Goal: Transaction & Acquisition: Purchase product/service

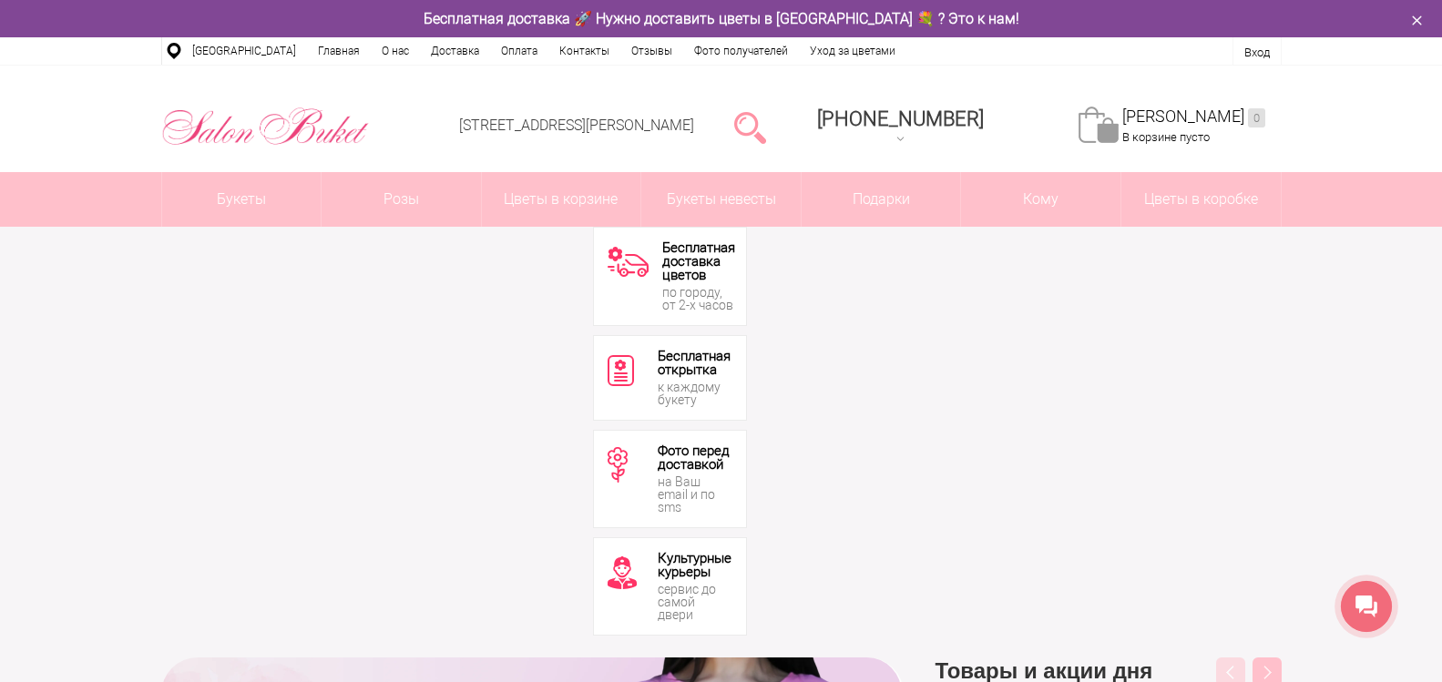
drag, startPoint x: 641, startPoint y: 386, endPoint x: 1032, endPoint y: 404, distance: 391.2
click at [433, 48] on link "Доставка" at bounding box center [455, 50] width 70 height 27
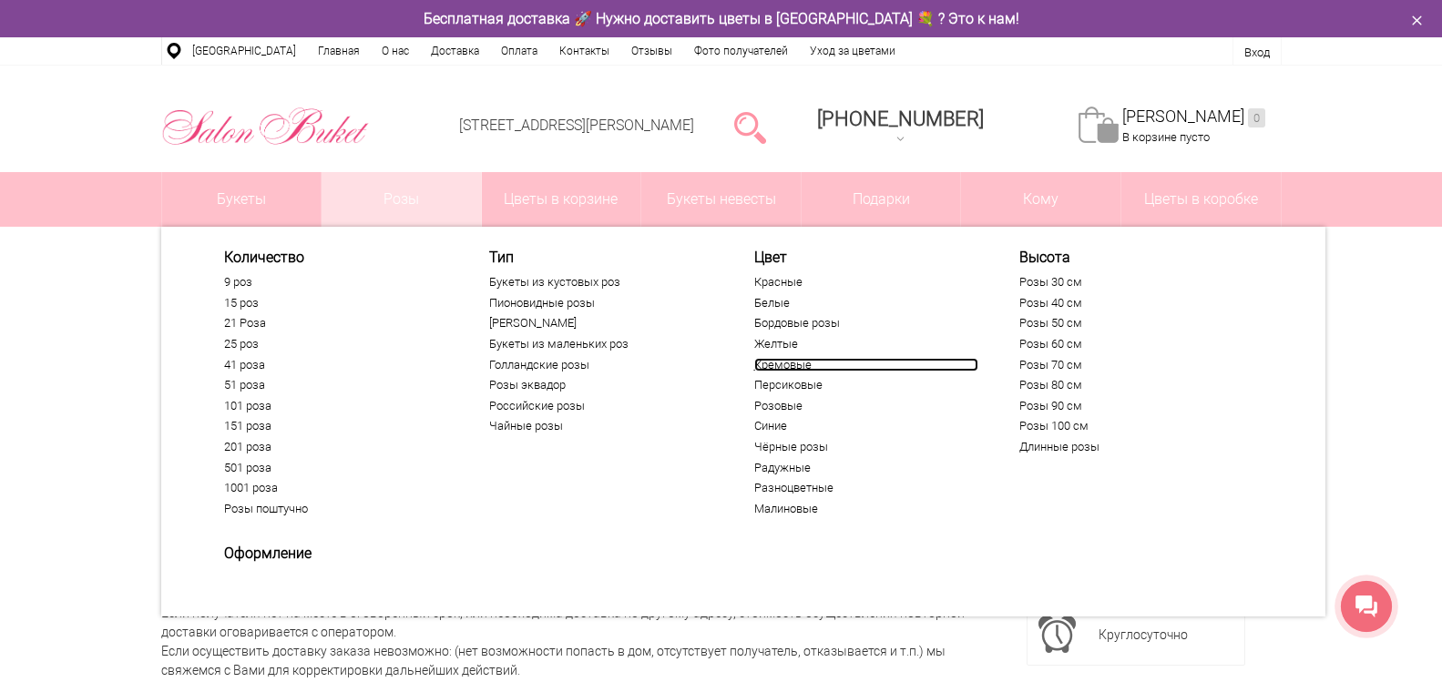
click at [787, 363] on link "Кремовые" at bounding box center [866, 365] width 224 height 15
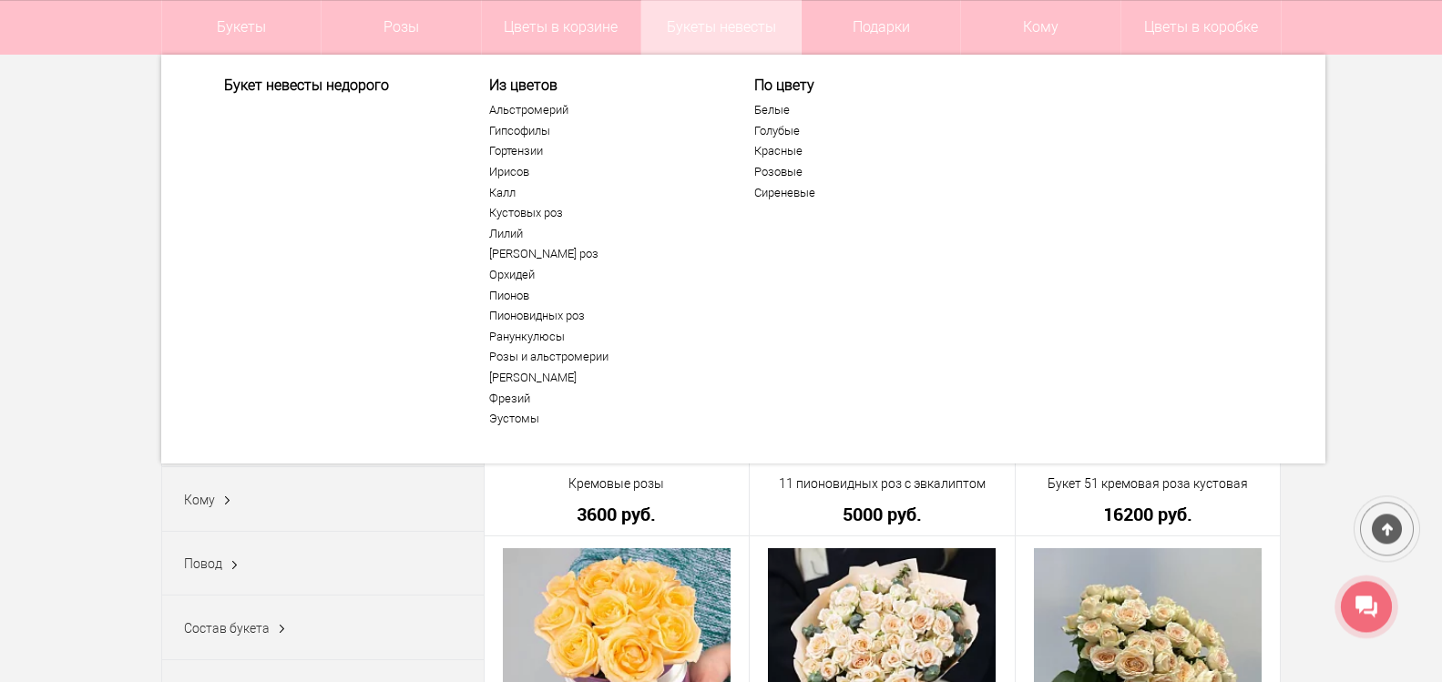
scroll to position [93, 0]
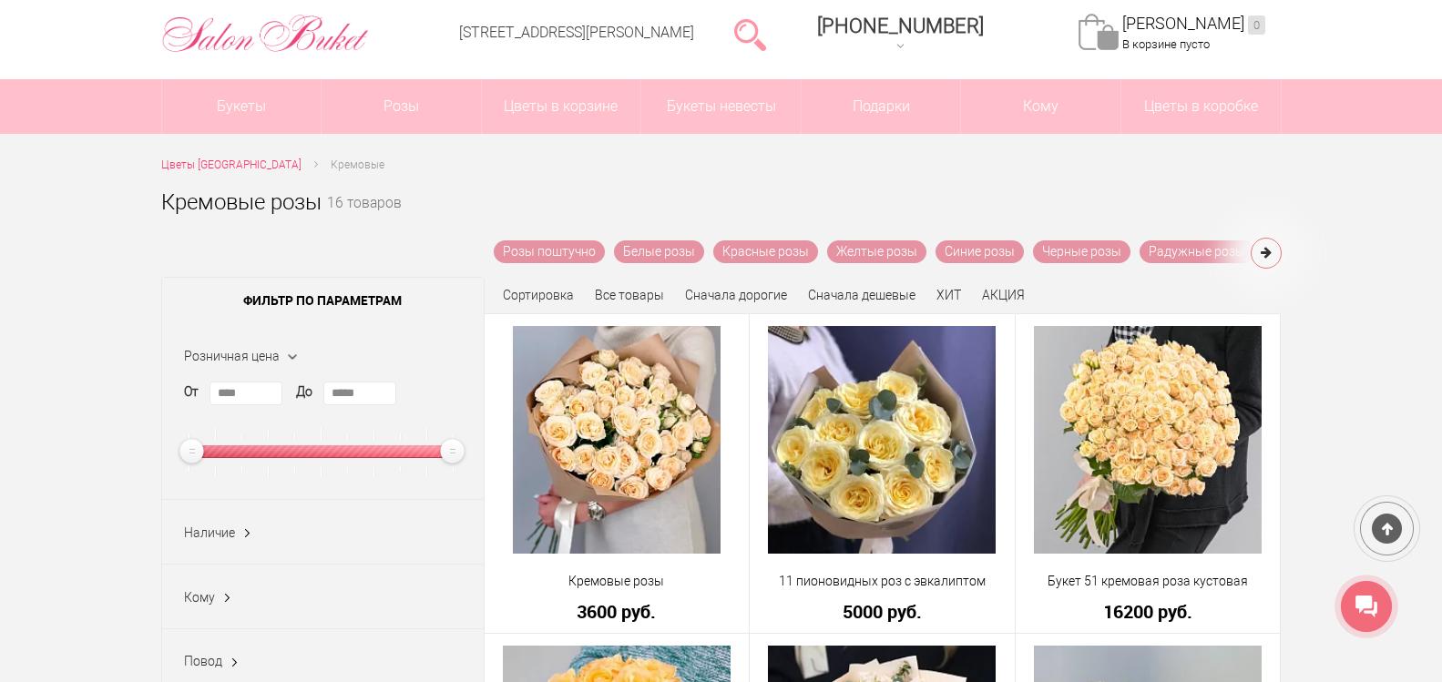
click at [1268, 255] on icon at bounding box center [1266, 252] width 11 height 13
click at [1268, 255] on link "Длинные розы" at bounding box center [1255, 252] width 107 height 23
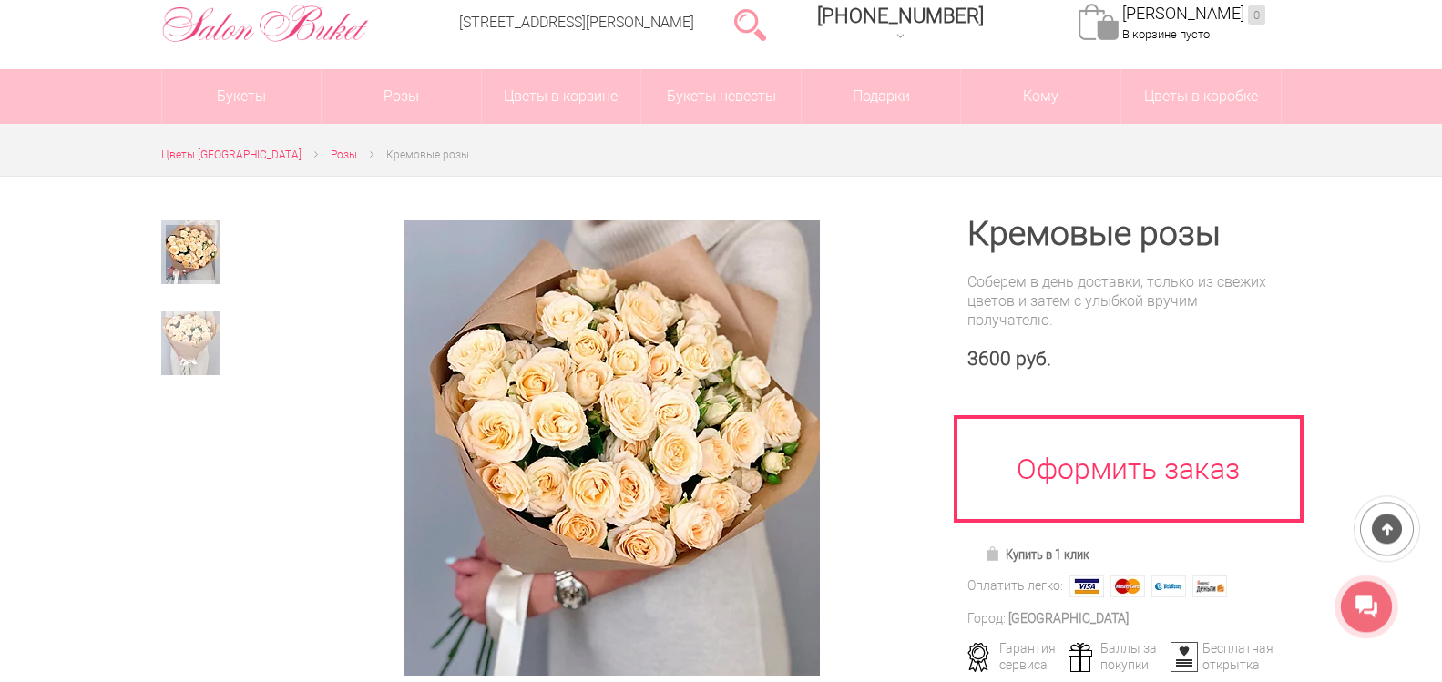
scroll to position [93, 0]
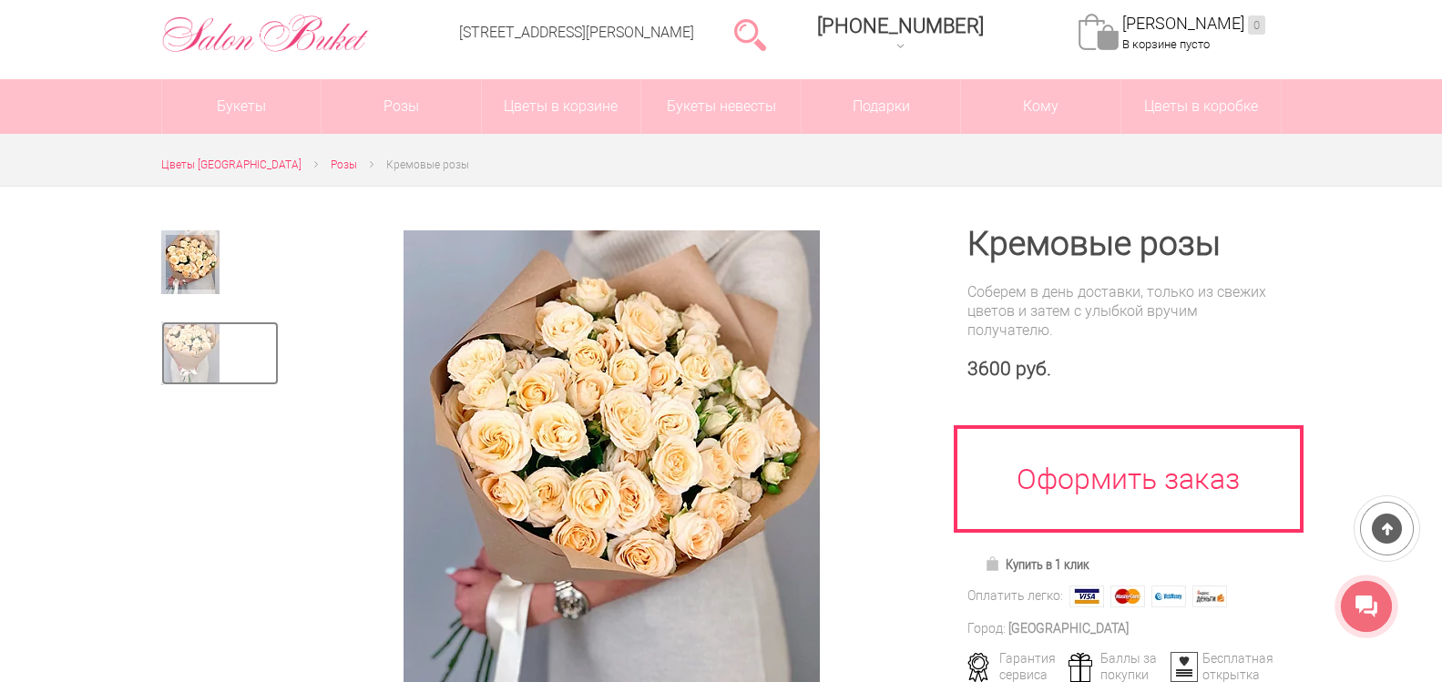
click at [179, 355] on img at bounding box center [190, 354] width 58 height 64
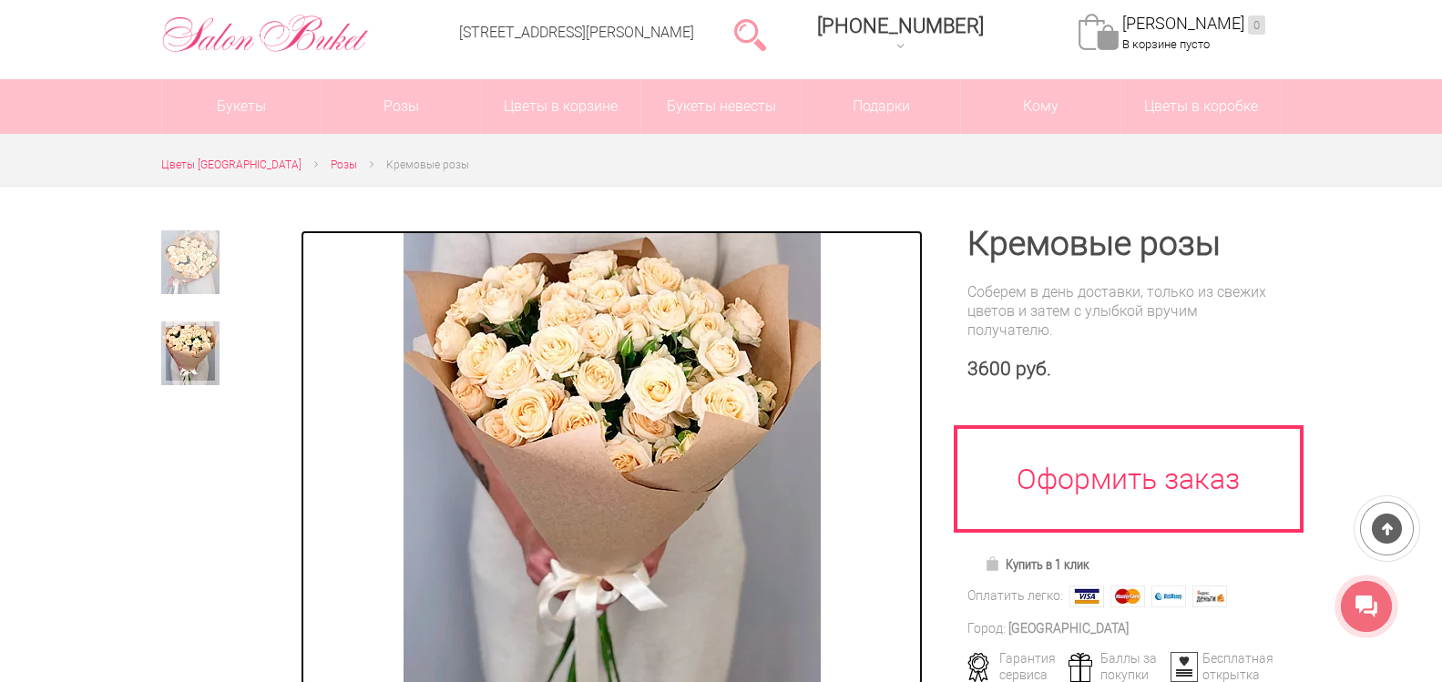
click at [916, 302] on link at bounding box center [612, 458] width 623 height 456
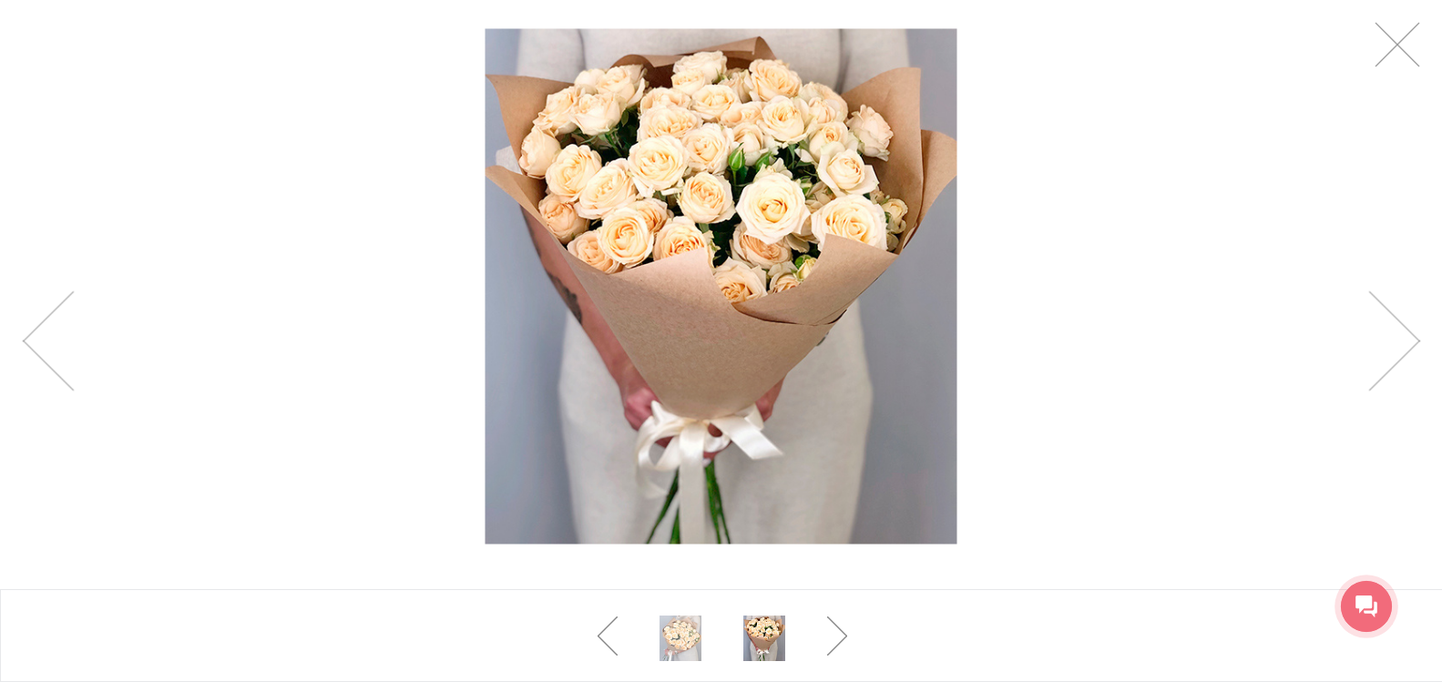
click at [1146, 280] on div at bounding box center [721, 286] width 1442 height 573
click at [1401, 52] on link at bounding box center [1398, 45] width 46 height 46
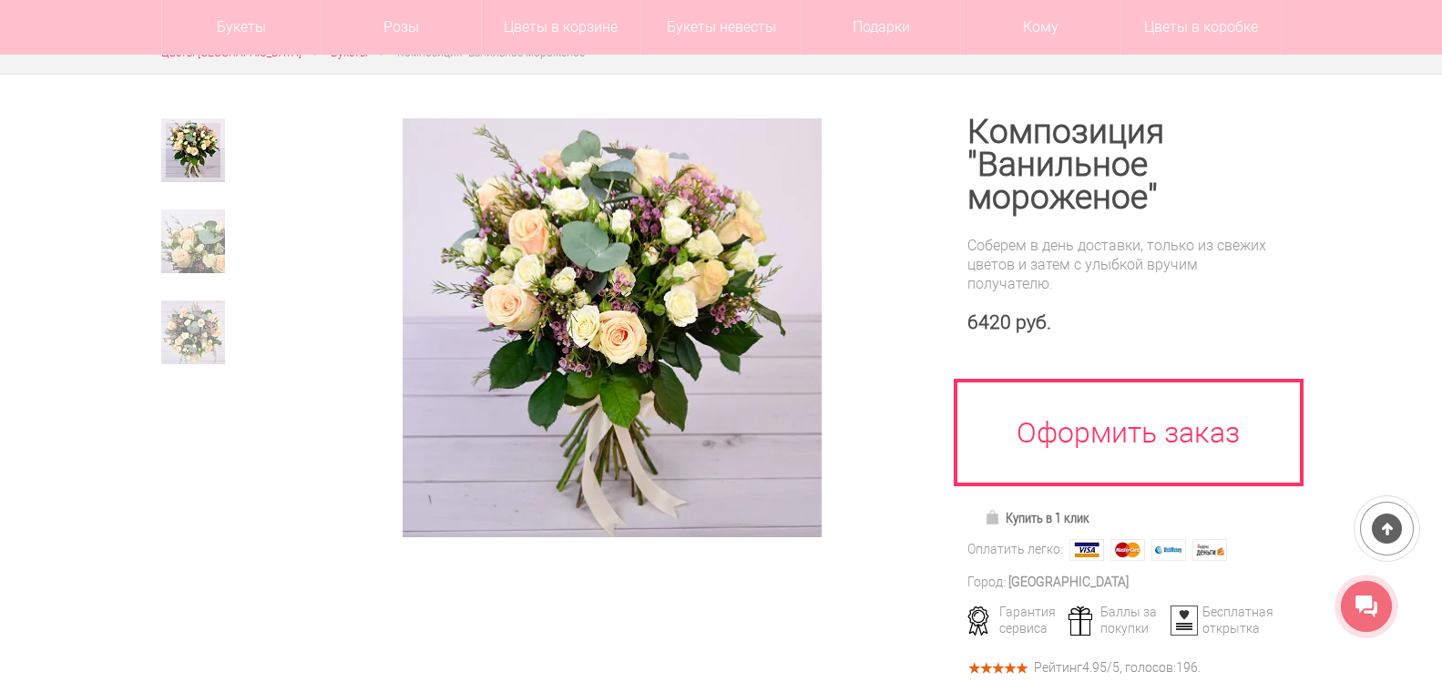
scroll to position [93, 0]
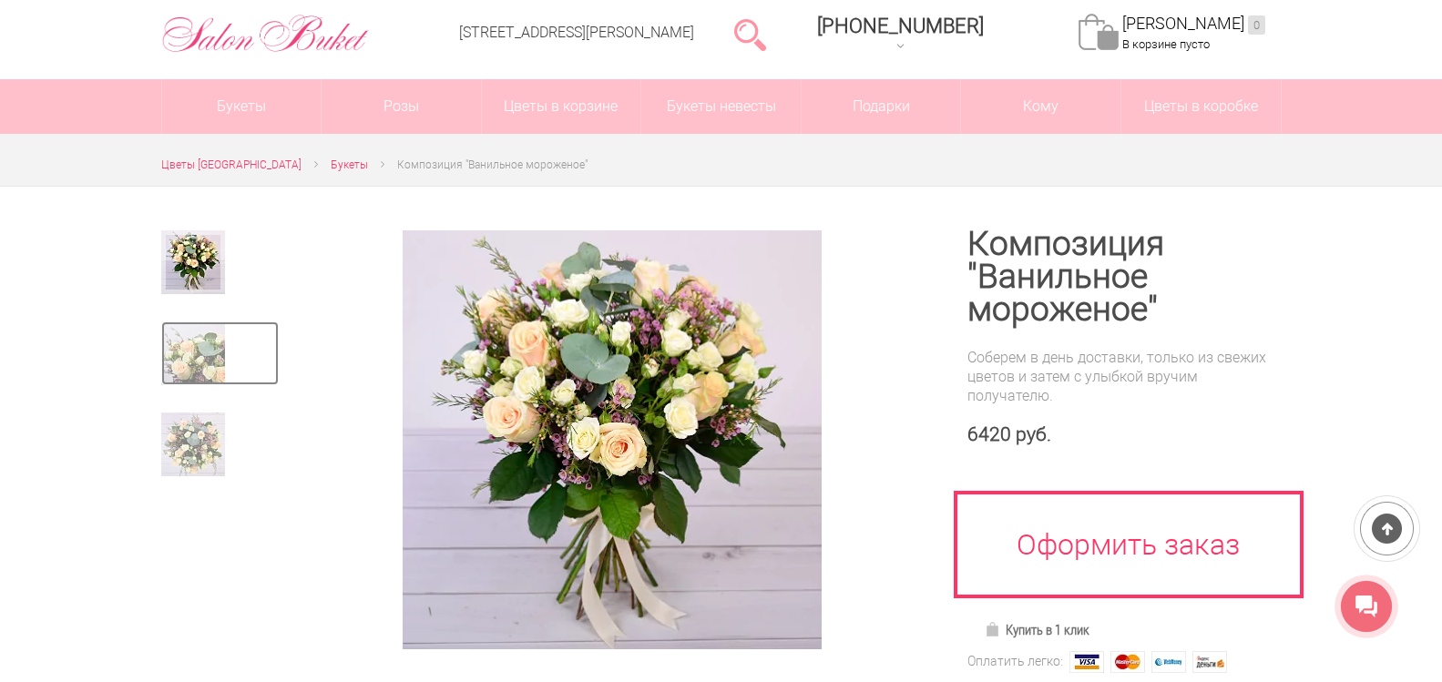
click at [195, 347] on img at bounding box center [193, 354] width 64 height 64
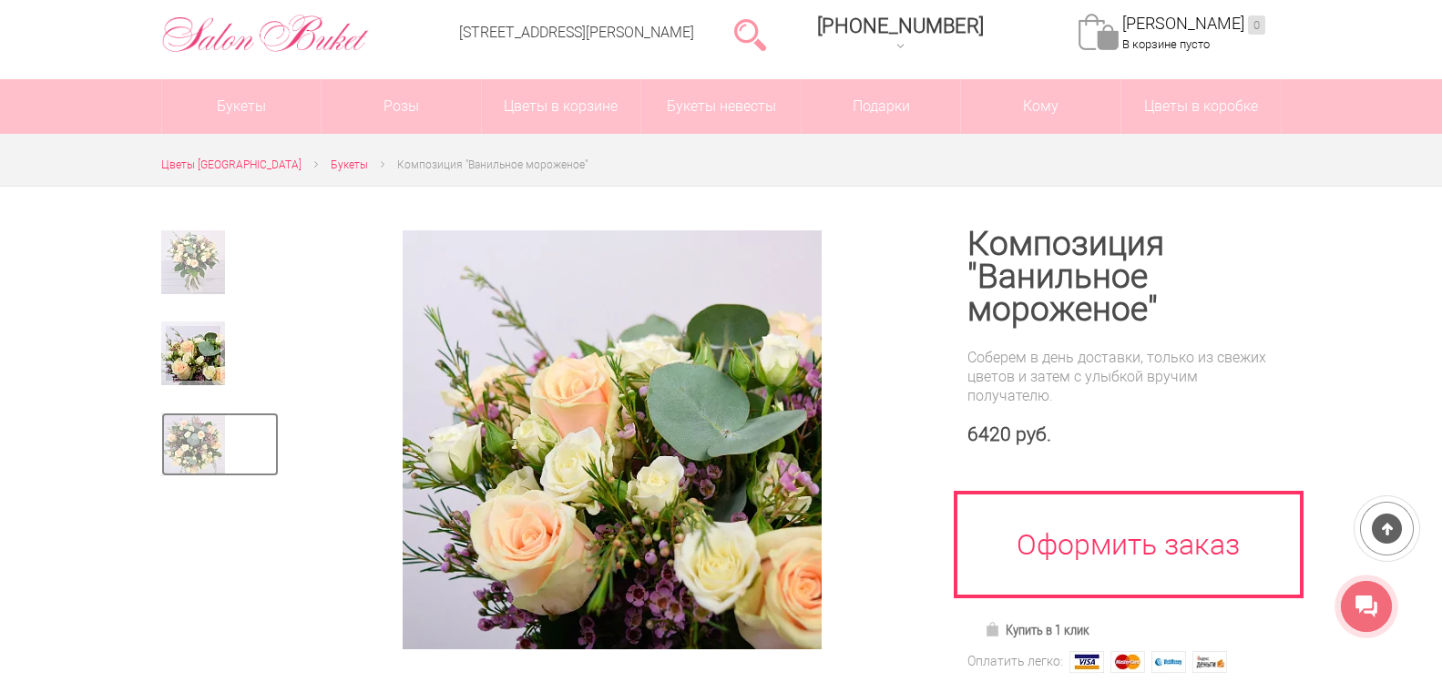
click at [209, 430] on img at bounding box center [193, 445] width 64 height 64
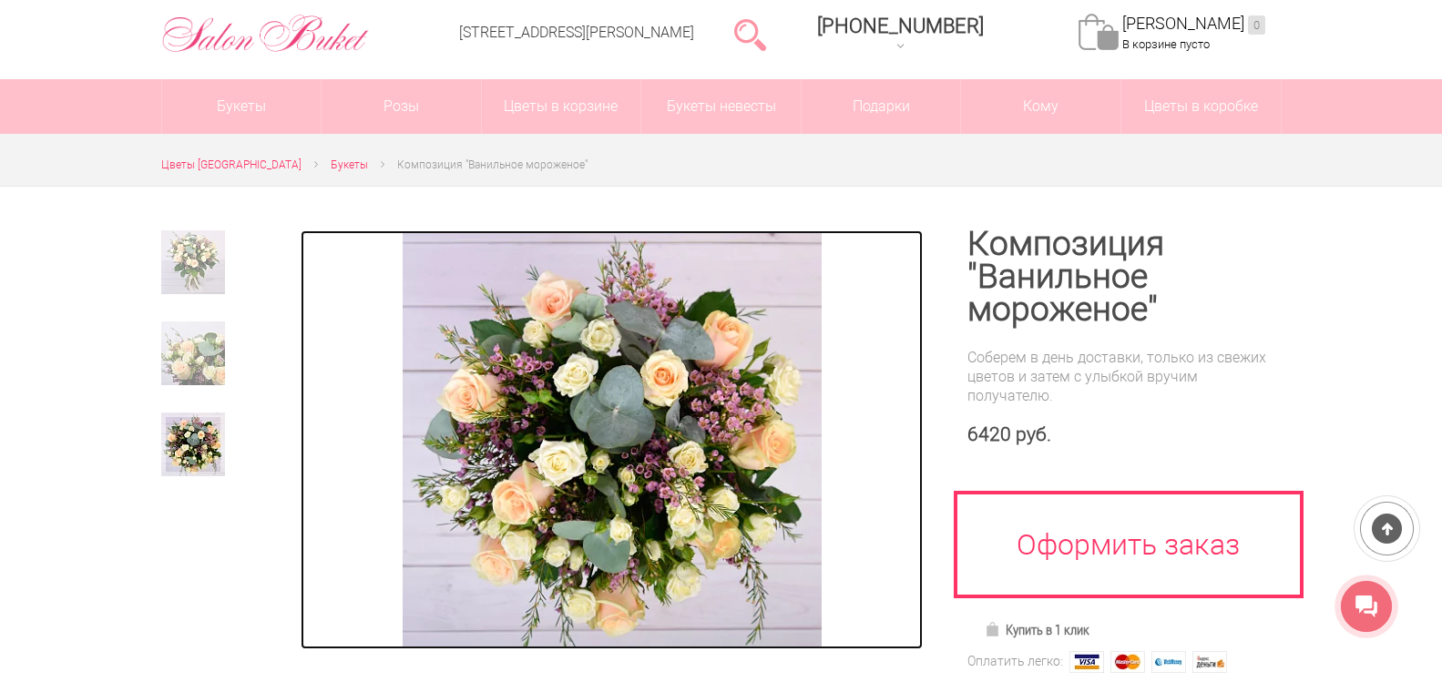
click at [612, 413] on img at bounding box center [612, 439] width 419 height 419
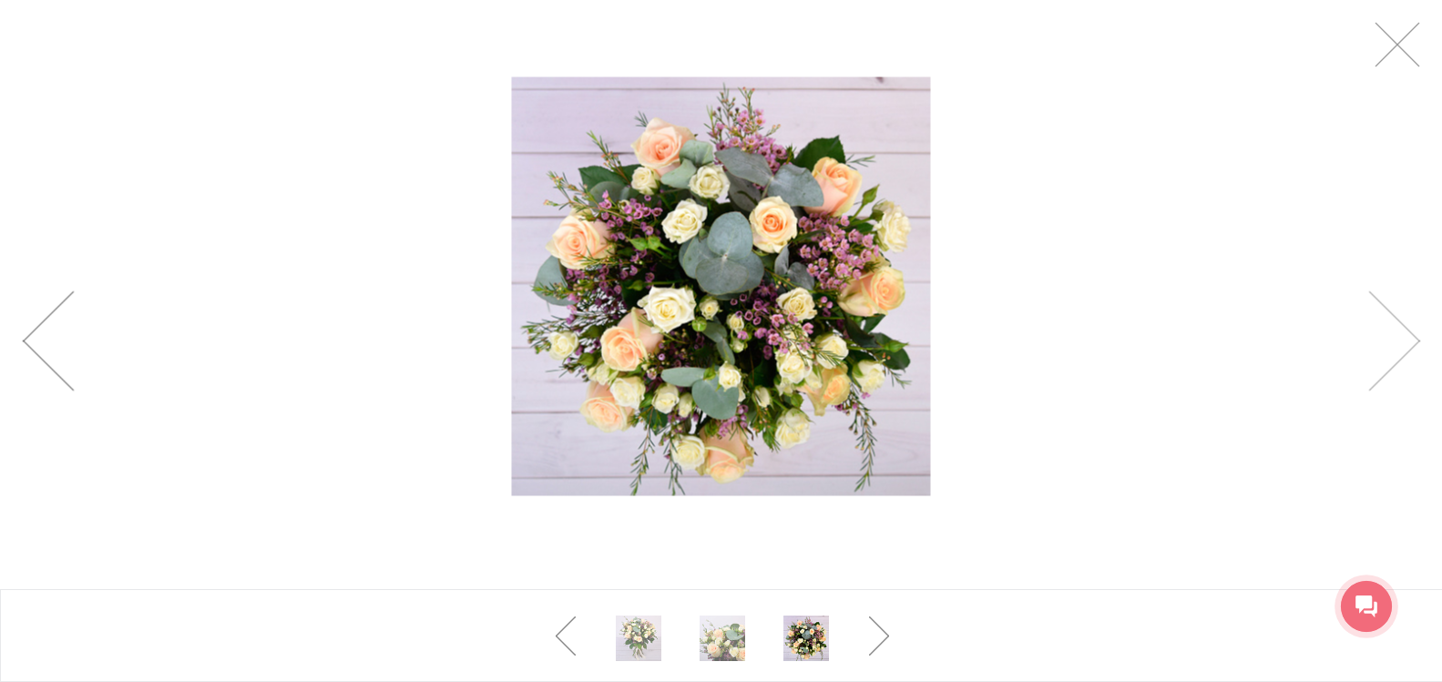
click at [26, 332] on link at bounding box center [48, 342] width 52 height 100
click at [44, 329] on link at bounding box center [48, 342] width 52 height 100
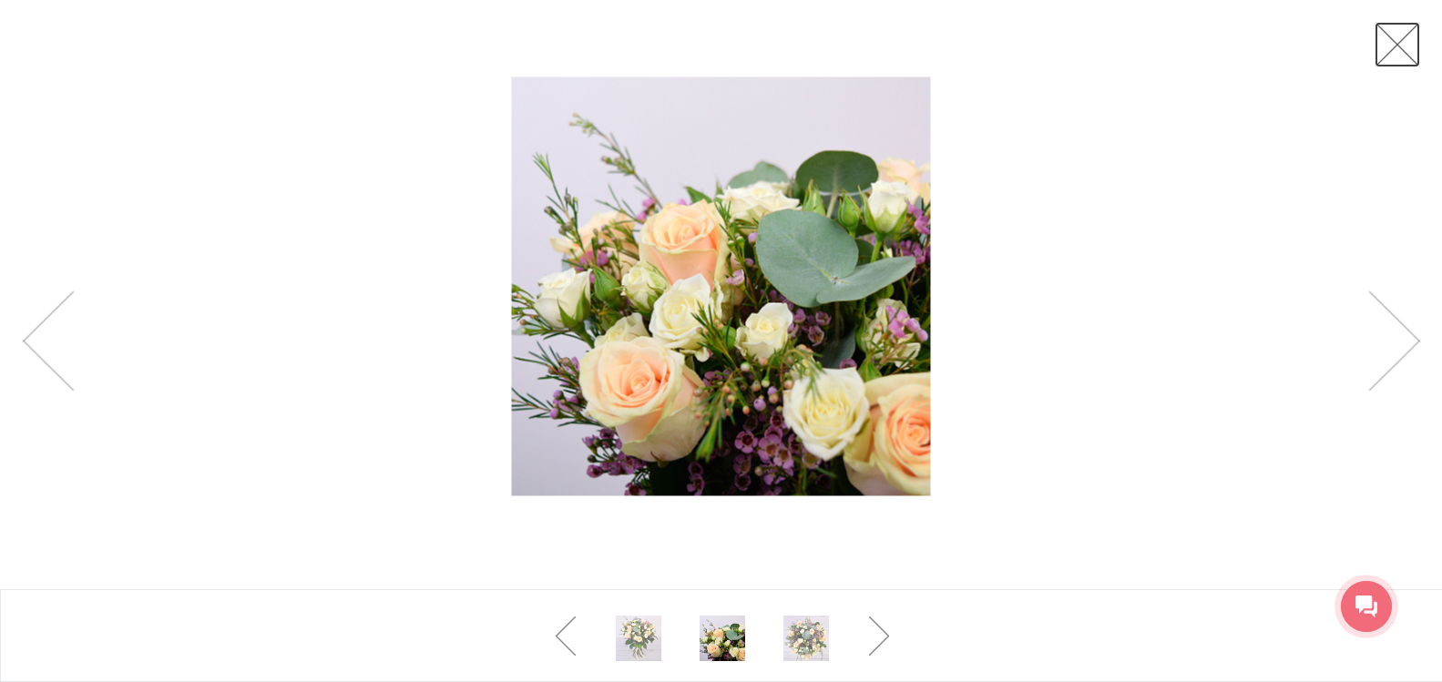
click at [1389, 50] on link at bounding box center [1398, 45] width 46 height 46
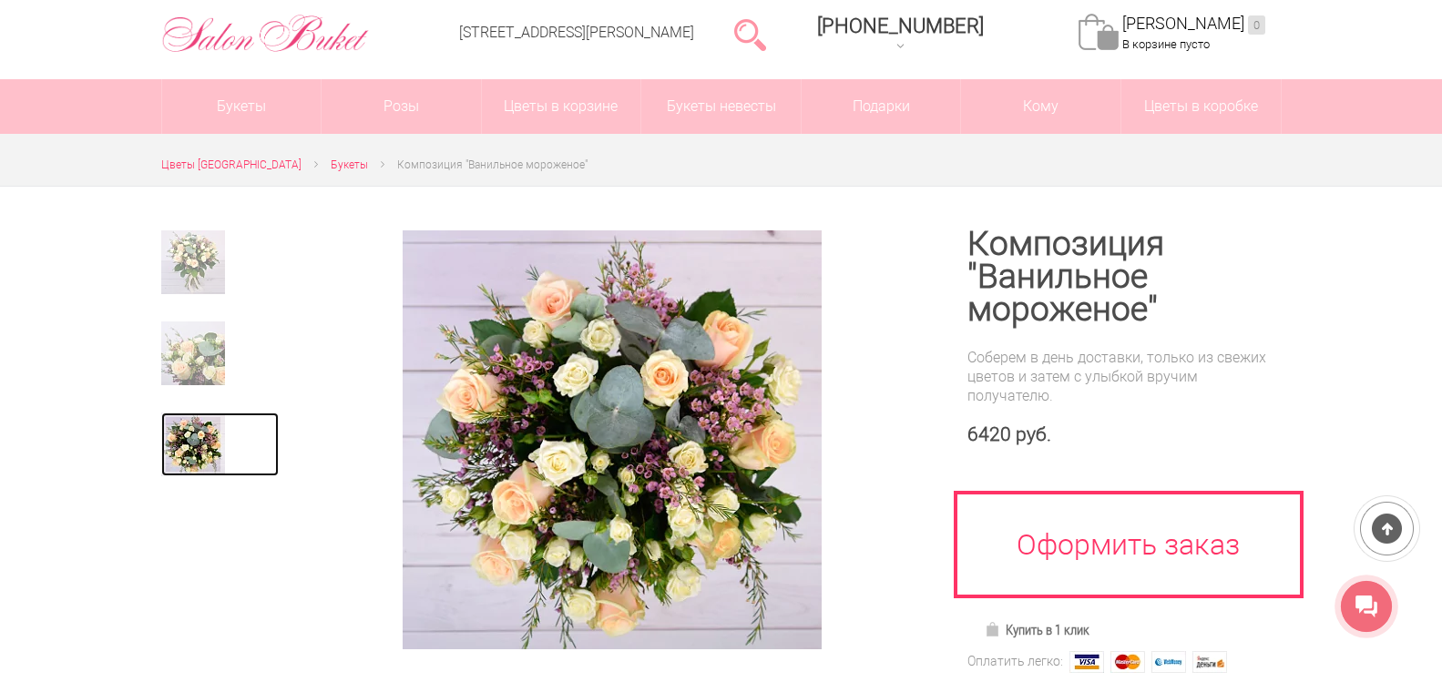
click at [186, 454] on img at bounding box center [193, 445] width 64 height 64
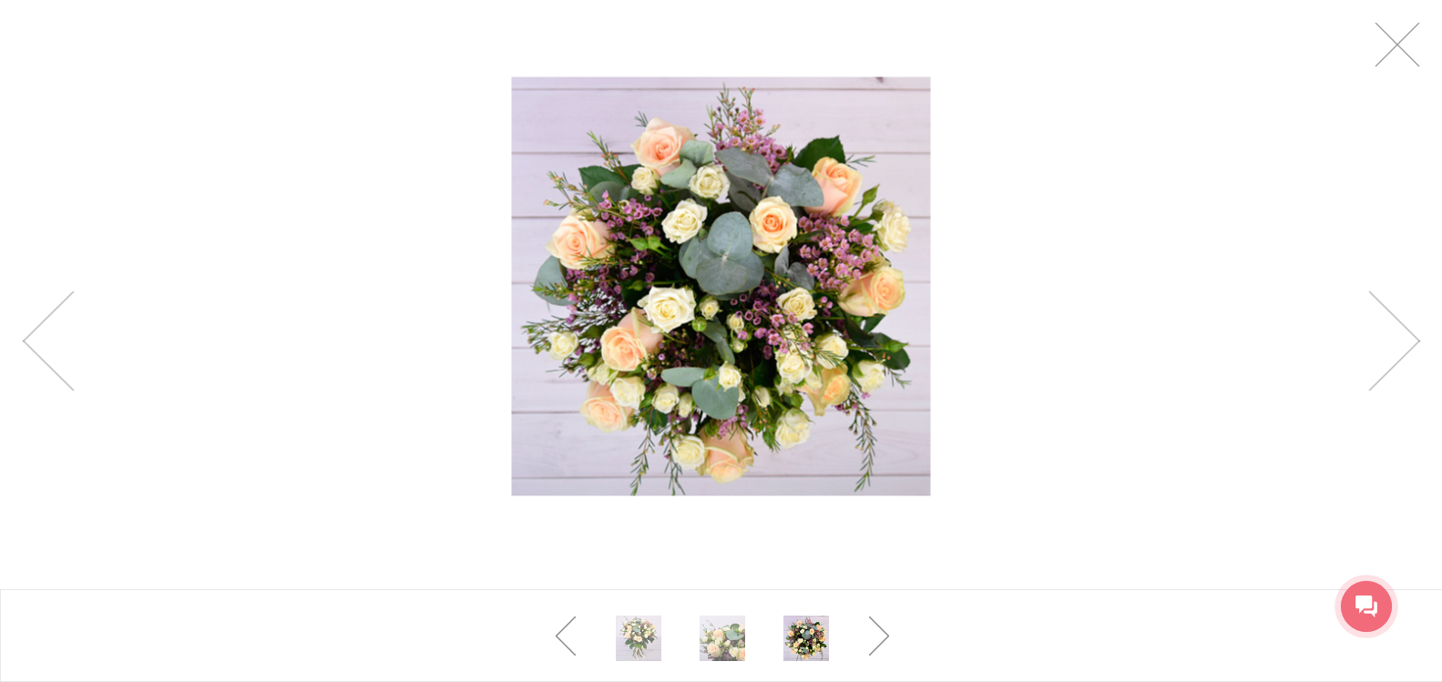
click at [186, 454] on div at bounding box center [721, 286] width 1442 height 573
click at [1065, 317] on div at bounding box center [721, 286] width 1442 height 573
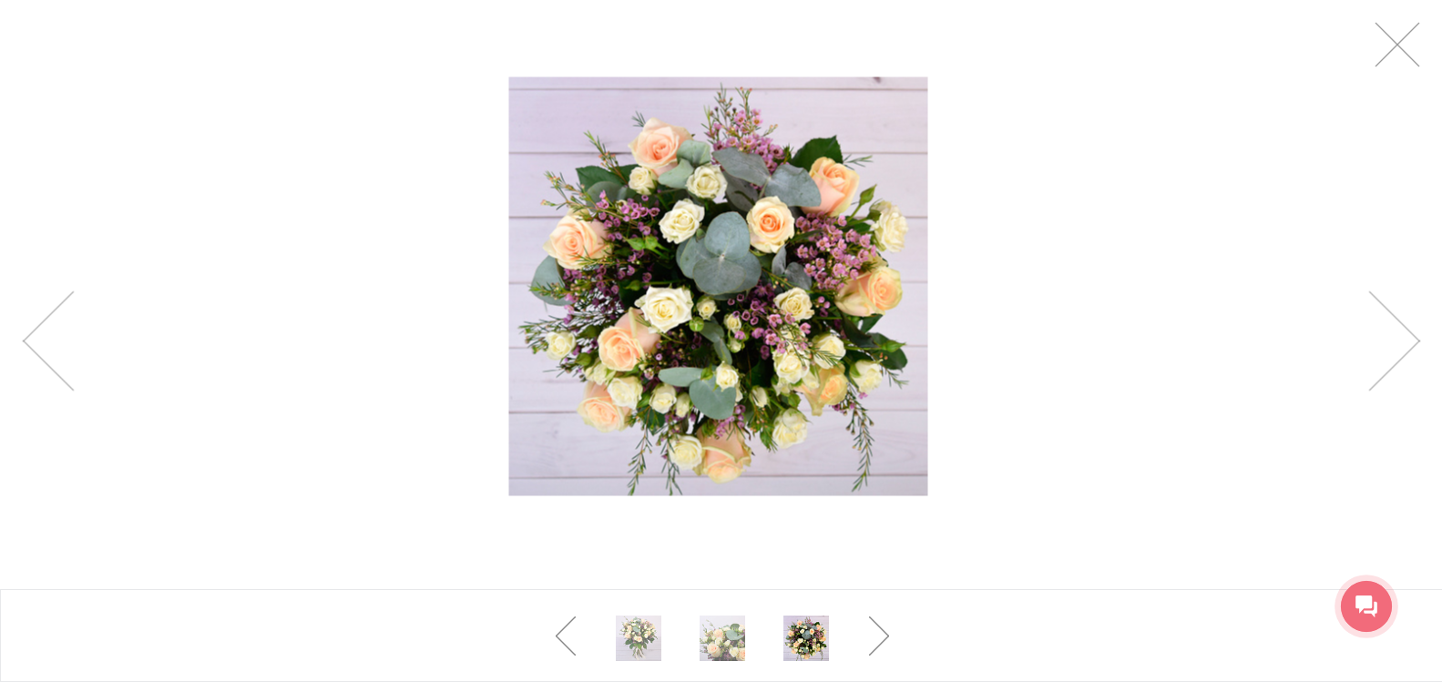
click at [1130, 292] on div at bounding box center [718, 286] width 1442 height 573
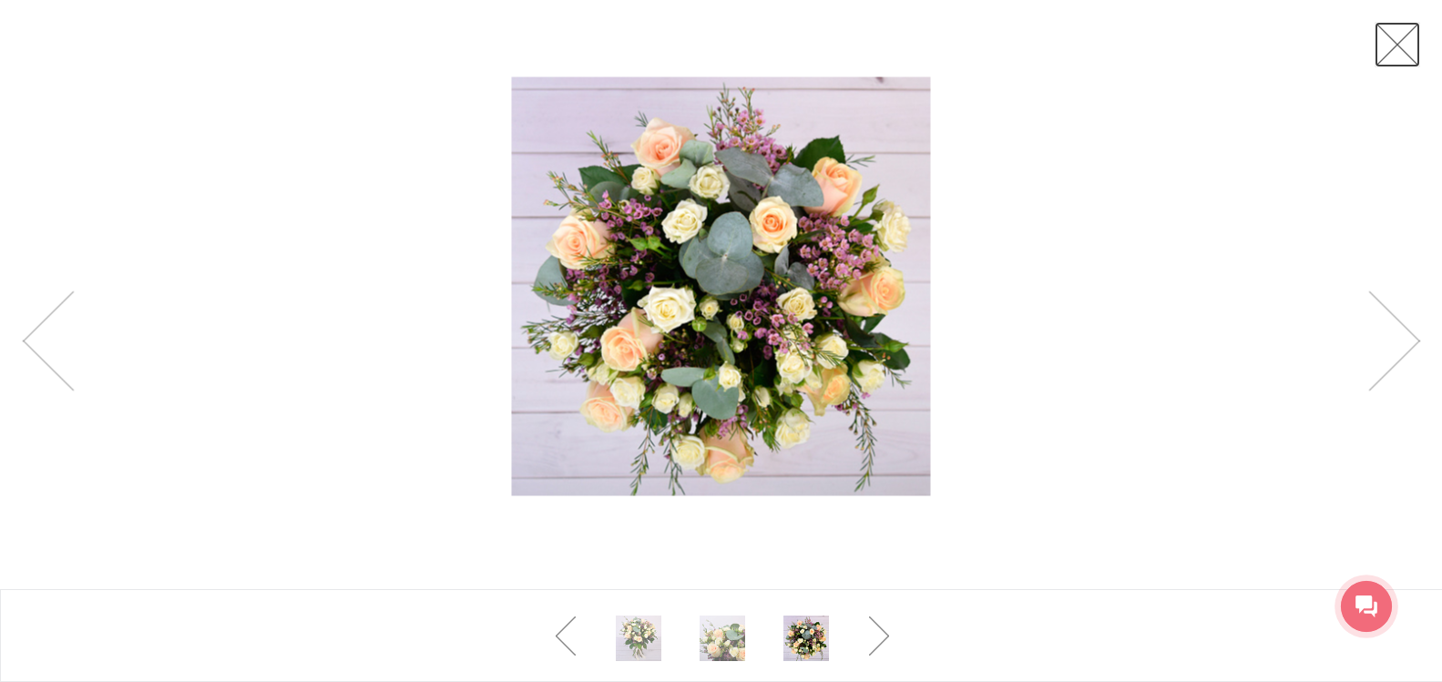
click at [1402, 37] on link at bounding box center [1398, 45] width 46 height 46
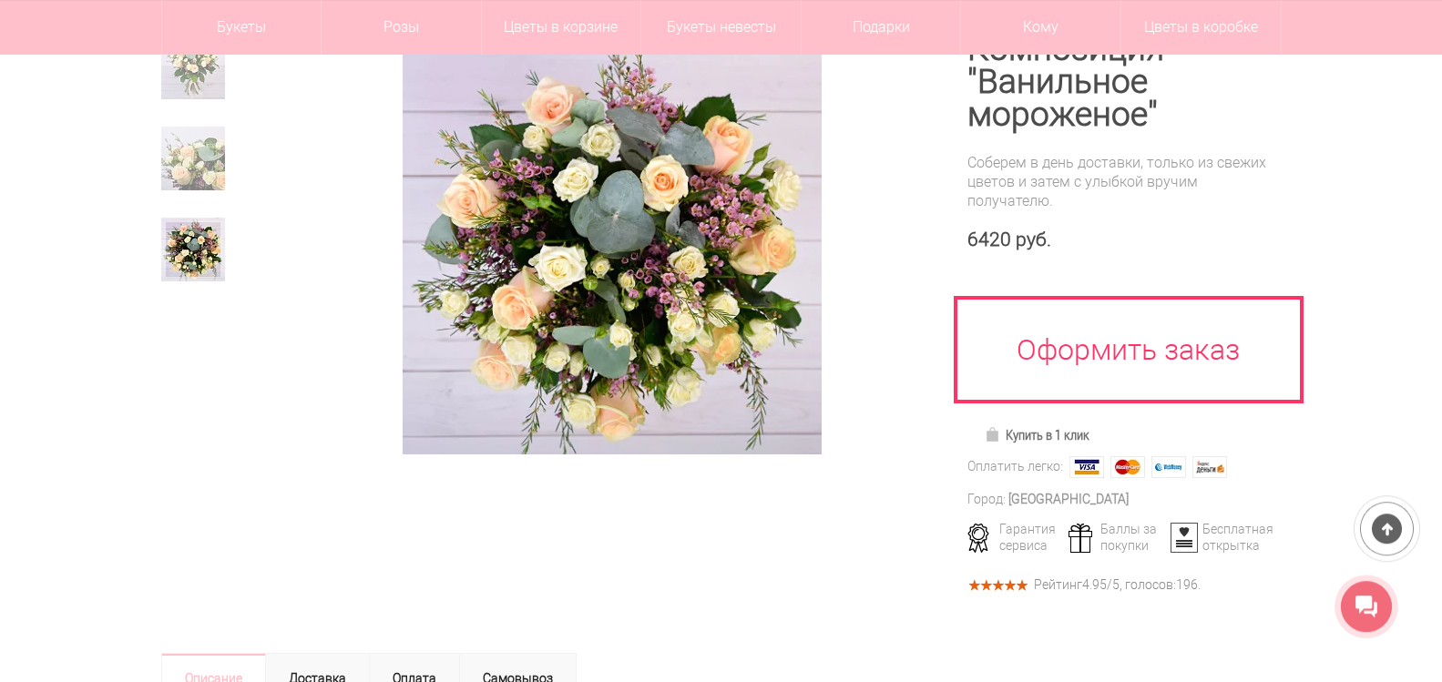
scroll to position [465, 0]
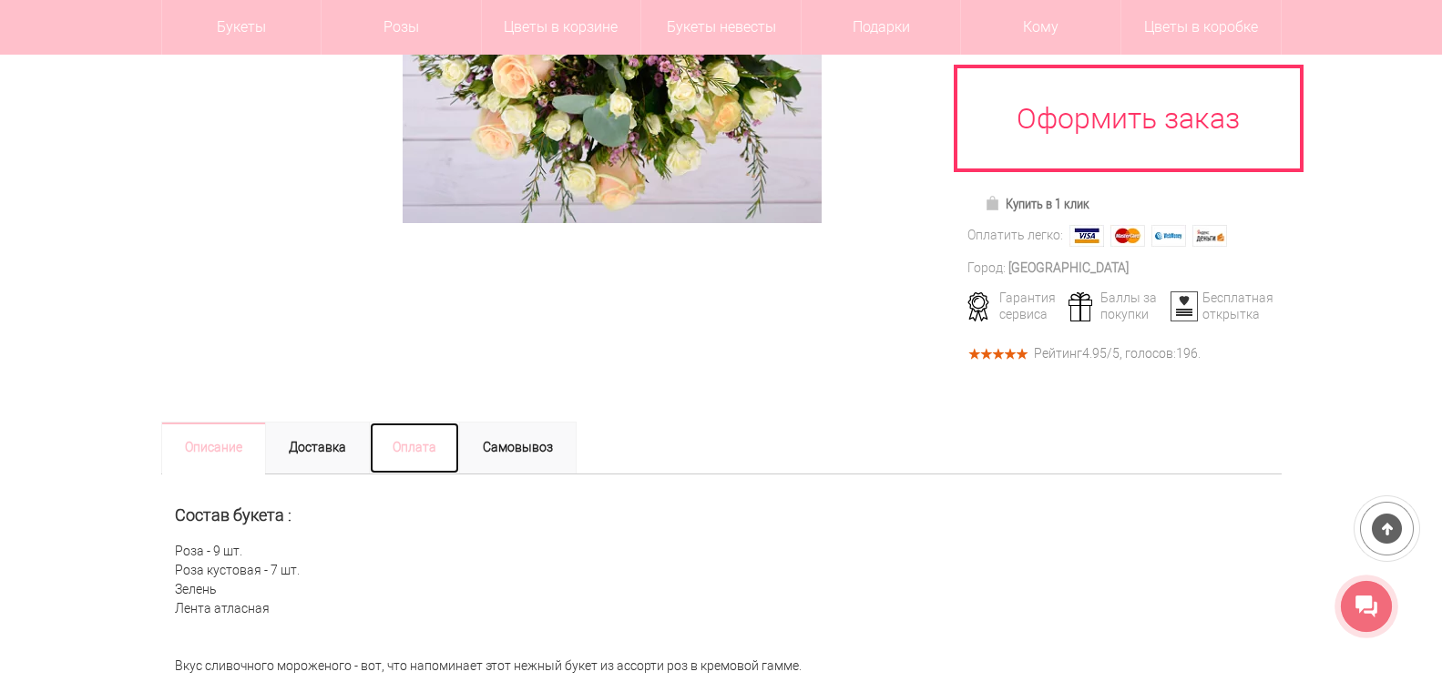
click at [420, 453] on link "Оплата" at bounding box center [414, 448] width 91 height 53
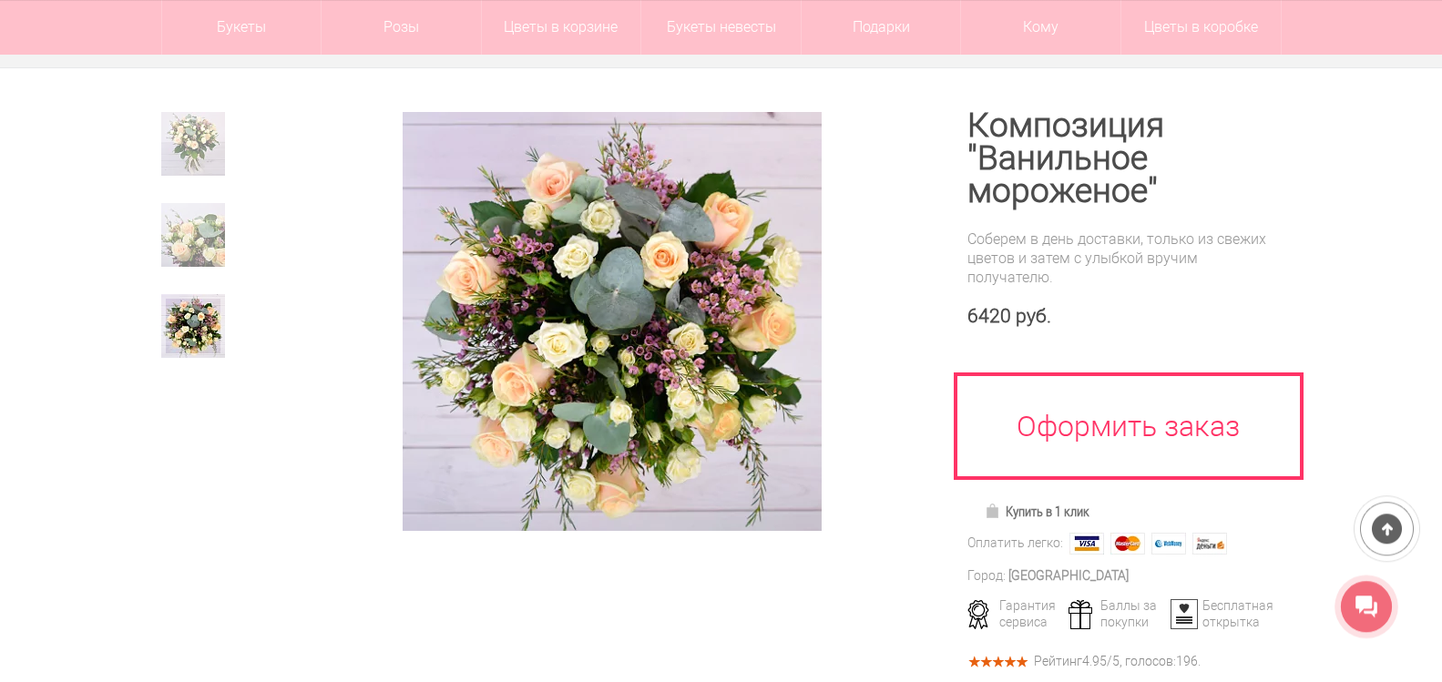
scroll to position [186, 0]
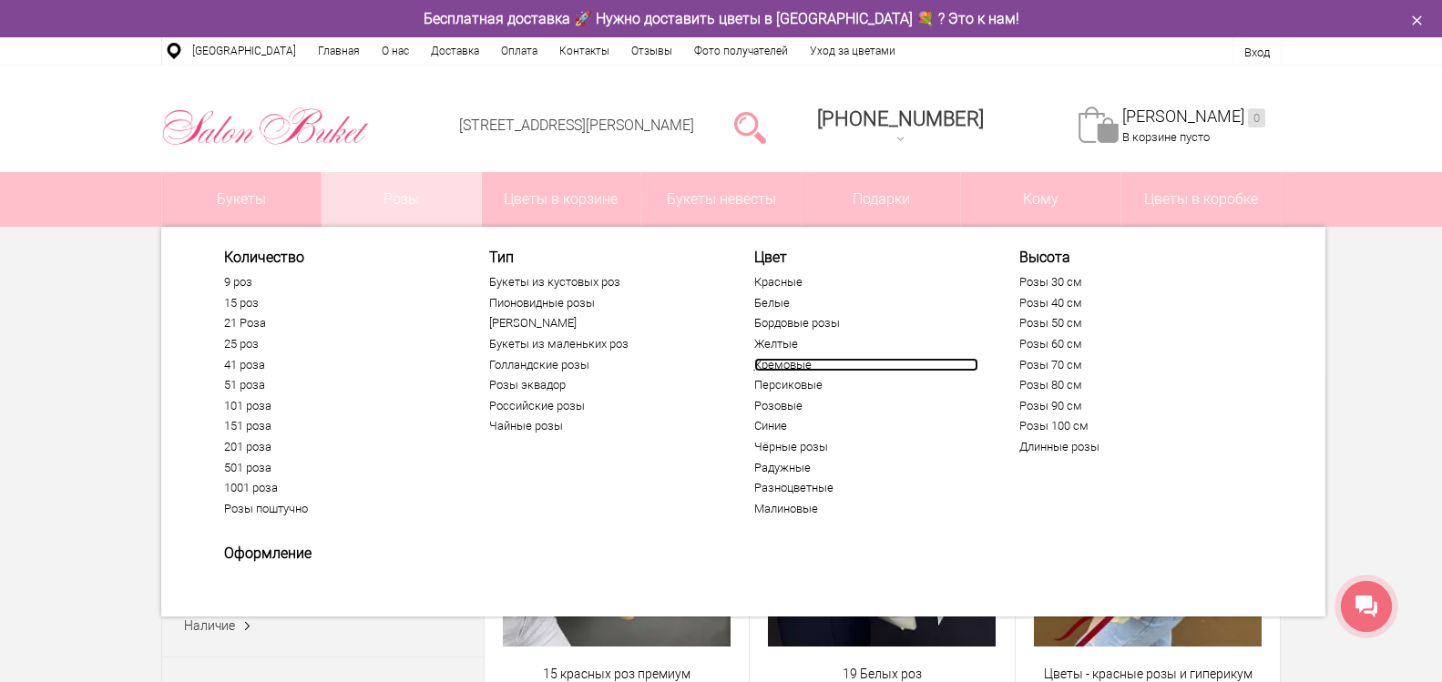
click at [764, 366] on link "Кремовые" at bounding box center [866, 365] width 224 height 15
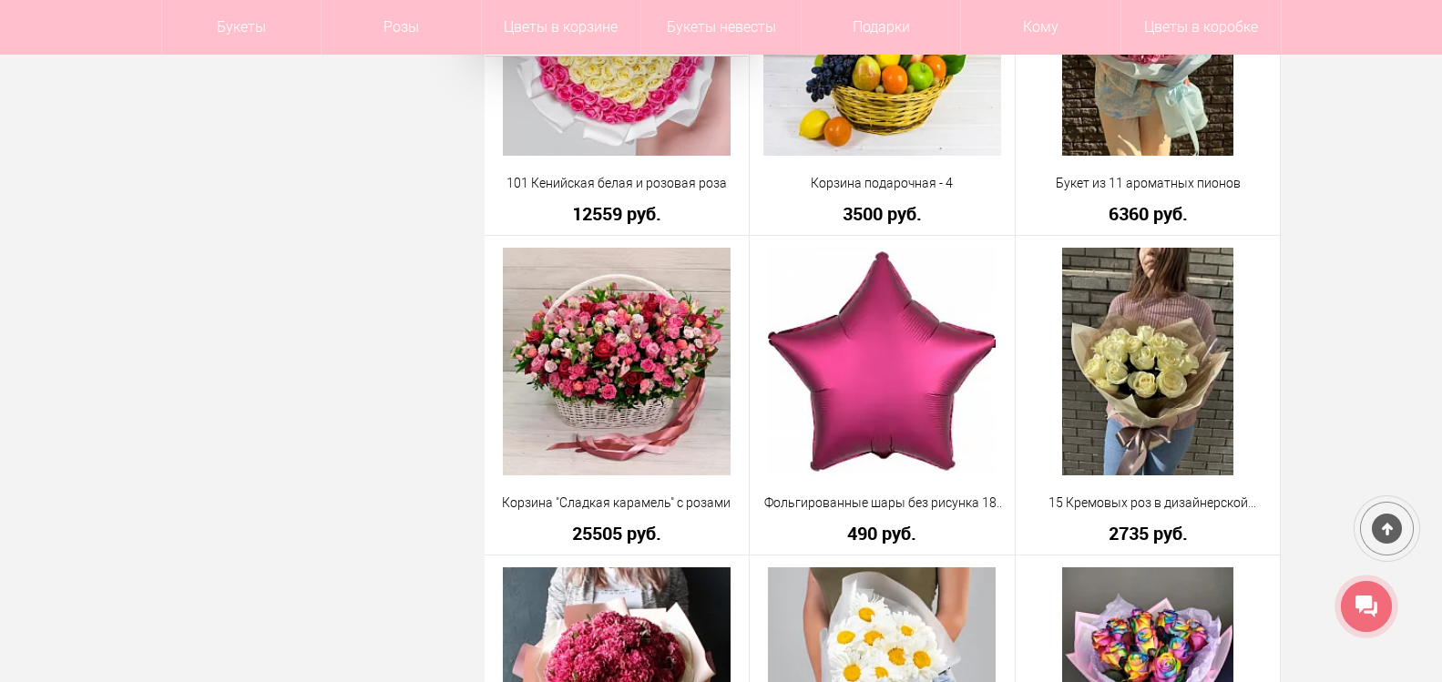
scroll to position [3996, 0]
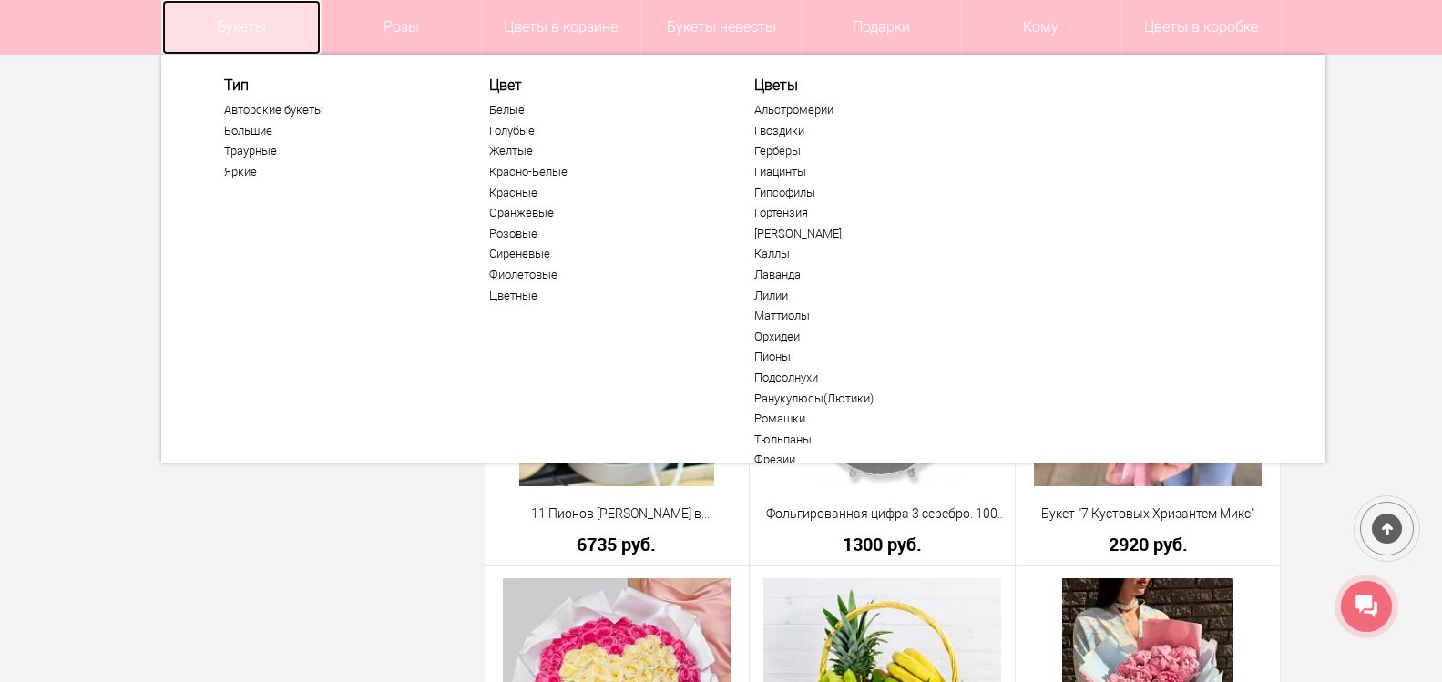
click at [237, 28] on link "Букеты" at bounding box center [241, 27] width 159 height 55
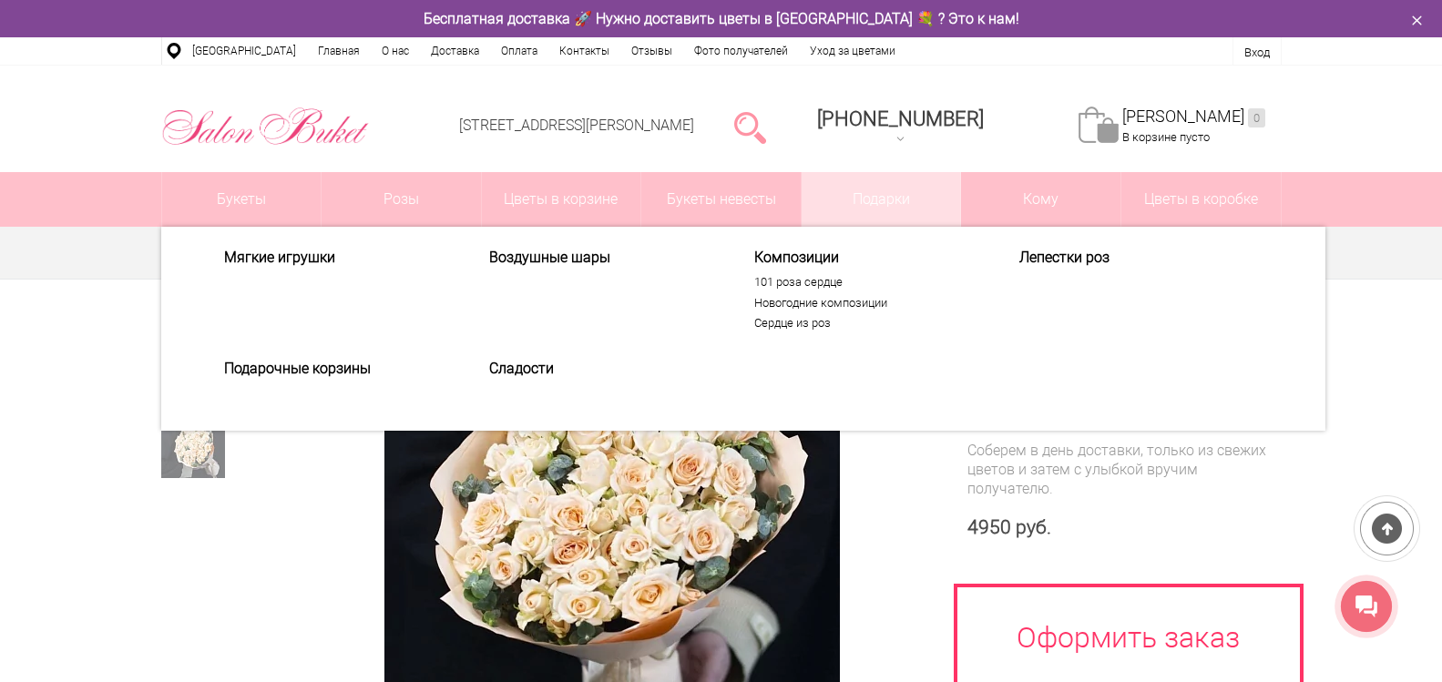
scroll to position [186, 0]
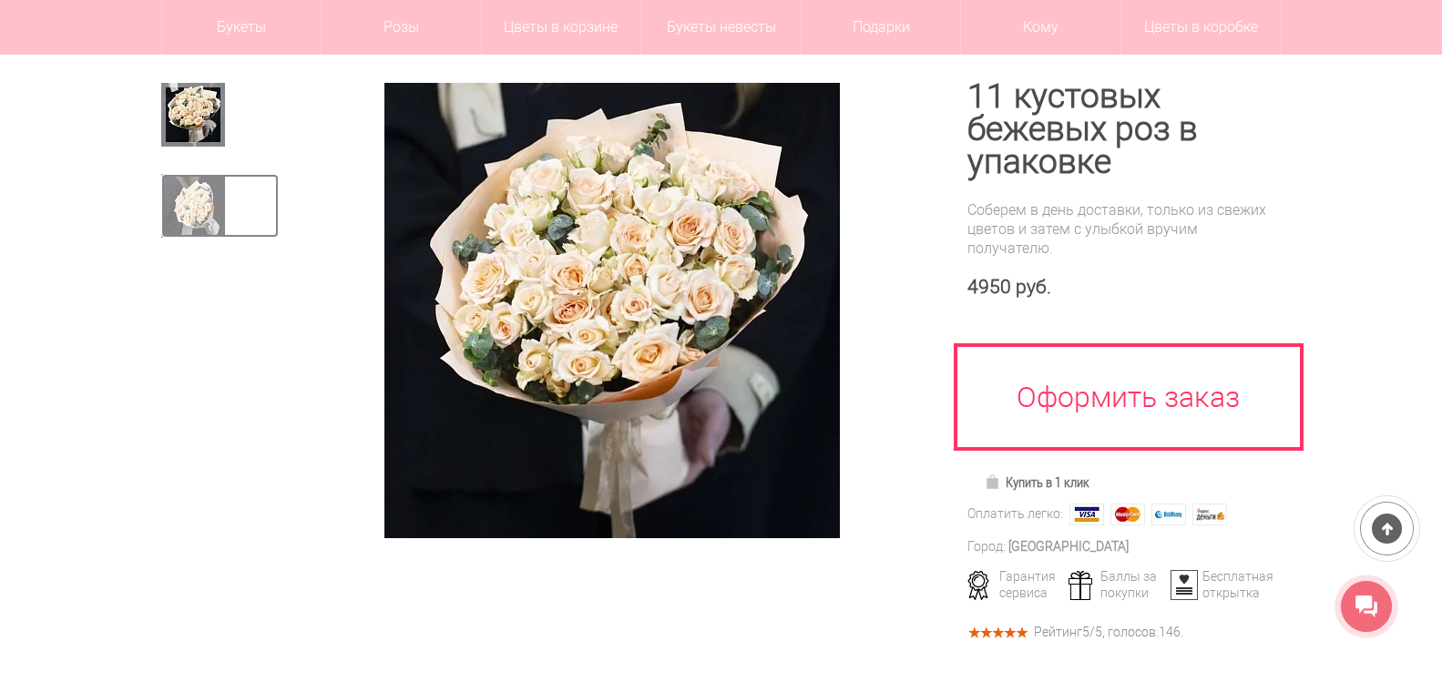
click at [189, 198] on img at bounding box center [193, 206] width 64 height 64
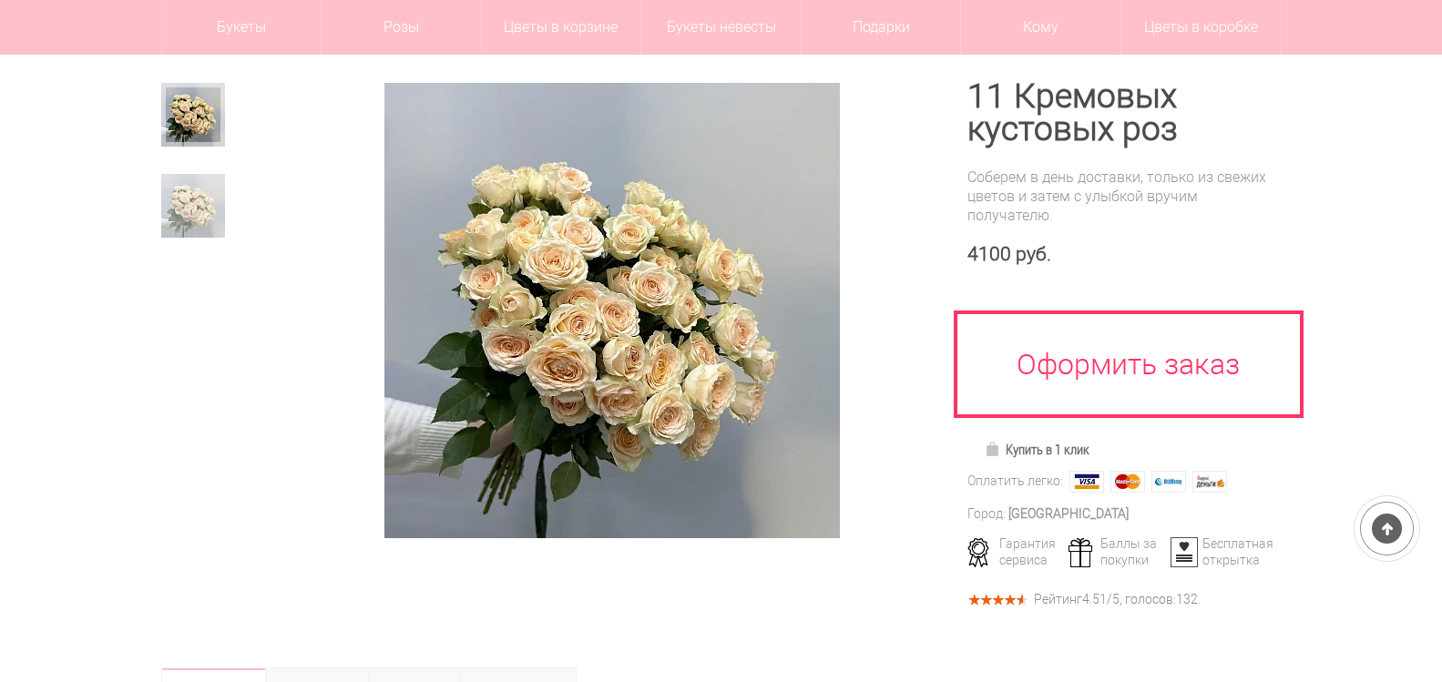
scroll to position [186, 0]
click at [201, 212] on img at bounding box center [193, 206] width 64 height 64
click at [212, 127] on img at bounding box center [193, 115] width 64 height 64
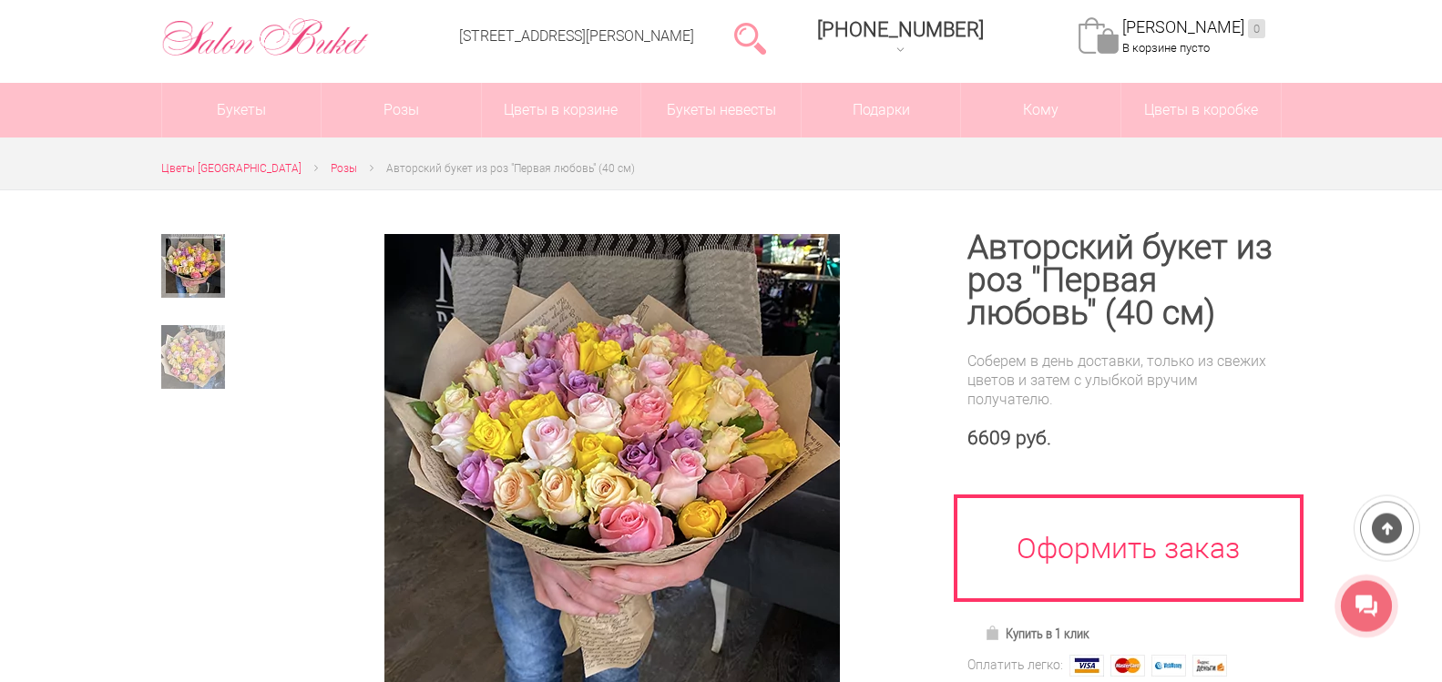
scroll to position [93, 0]
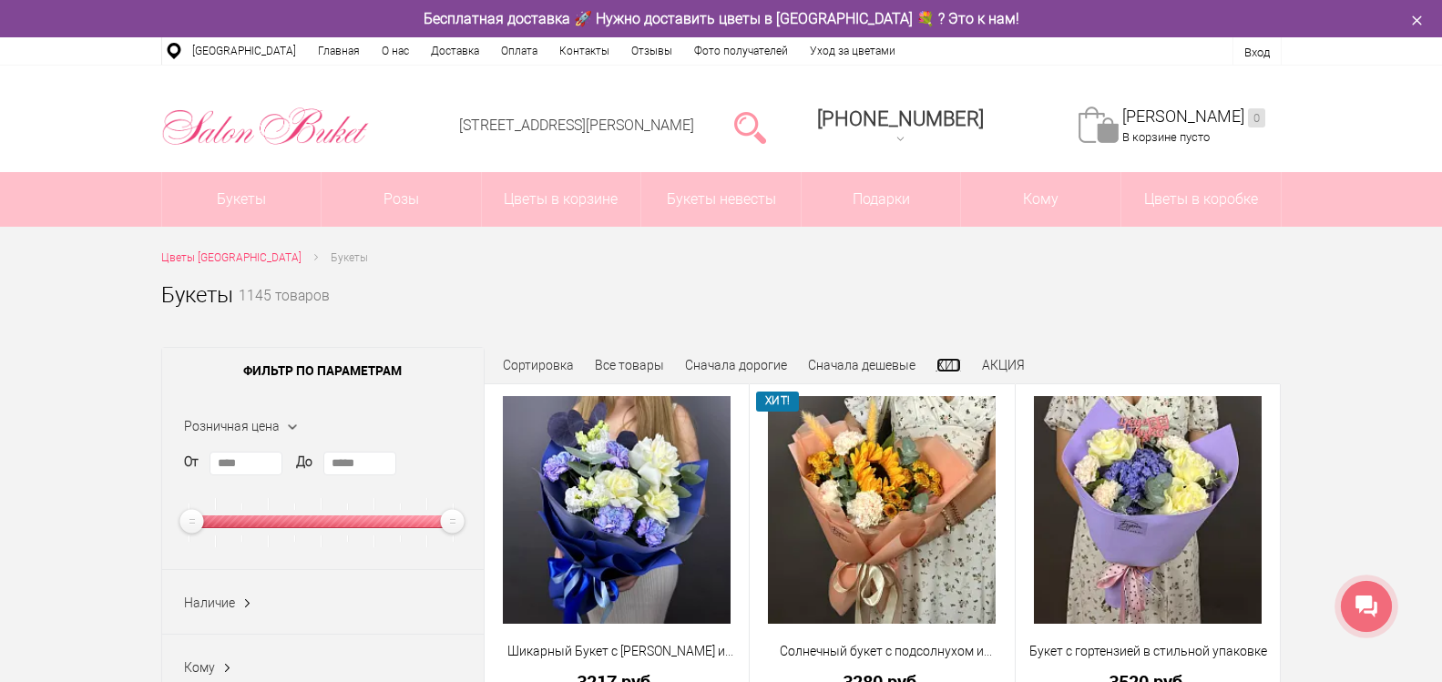
click at [944, 369] on link "ХИТ" at bounding box center [949, 365] width 25 height 15
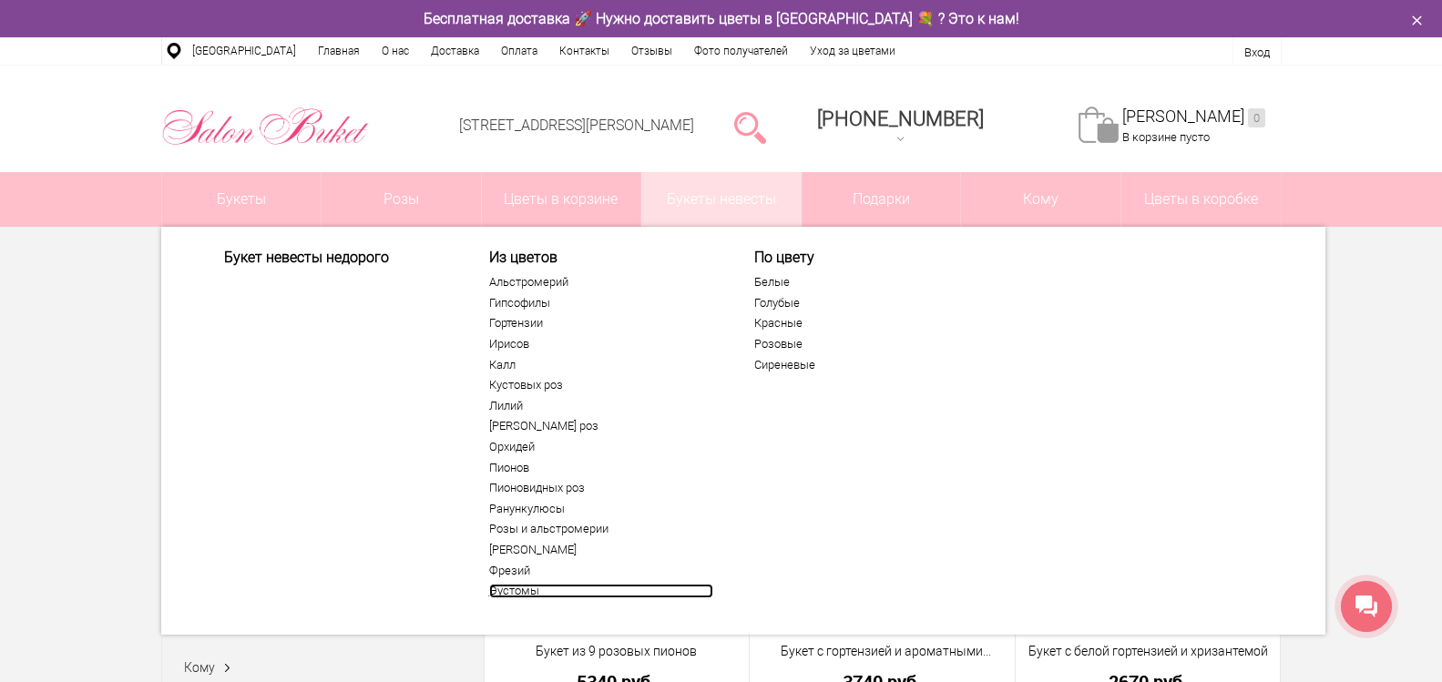
click at [512, 594] on link "Эустомы" at bounding box center [601, 591] width 224 height 15
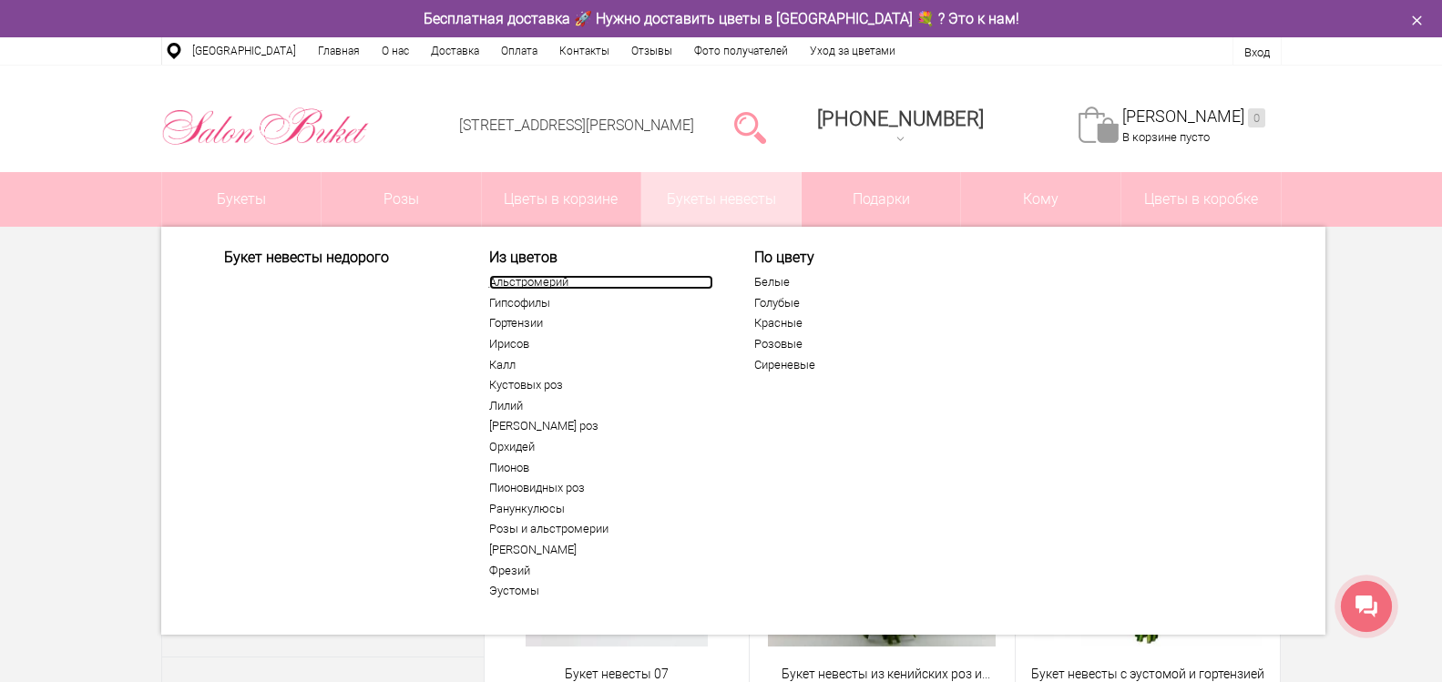
click at [530, 282] on link "Альстромерий" at bounding box center [601, 282] width 224 height 15
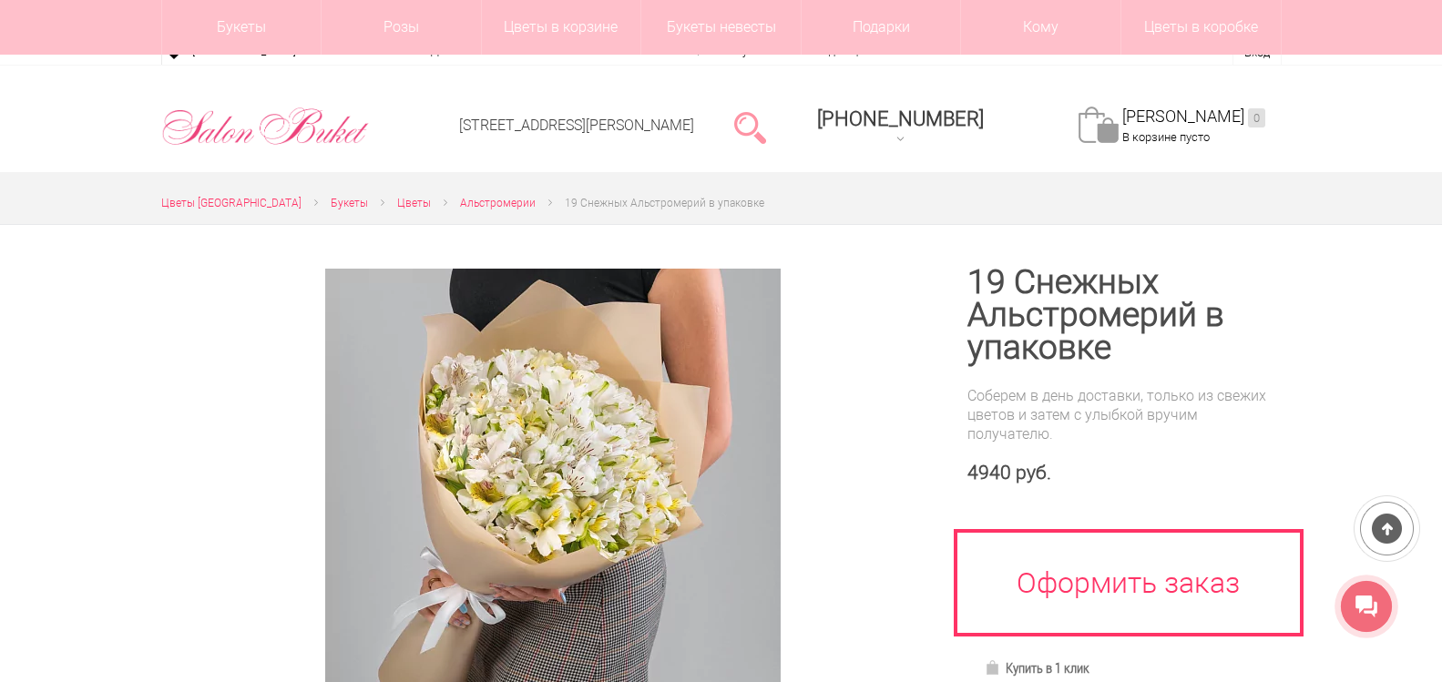
scroll to position [558, 0]
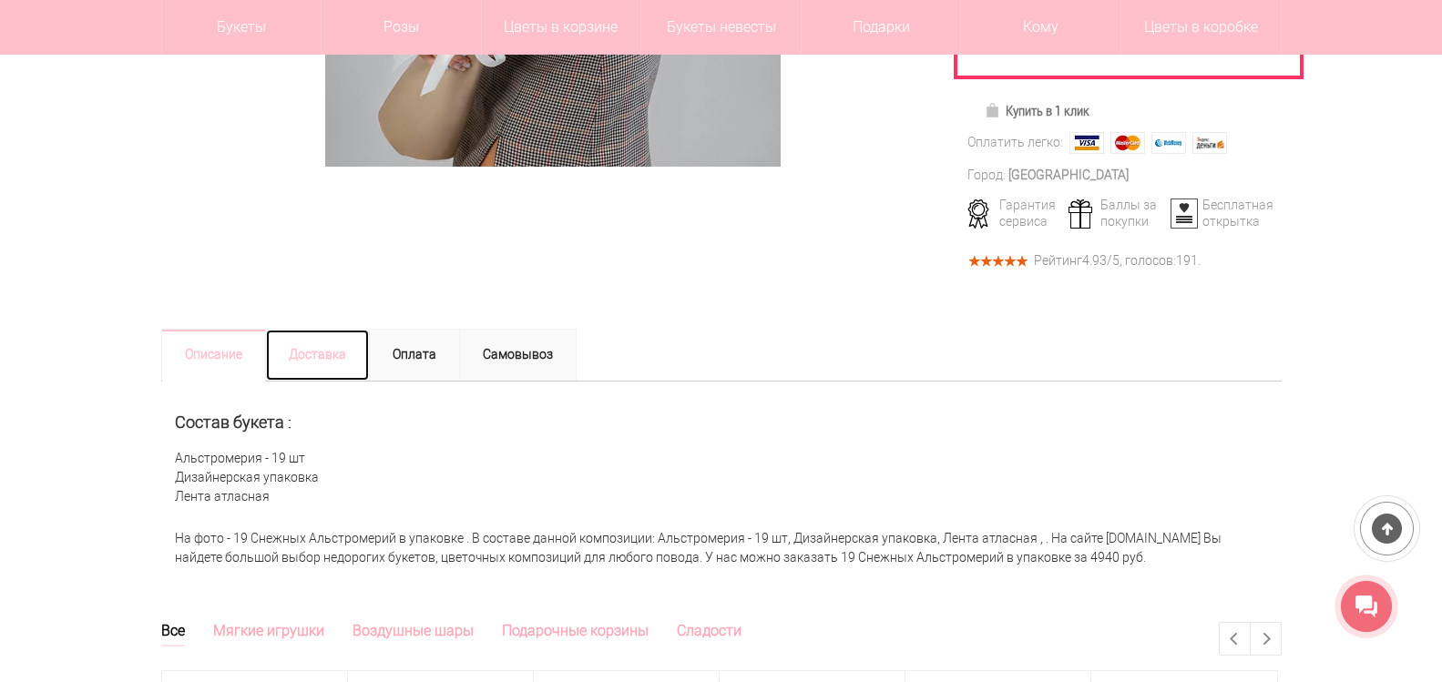
click at [320, 357] on link "Доставка" at bounding box center [317, 355] width 105 height 53
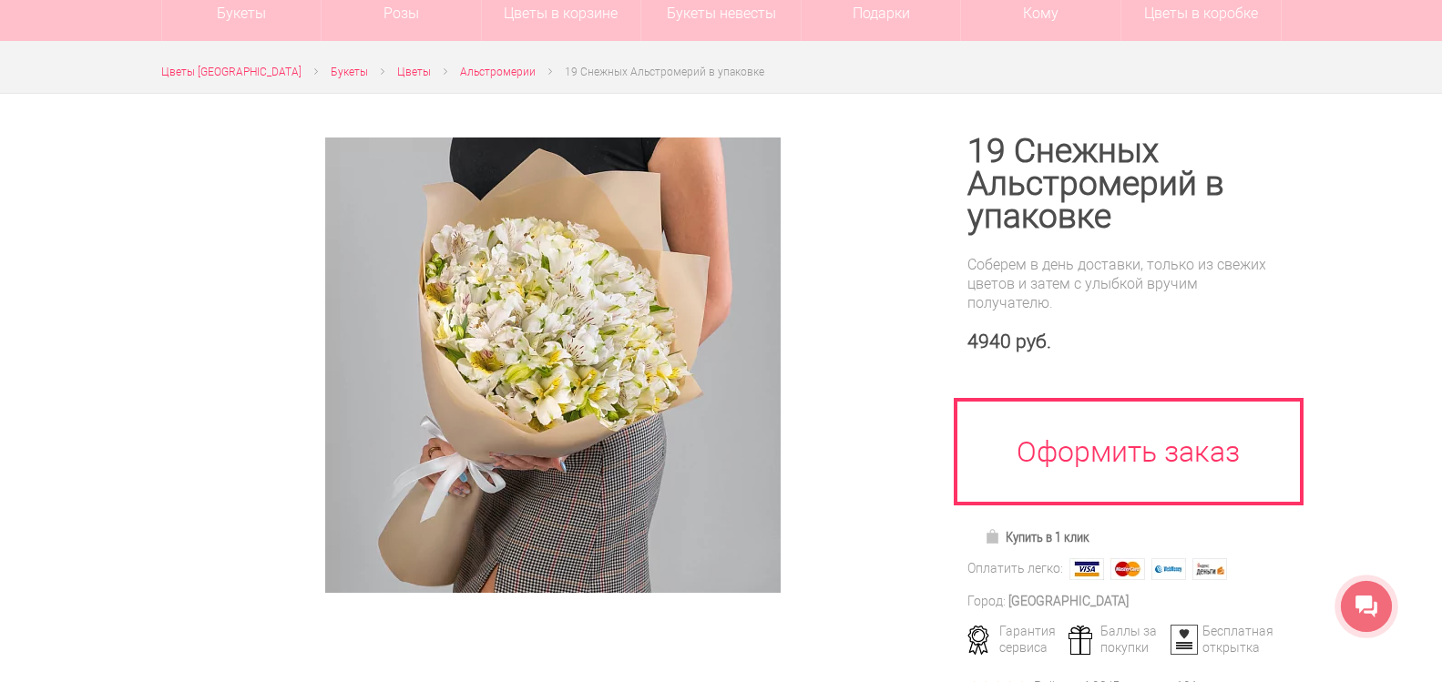
scroll to position [0, 0]
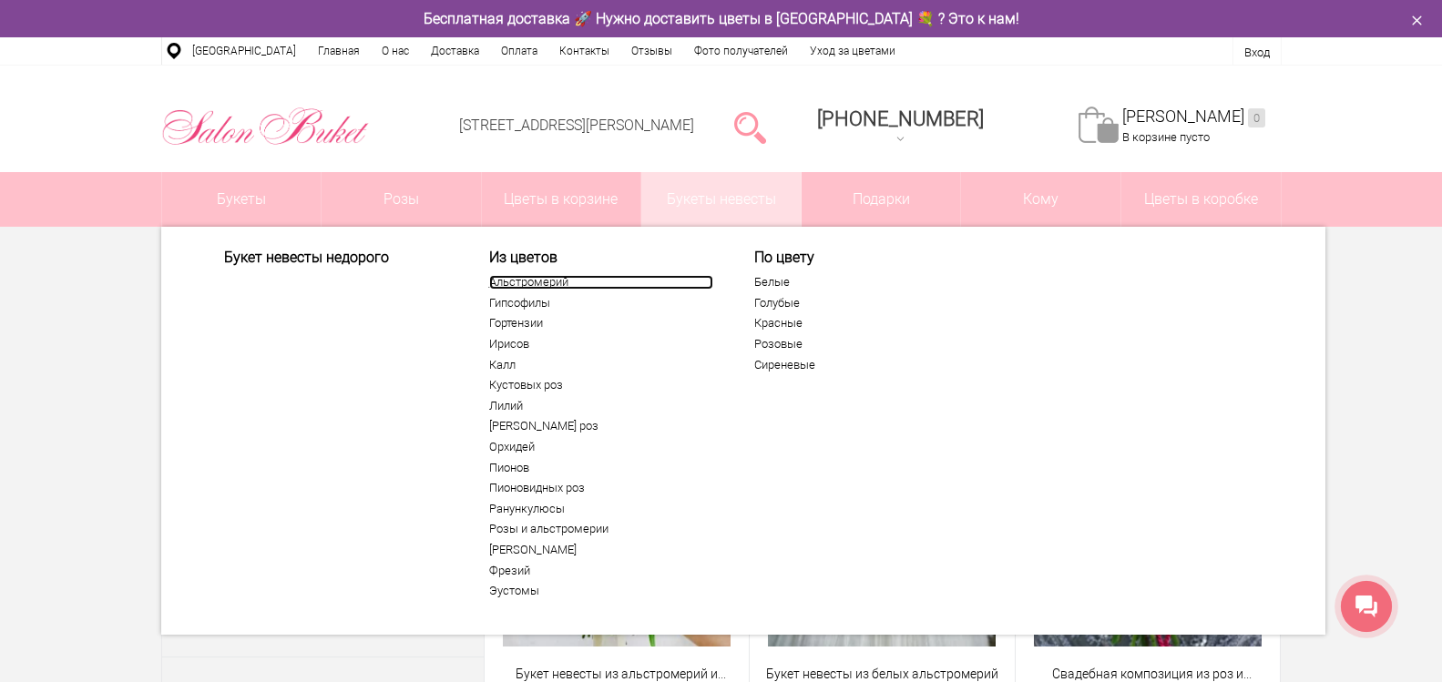
click at [541, 285] on link "Альстромерий" at bounding box center [601, 282] width 224 height 15
click at [516, 592] on link "Эустомы" at bounding box center [601, 591] width 224 height 15
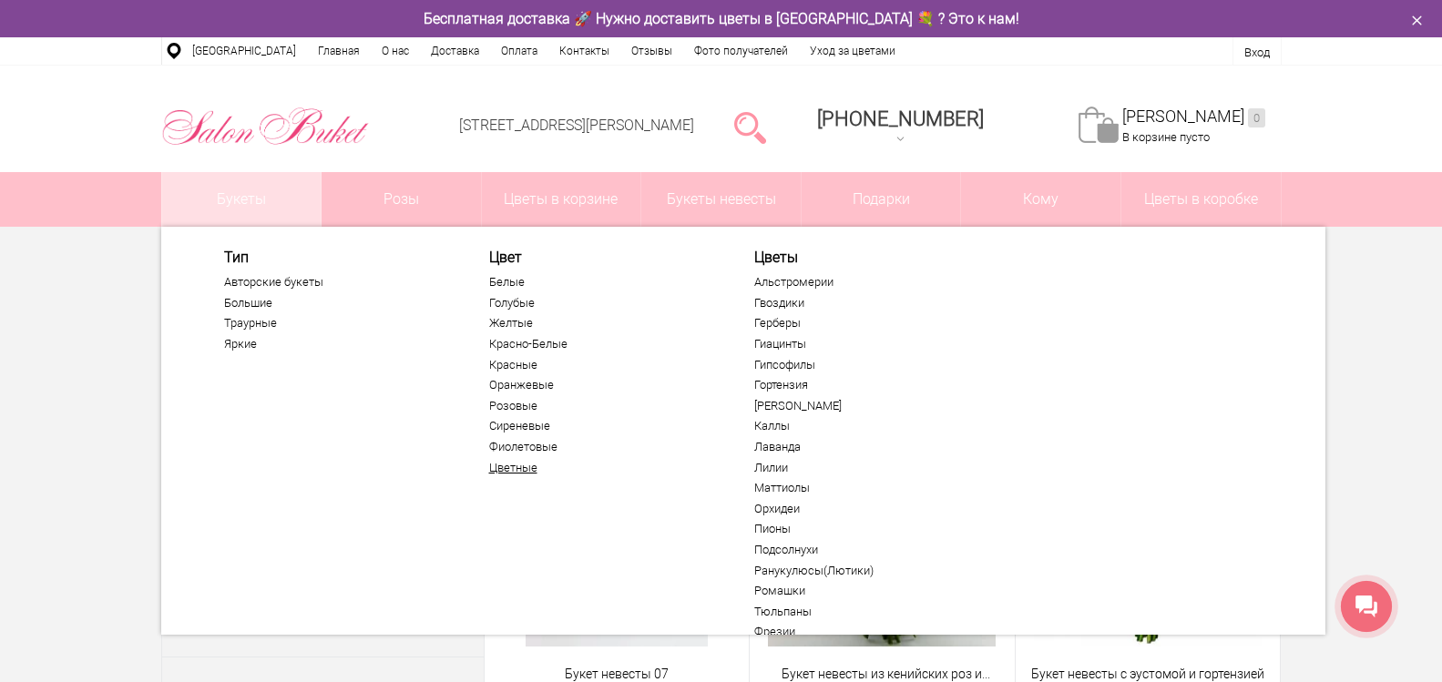
scroll to position [97, 0]
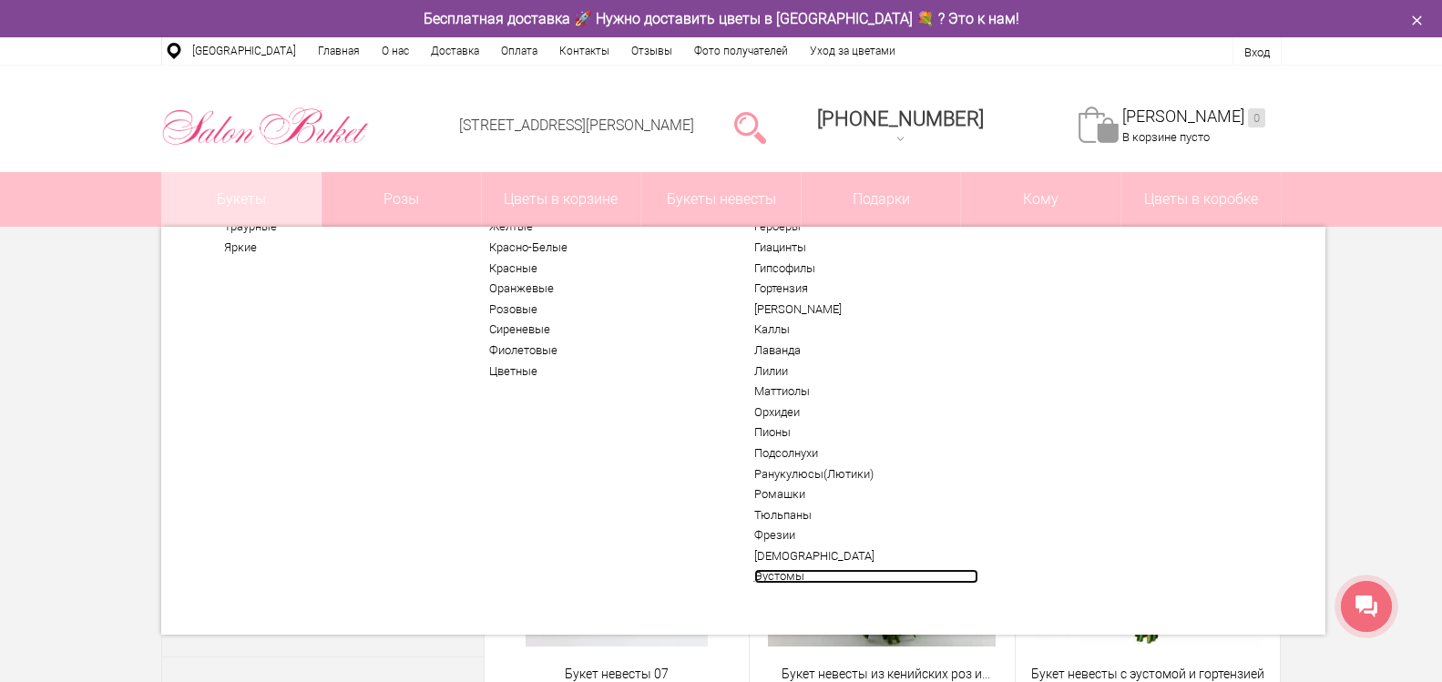
click at [775, 578] on link "Эустомы" at bounding box center [866, 576] width 224 height 15
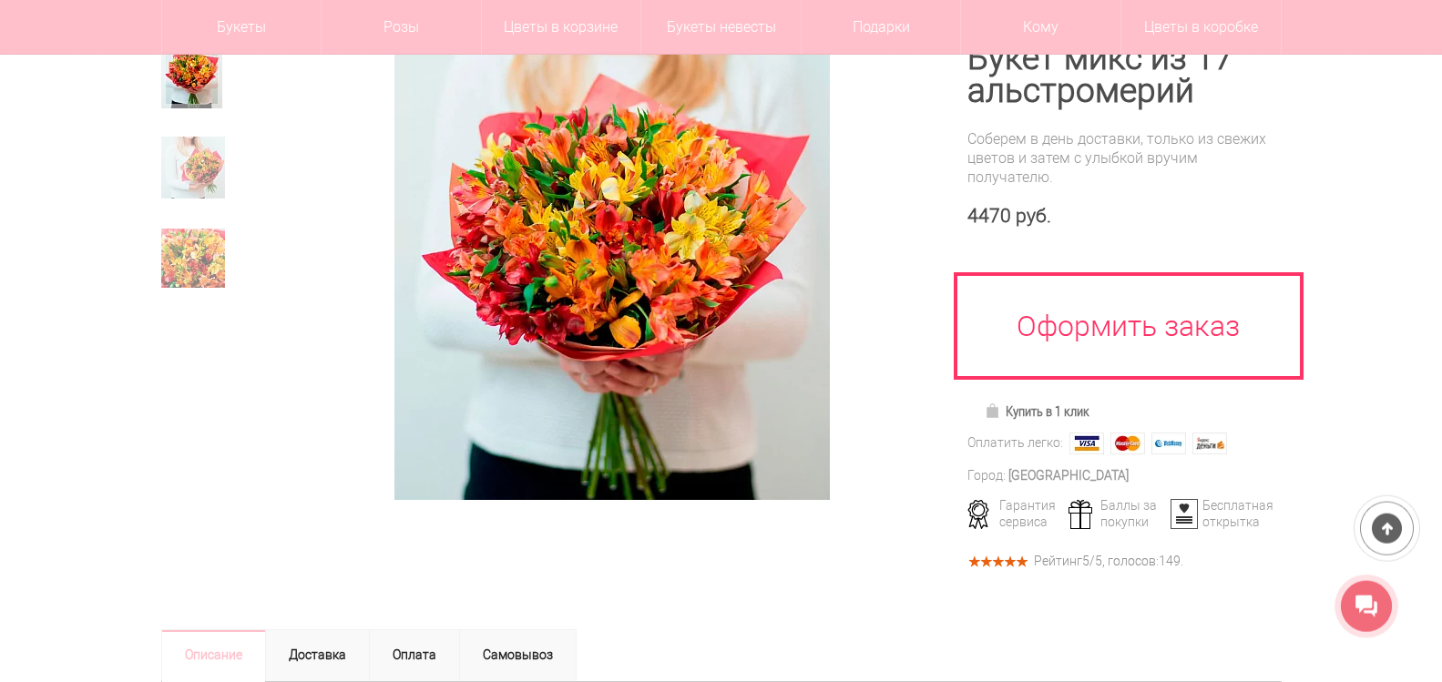
scroll to position [93, 0]
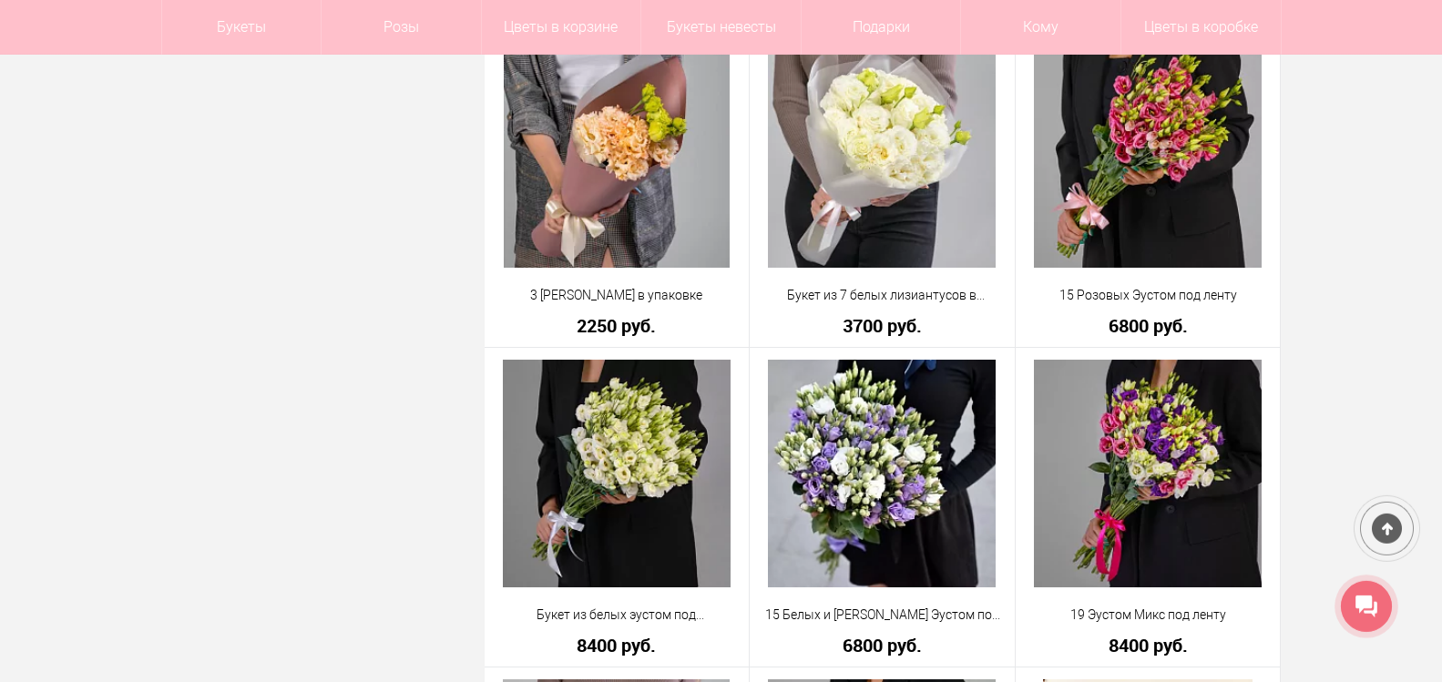
scroll to position [2323, 0]
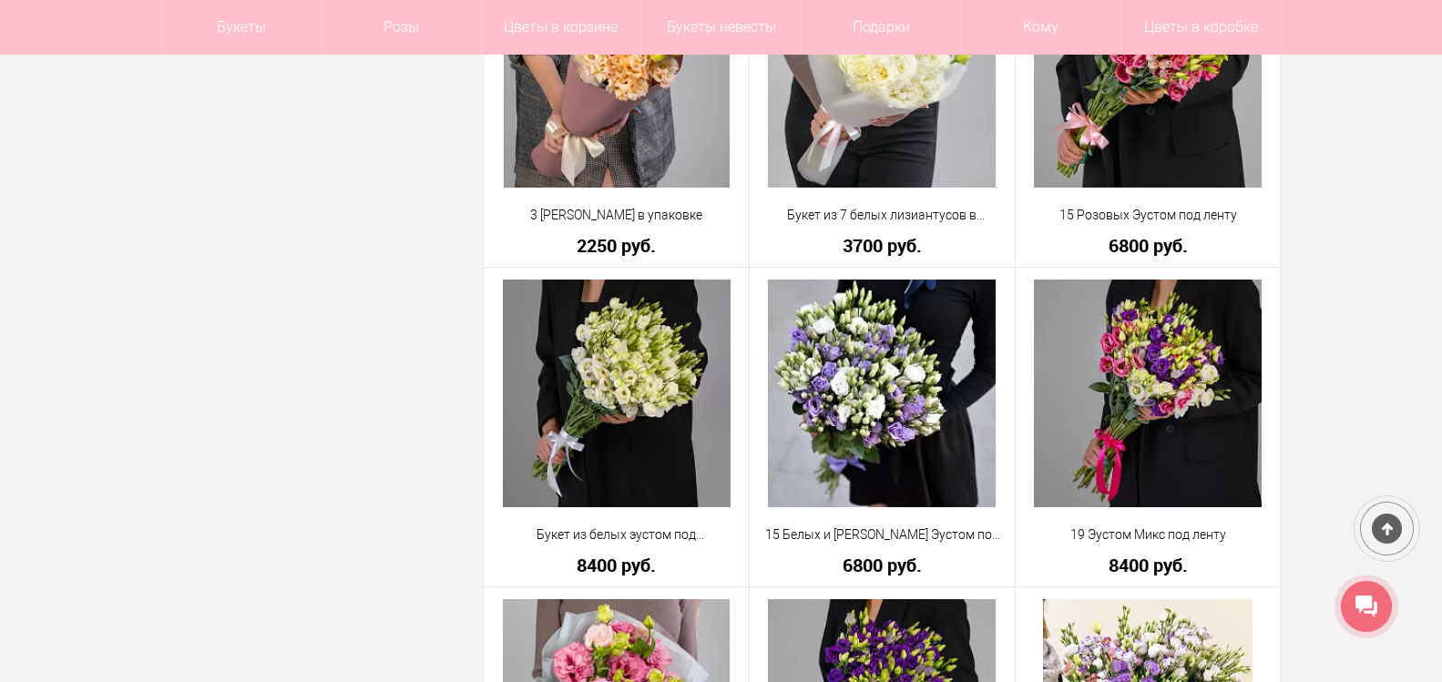
click at [1399, 344] on div "Цветы Нижний Новгород Эустомы Букеты из эустомы (лизиантуса) 42 товара Персиков…" at bounding box center [721, 512] width 1442 height 5283
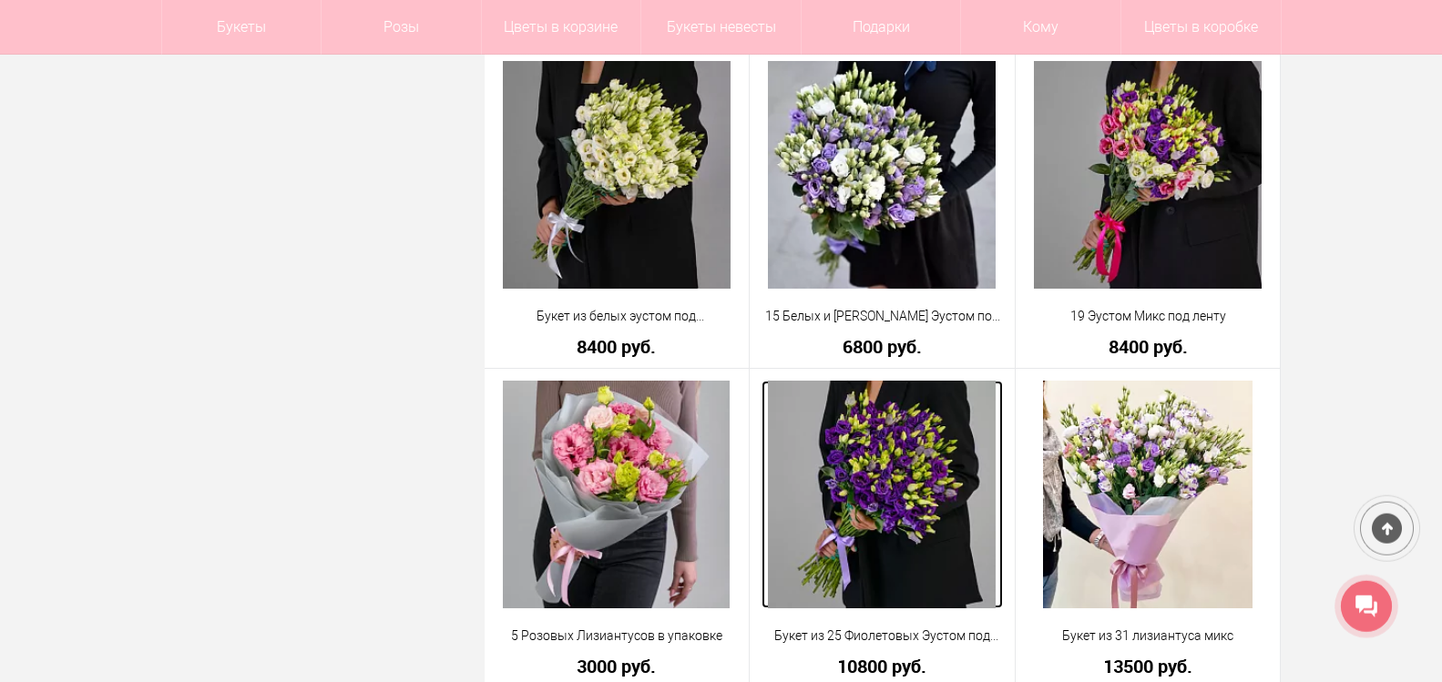
scroll to position [2509, 0]
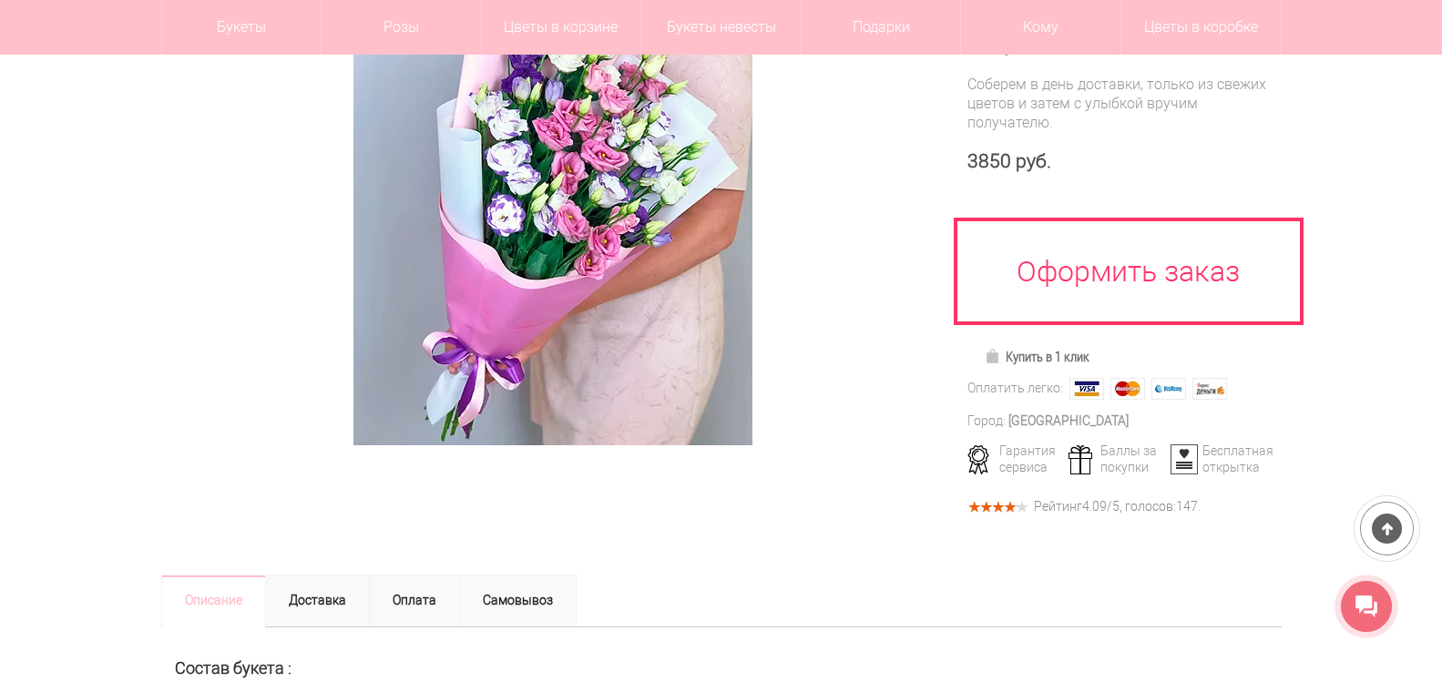
scroll to position [93, 0]
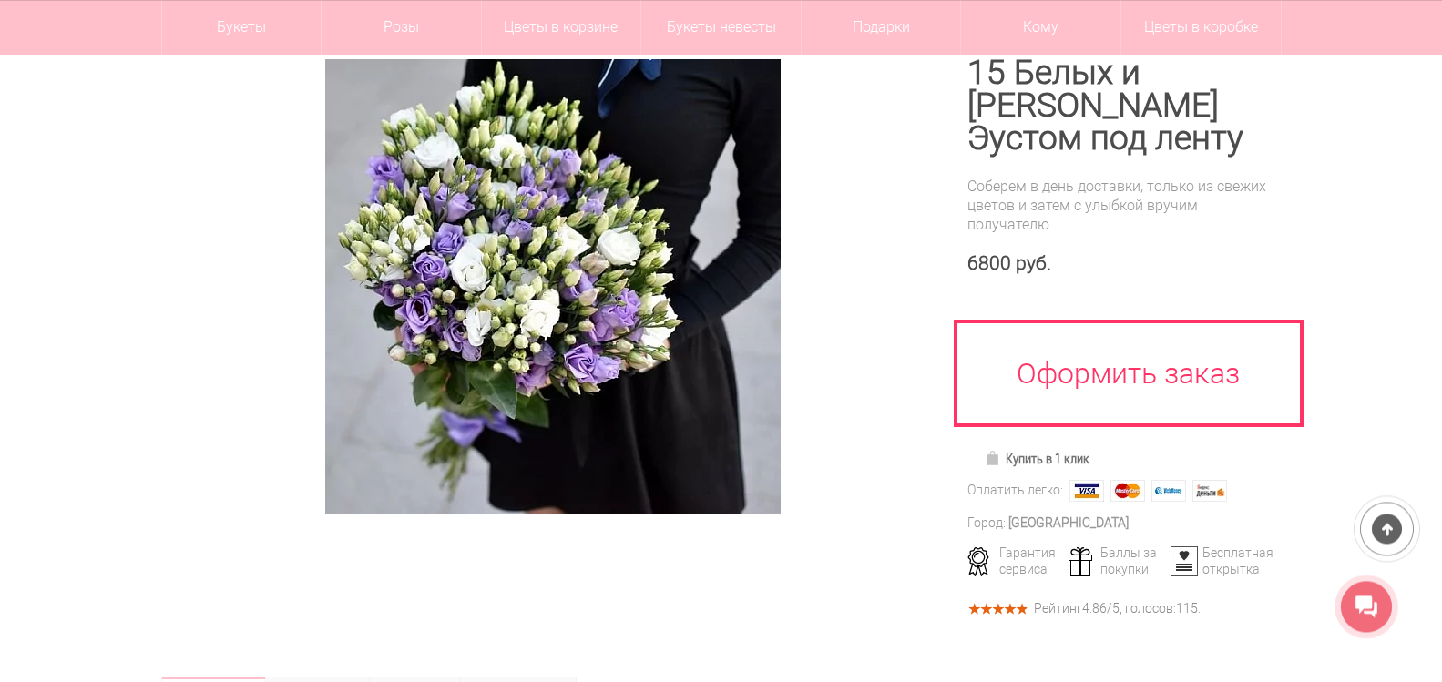
scroll to position [279, 0]
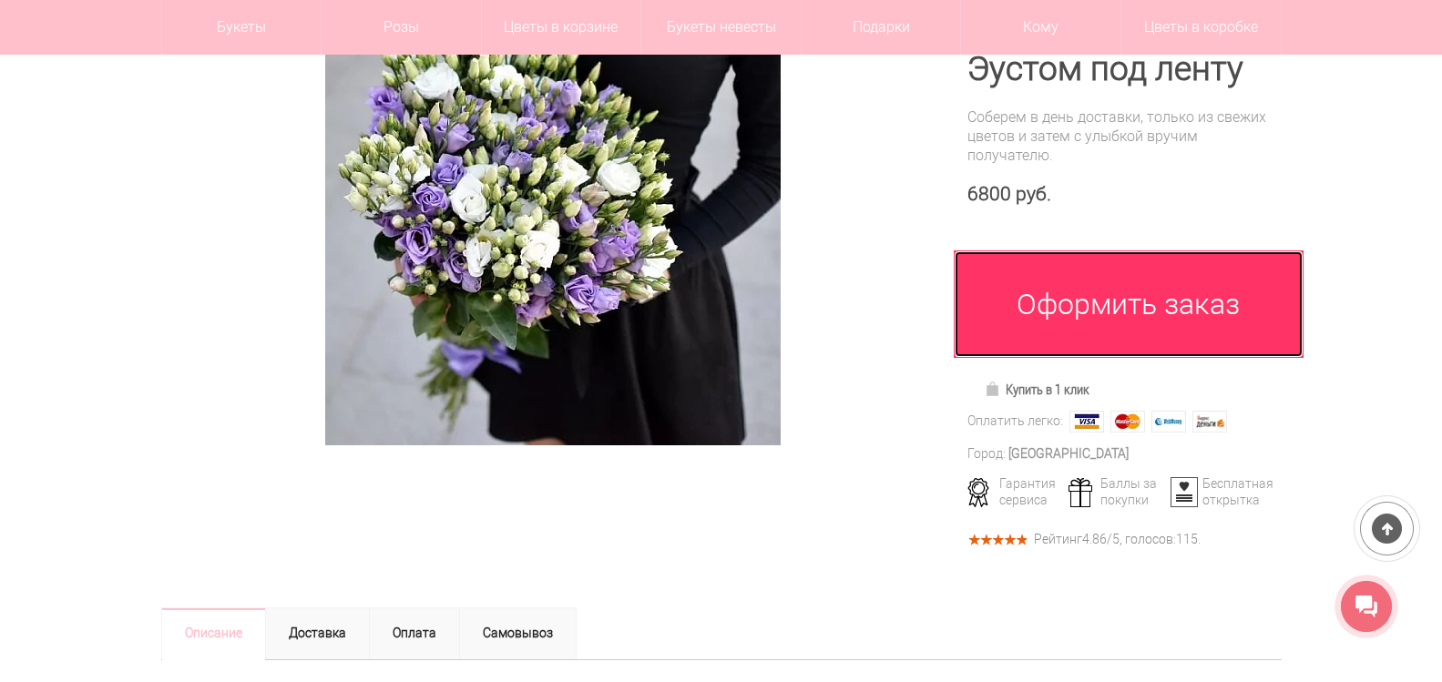
click at [1204, 311] on link "Оформить заказ" at bounding box center [1129, 304] width 350 height 107
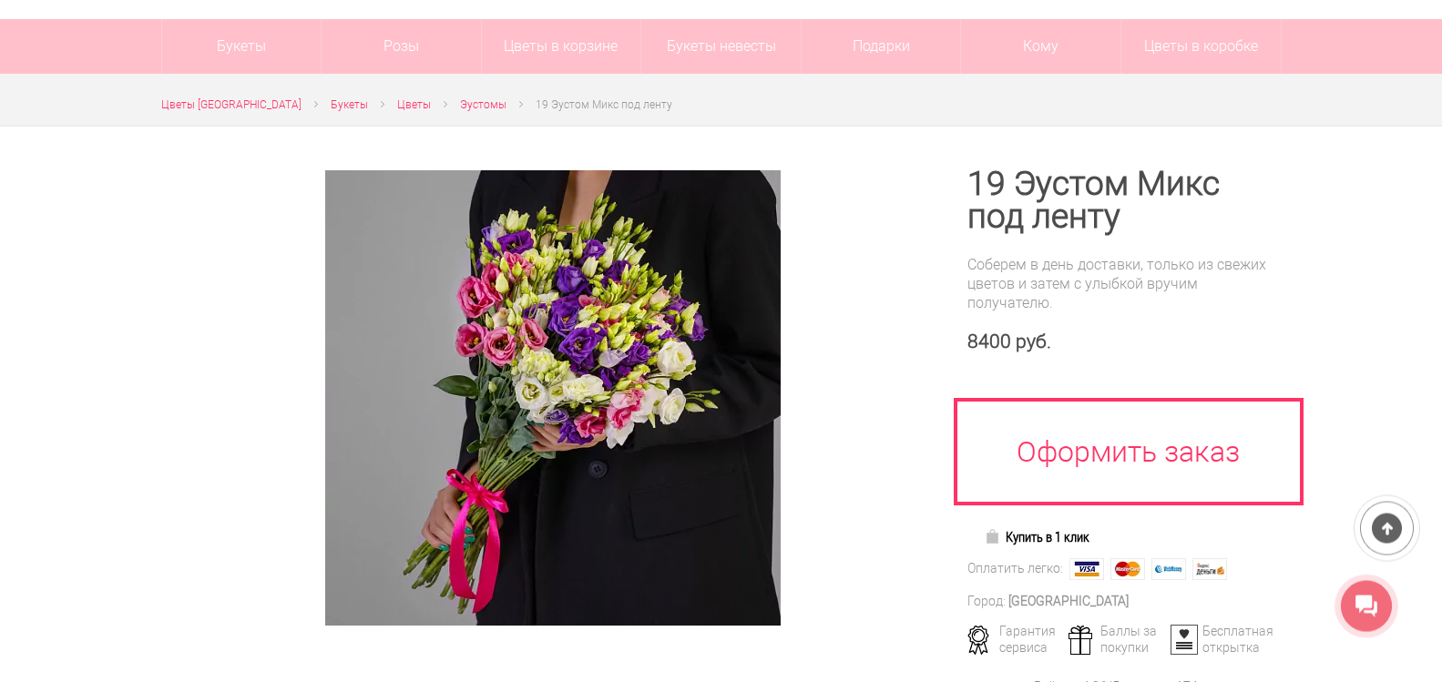
scroll to position [186, 0]
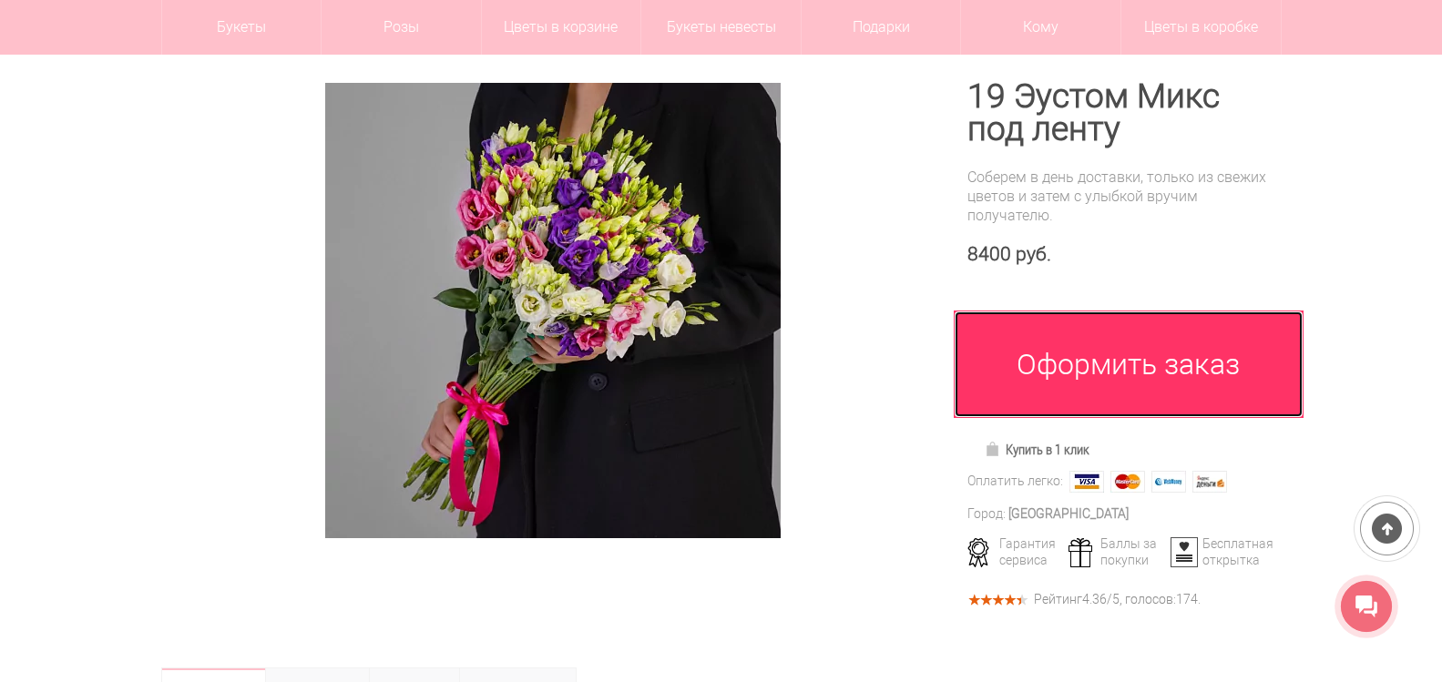
click at [1157, 378] on link "Оформить заказ" at bounding box center [1129, 364] width 350 height 107
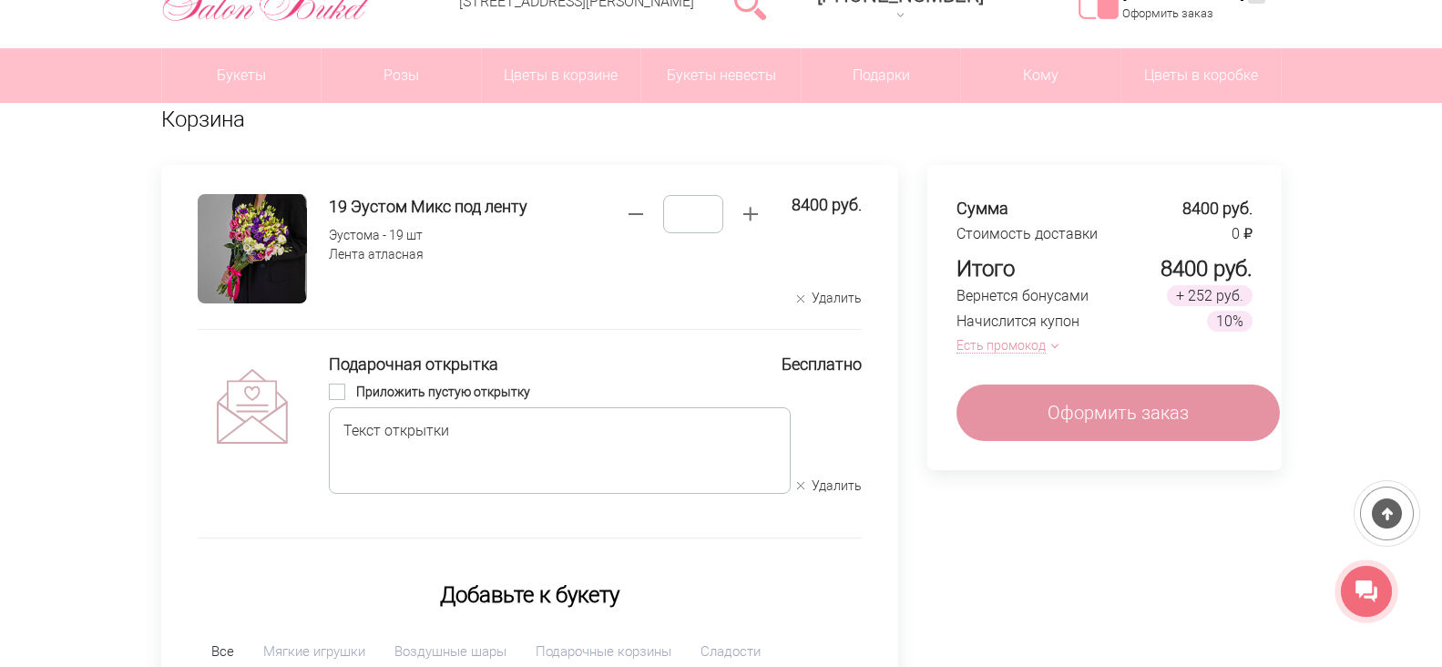
scroll to position [93, 0]
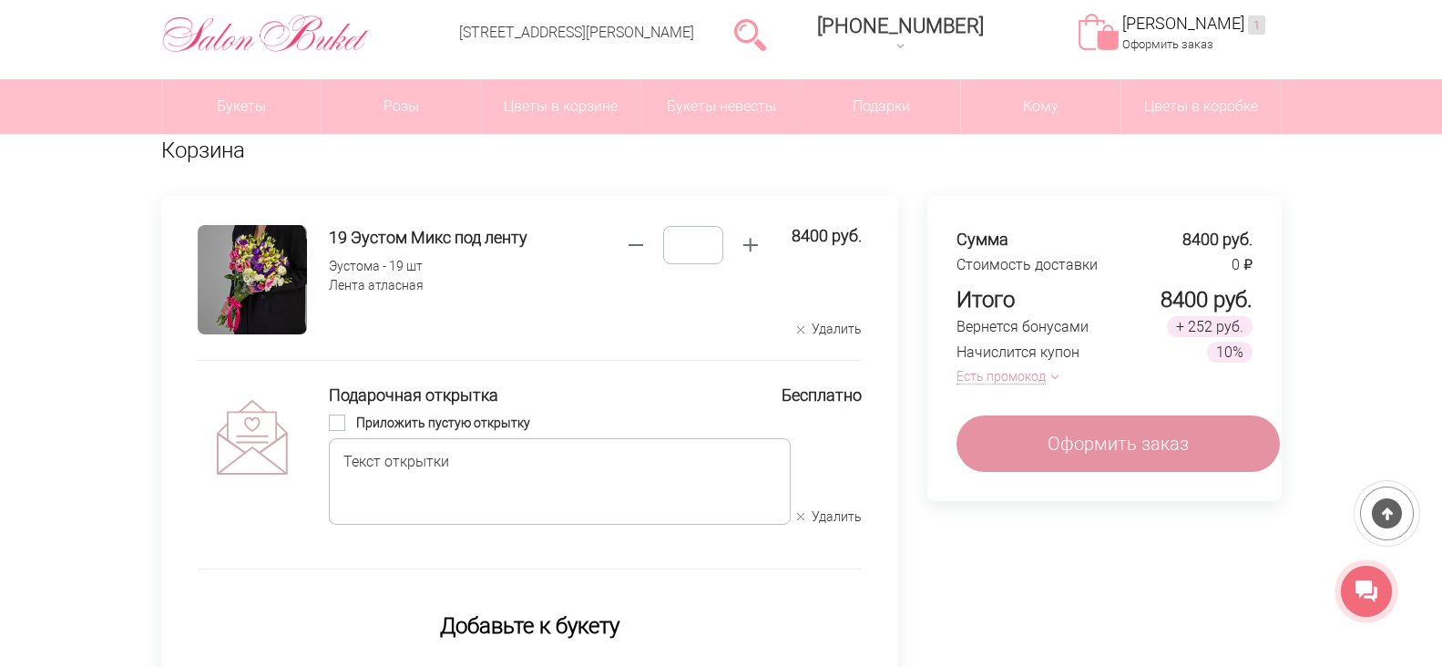
click at [1045, 377] on button "Есть промокод" at bounding box center [1004, 376] width 95 height 19
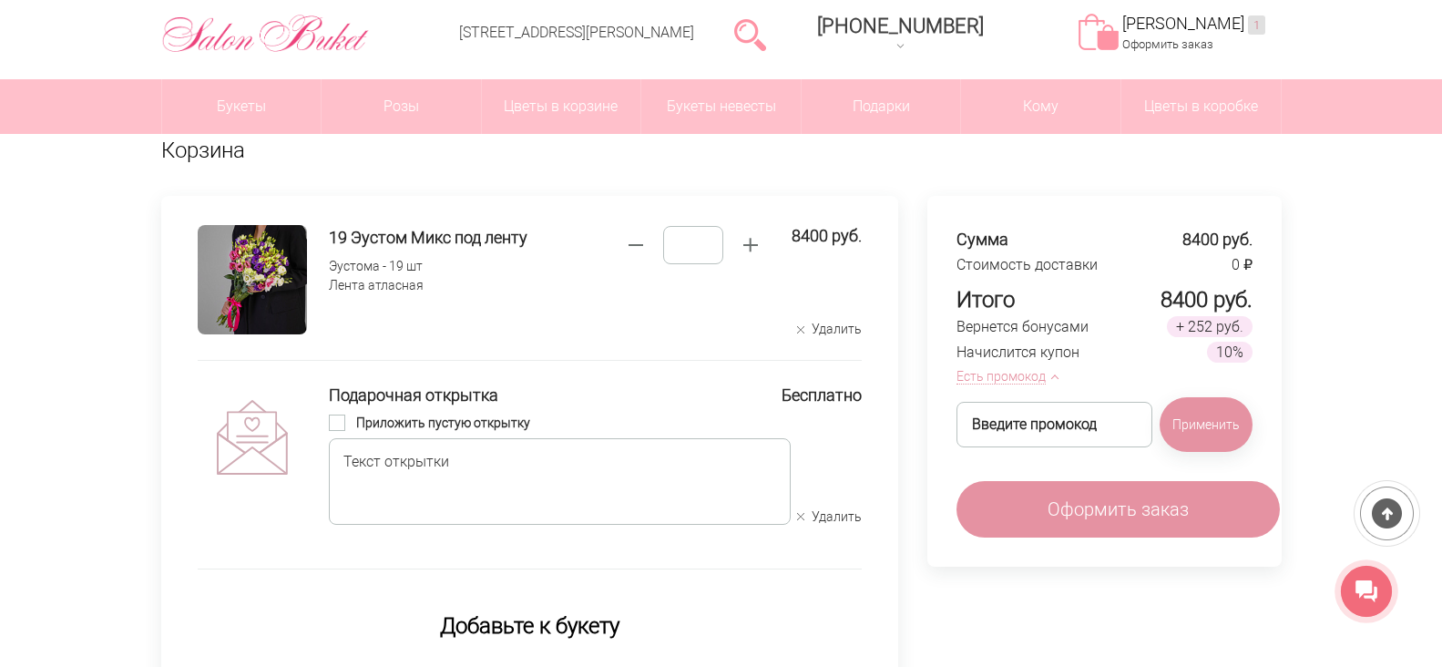
click at [1046, 377] on button "Есть промокод" at bounding box center [1004, 376] width 95 height 19
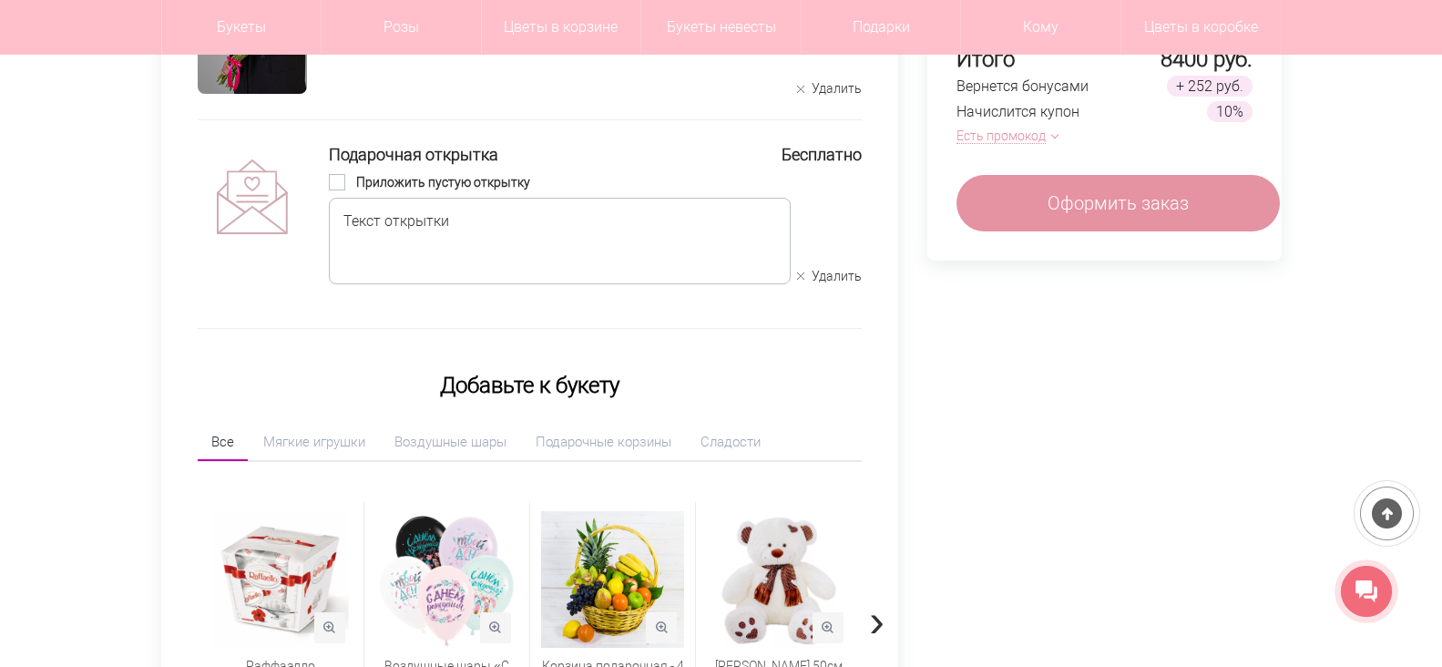
scroll to position [0, 0]
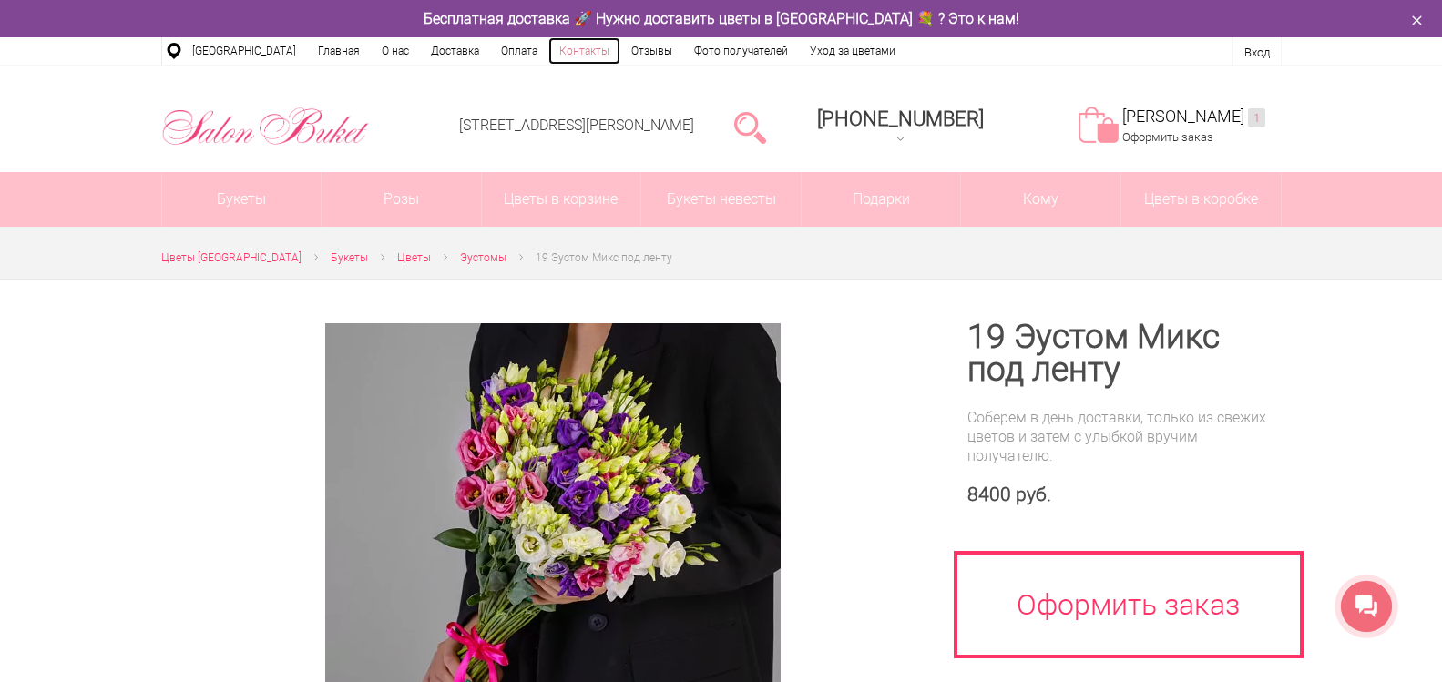
click at [570, 50] on link "Контакты" at bounding box center [584, 50] width 72 height 27
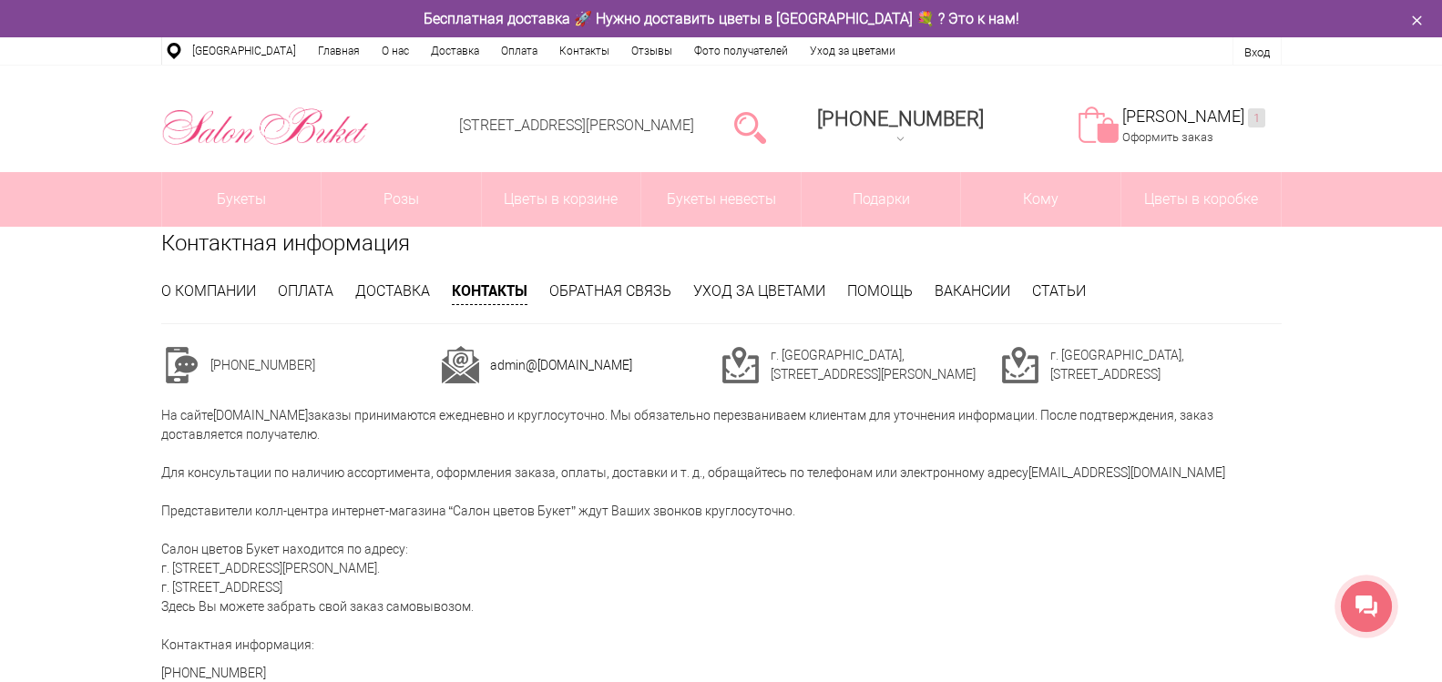
click at [1367, 605] on icon at bounding box center [1367, 607] width 22 height 22
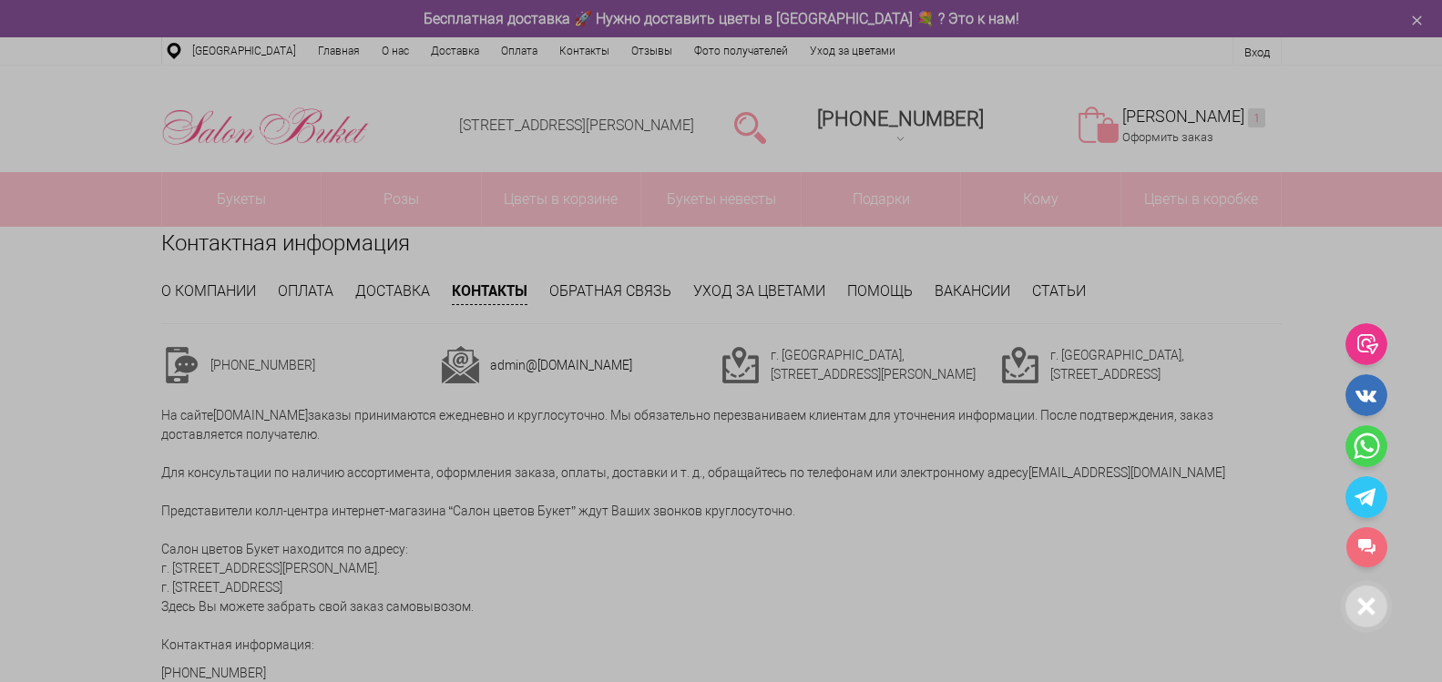
click at [1065, 70] on div at bounding box center [721, 341] width 1442 height 682
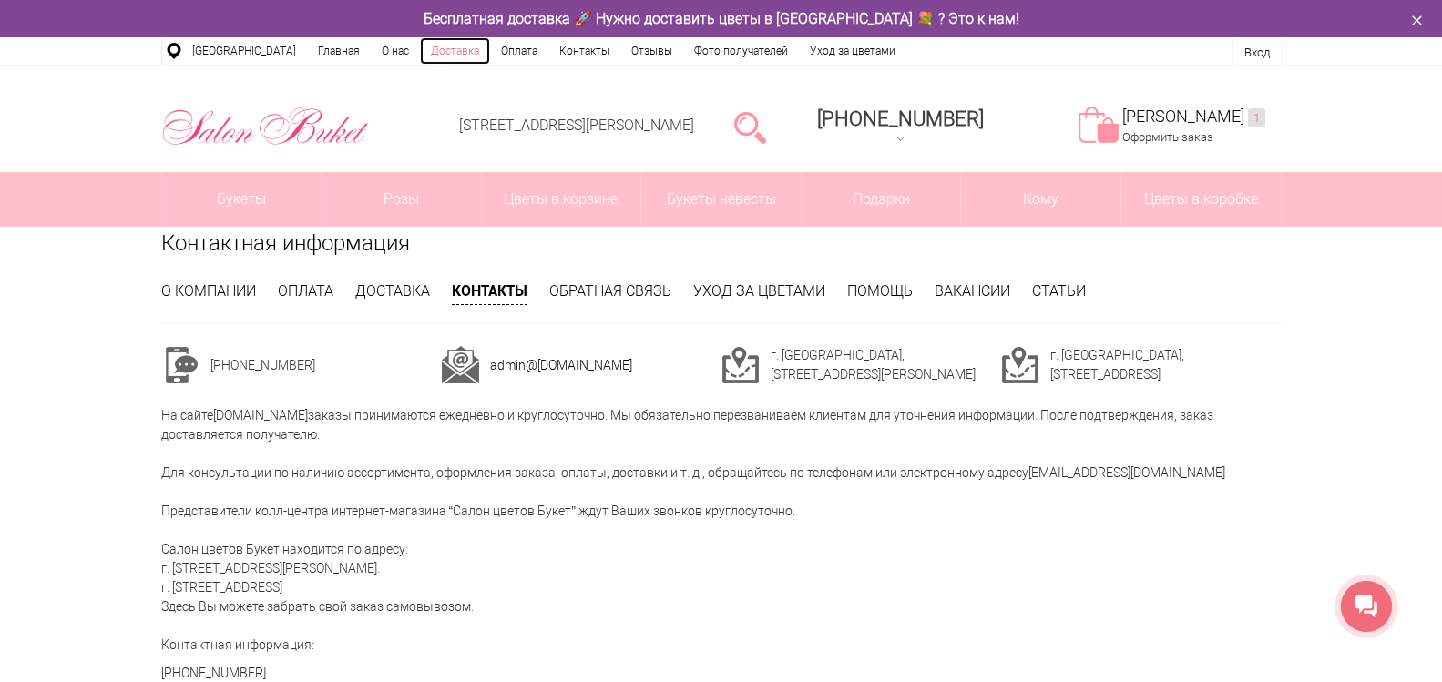
click at [436, 48] on link "Доставка" at bounding box center [455, 50] width 70 height 27
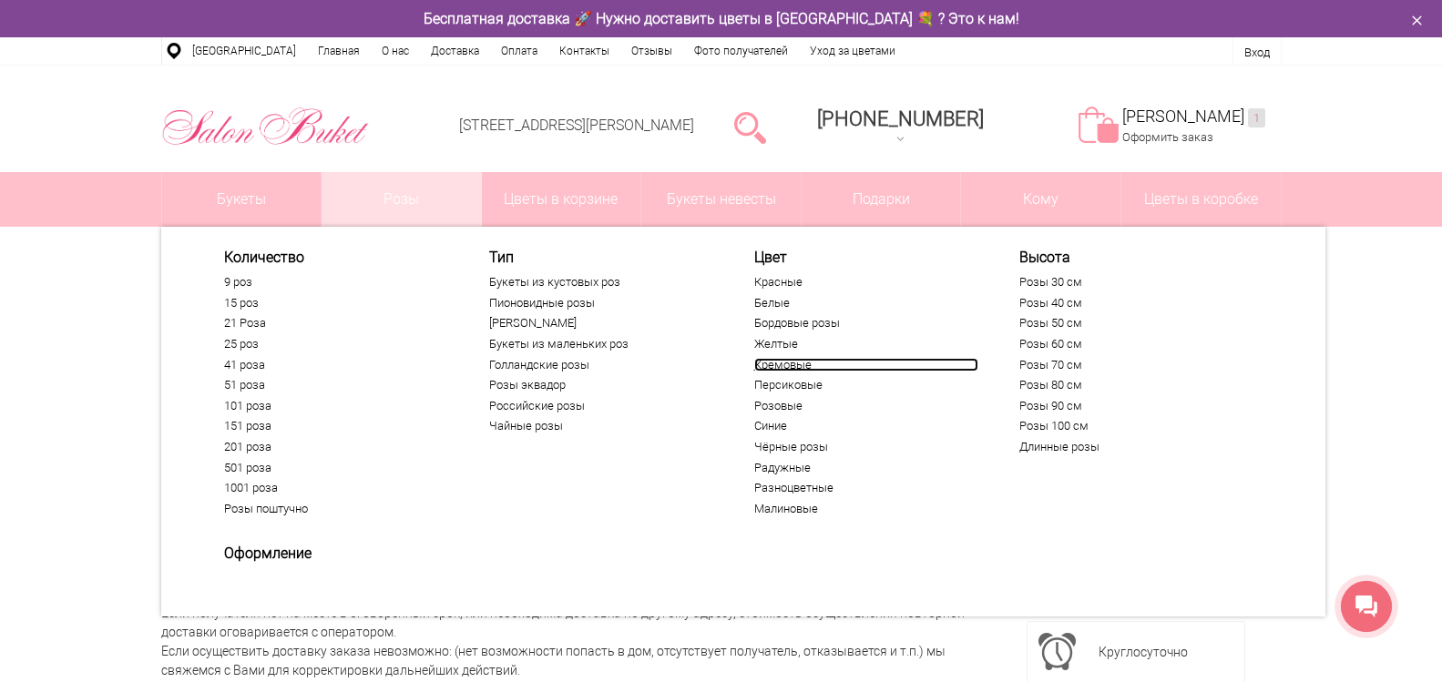
click at [782, 368] on link "Кремовые" at bounding box center [866, 365] width 224 height 15
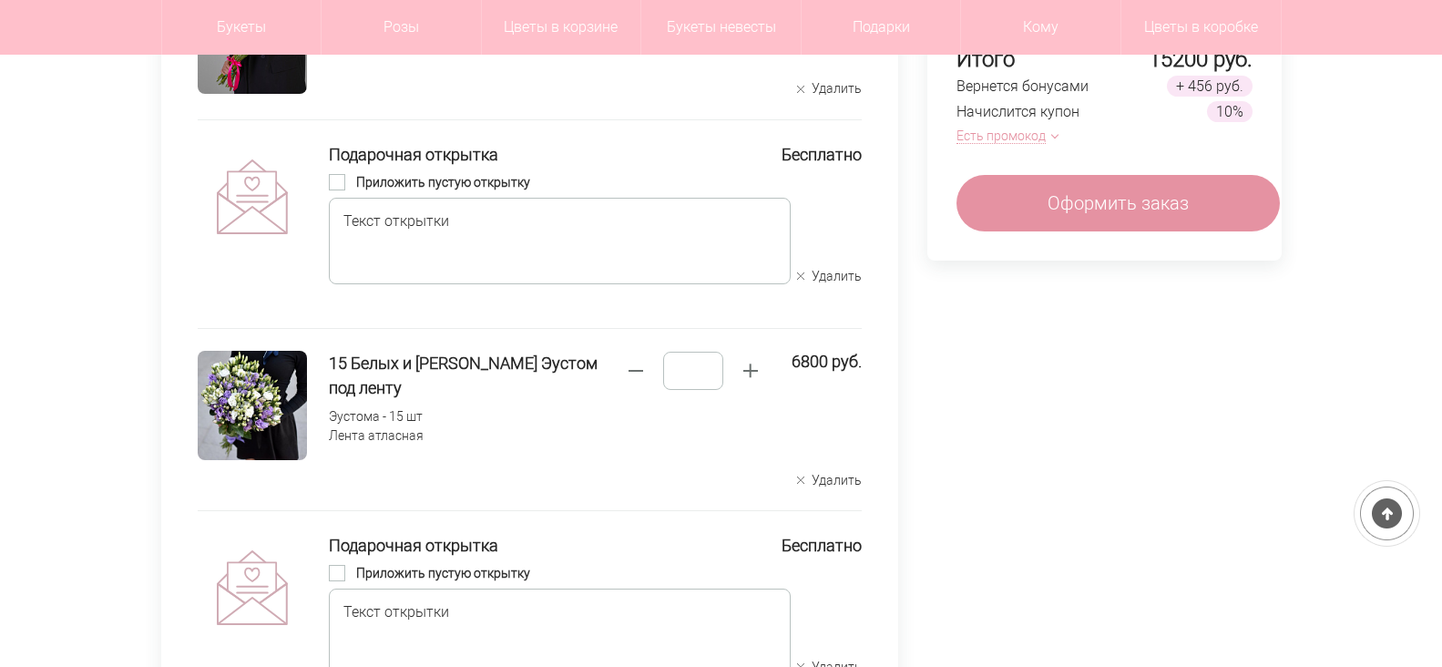
scroll to position [279, 0]
click at [819, 484] on button "Удалить" at bounding box center [829, 480] width 65 height 17
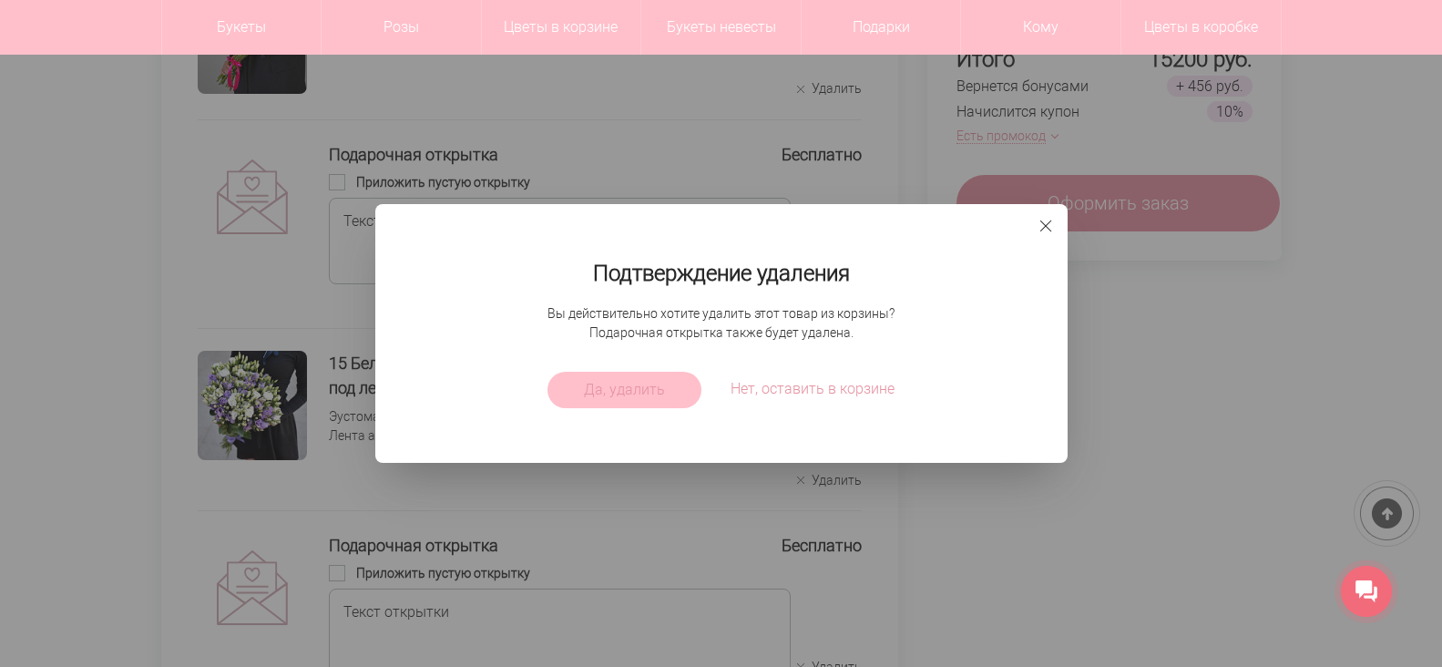
click at [651, 393] on span "Да, удалить" at bounding box center [624, 390] width 81 height 22
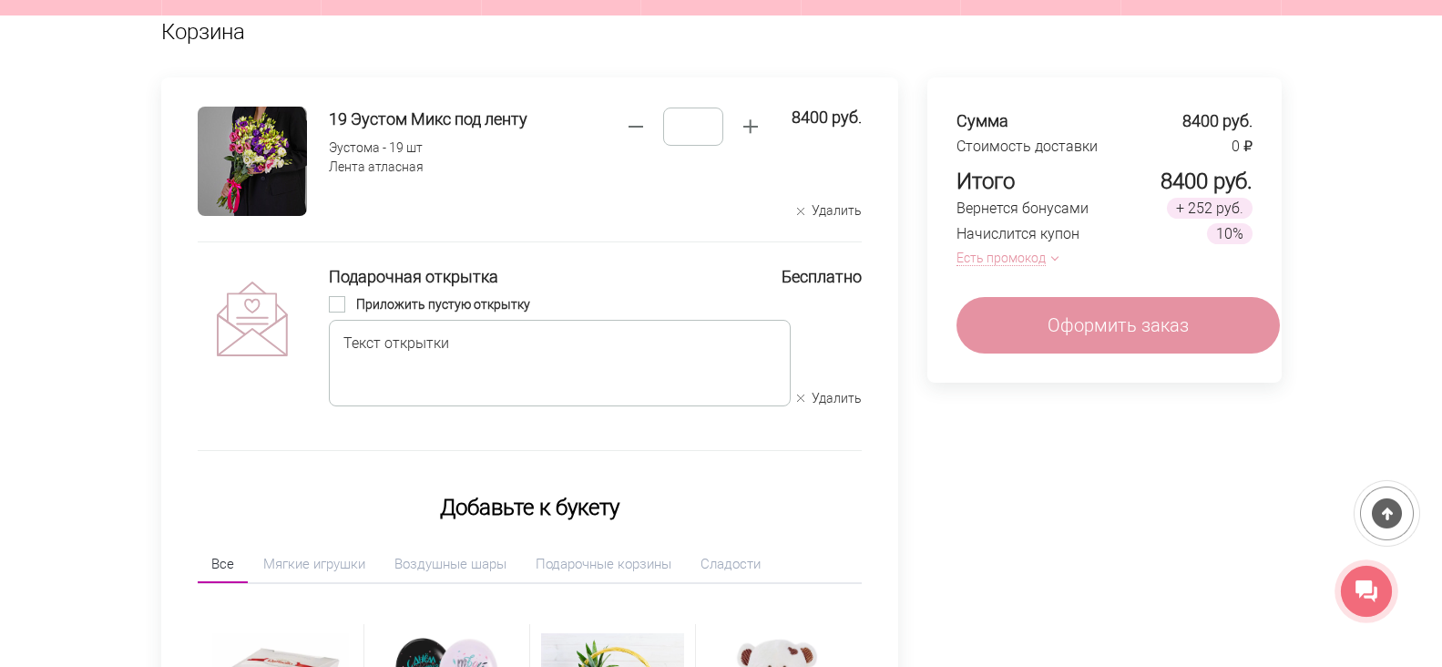
scroll to position [93, 0]
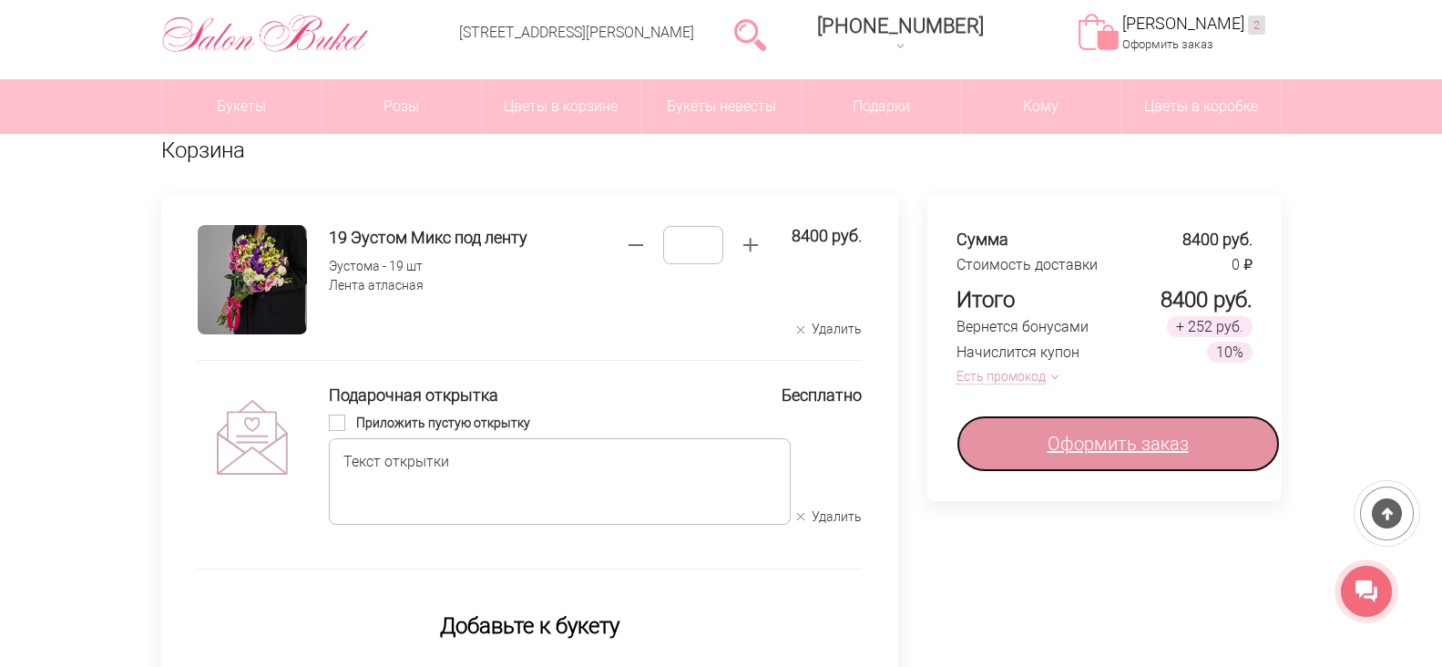
click at [1143, 446] on span "Оформить заказ" at bounding box center [1118, 443] width 141 height 27
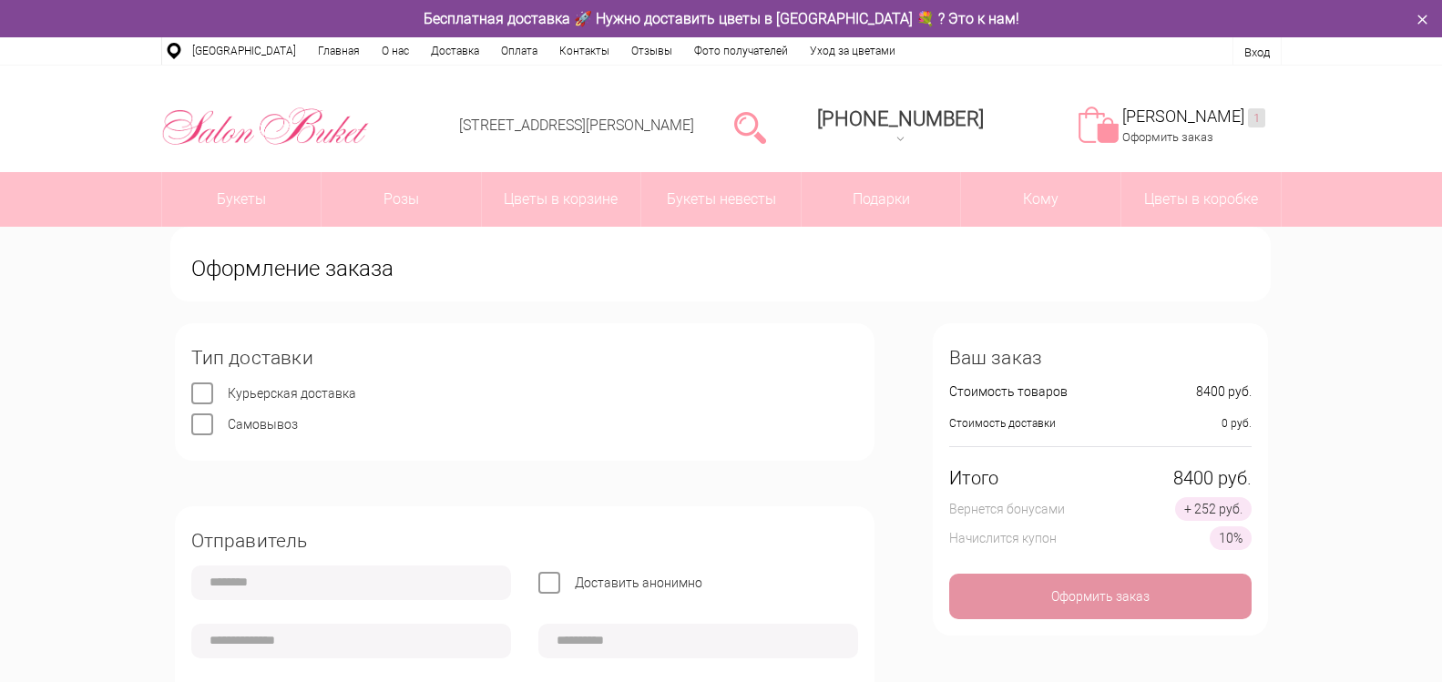
type input "**********"
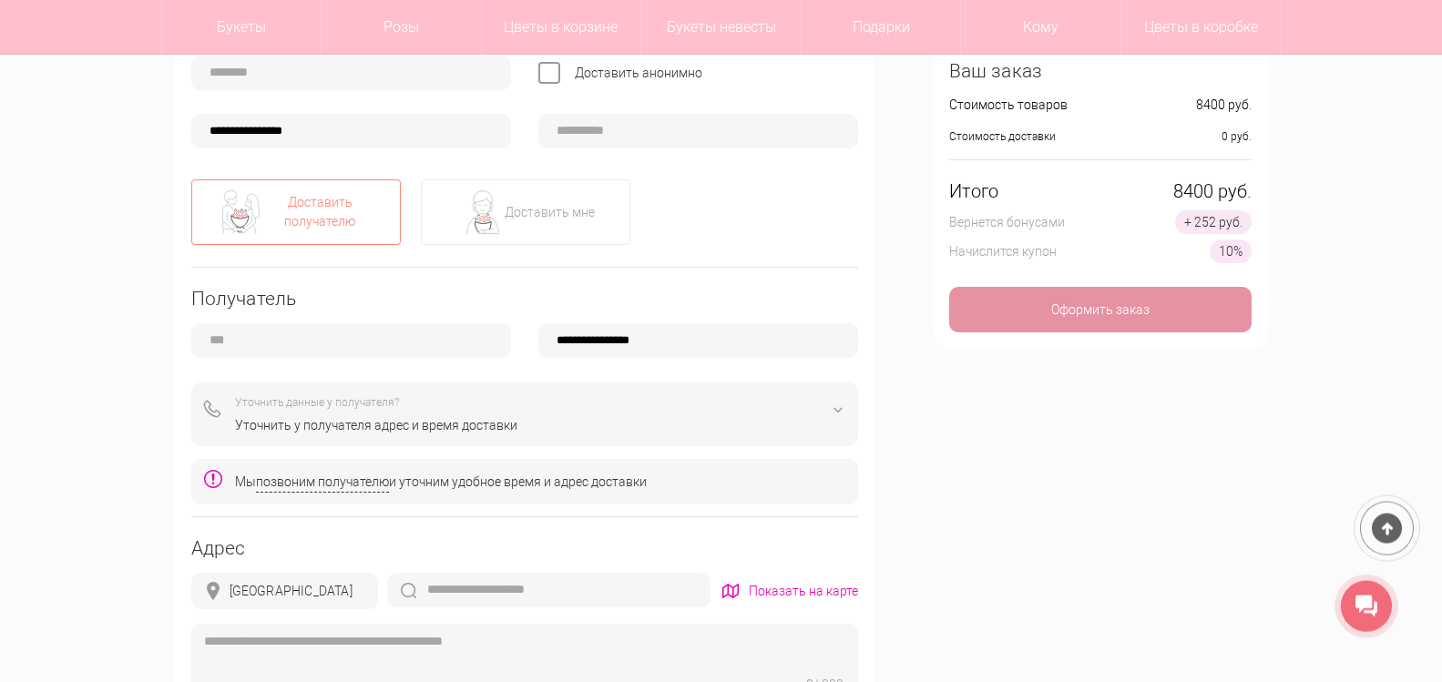
scroll to position [465, 0]
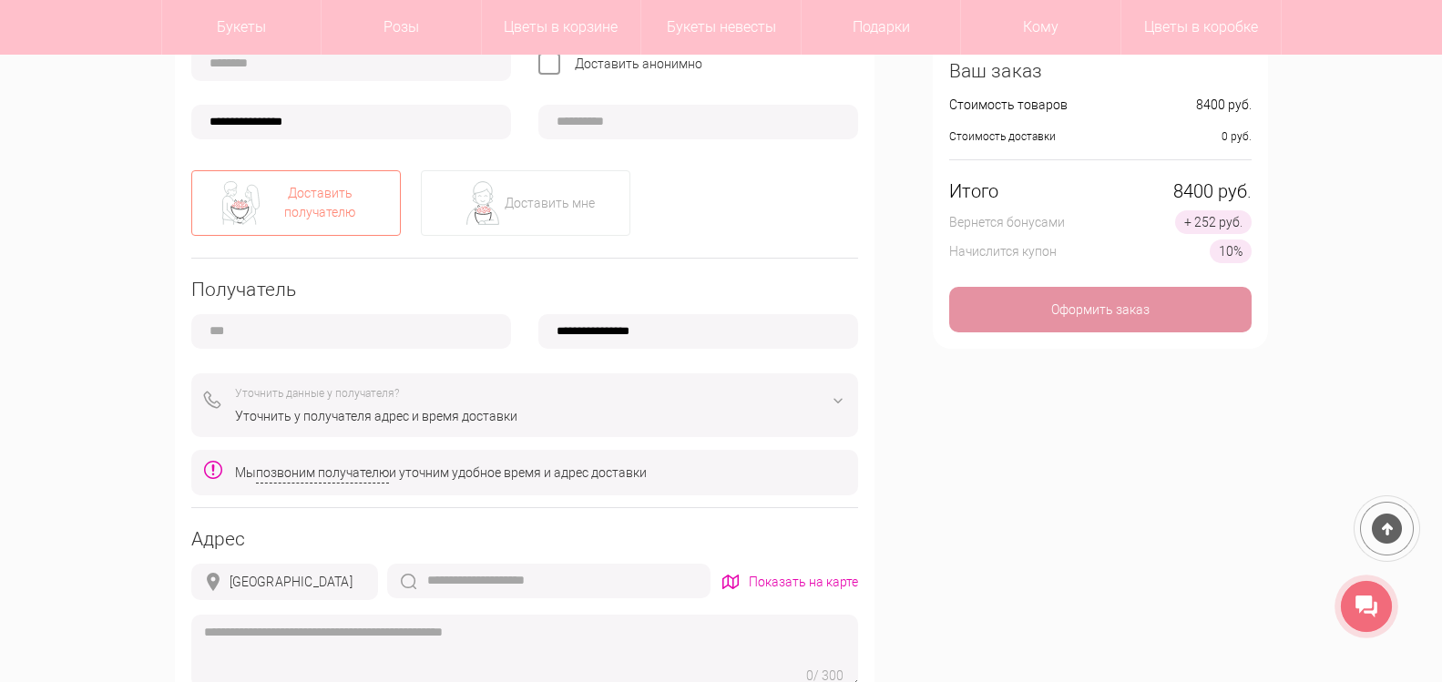
click at [756, 404] on div "Уточнить данные у получателя? Уточнить у получателя адрес и время доставки" at bounding box center [524, 406] width 667 height 64
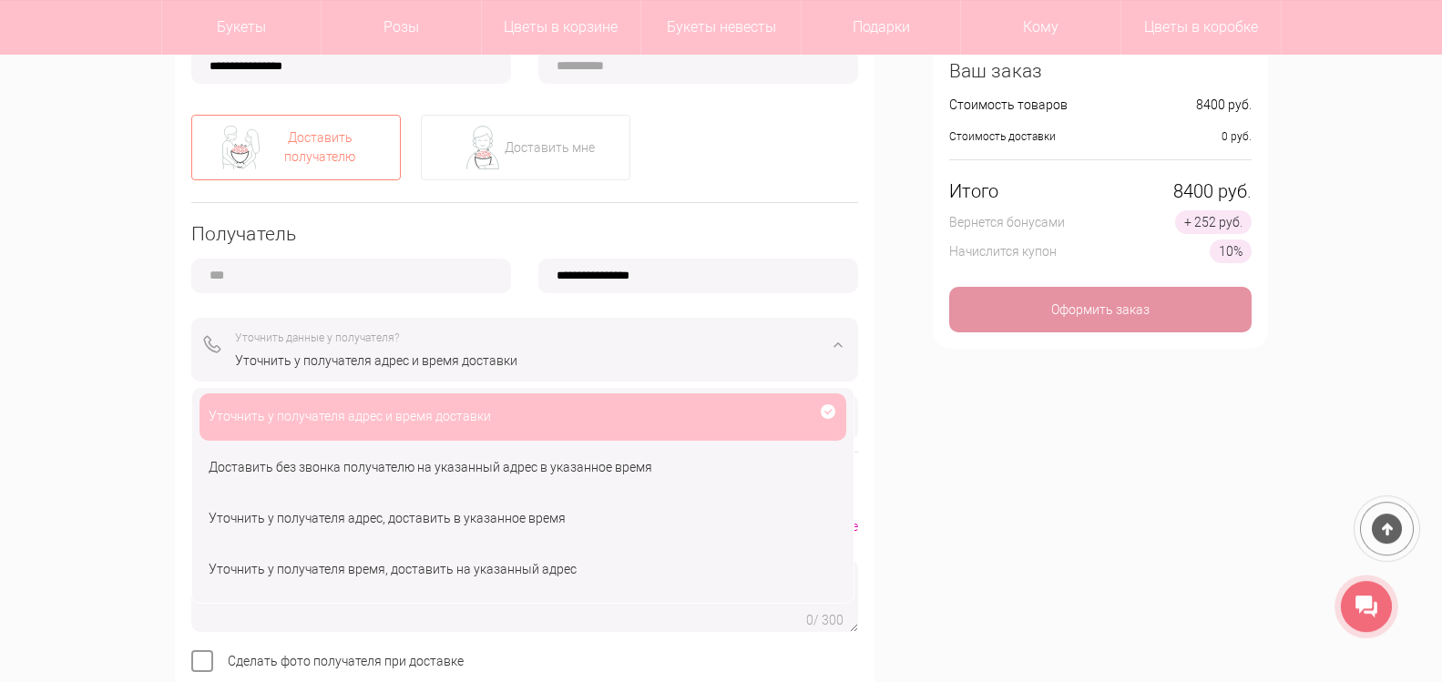
scroll to position [558, 0]
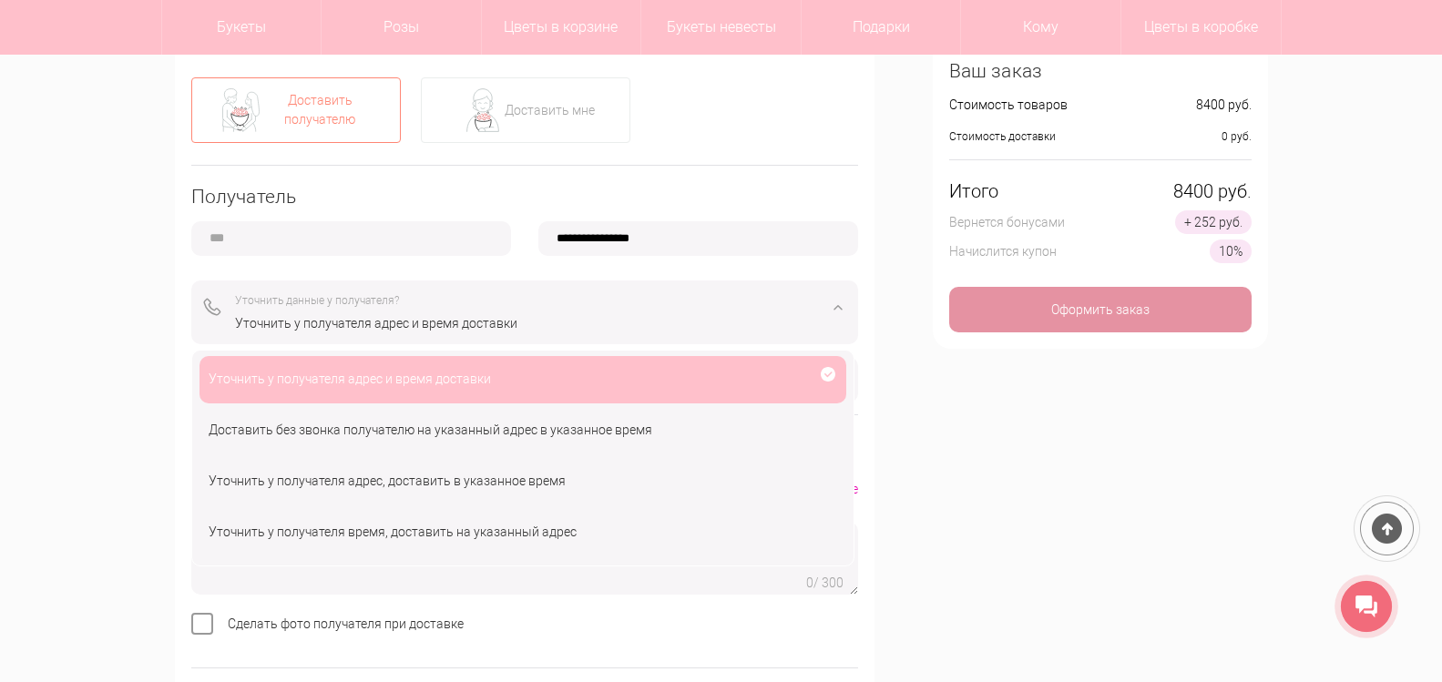
click at [1014, 527] on div "**********" at bounding box center [721, 539] width 1121 height 1656
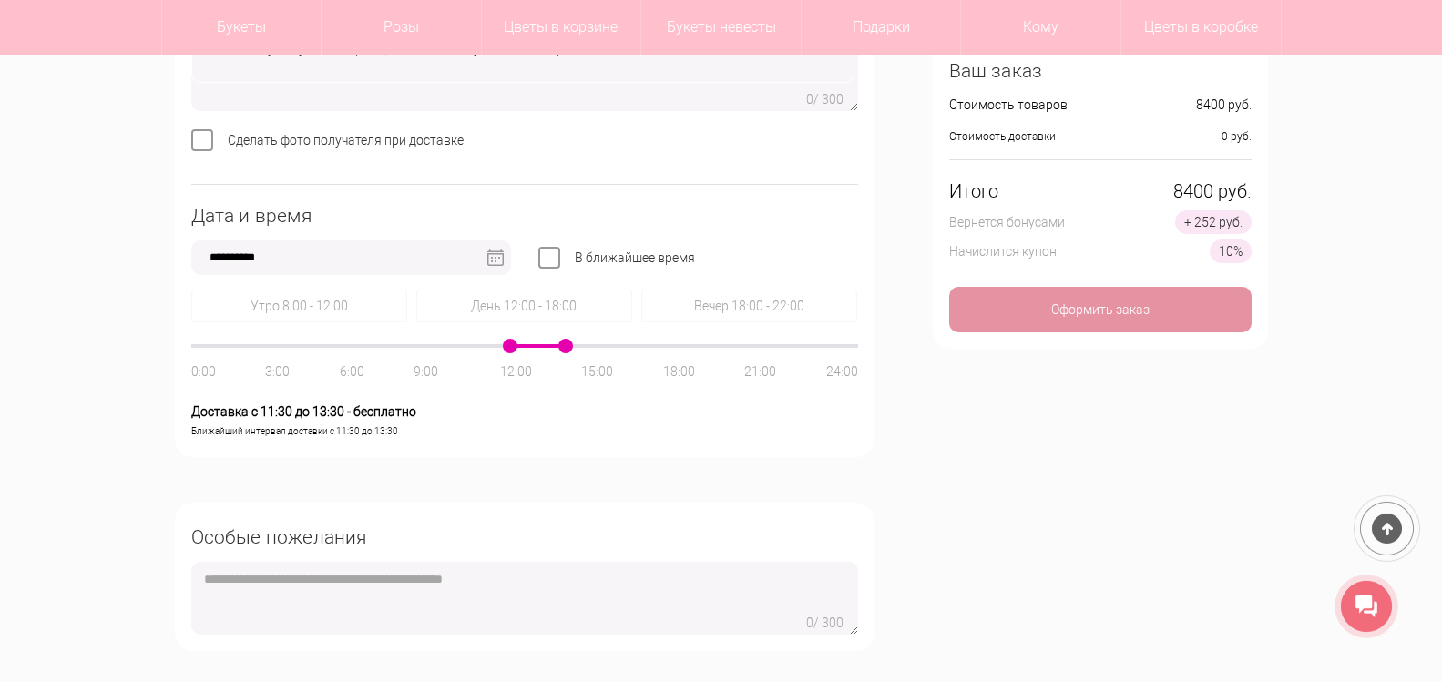
scroll to position [1115, 0]
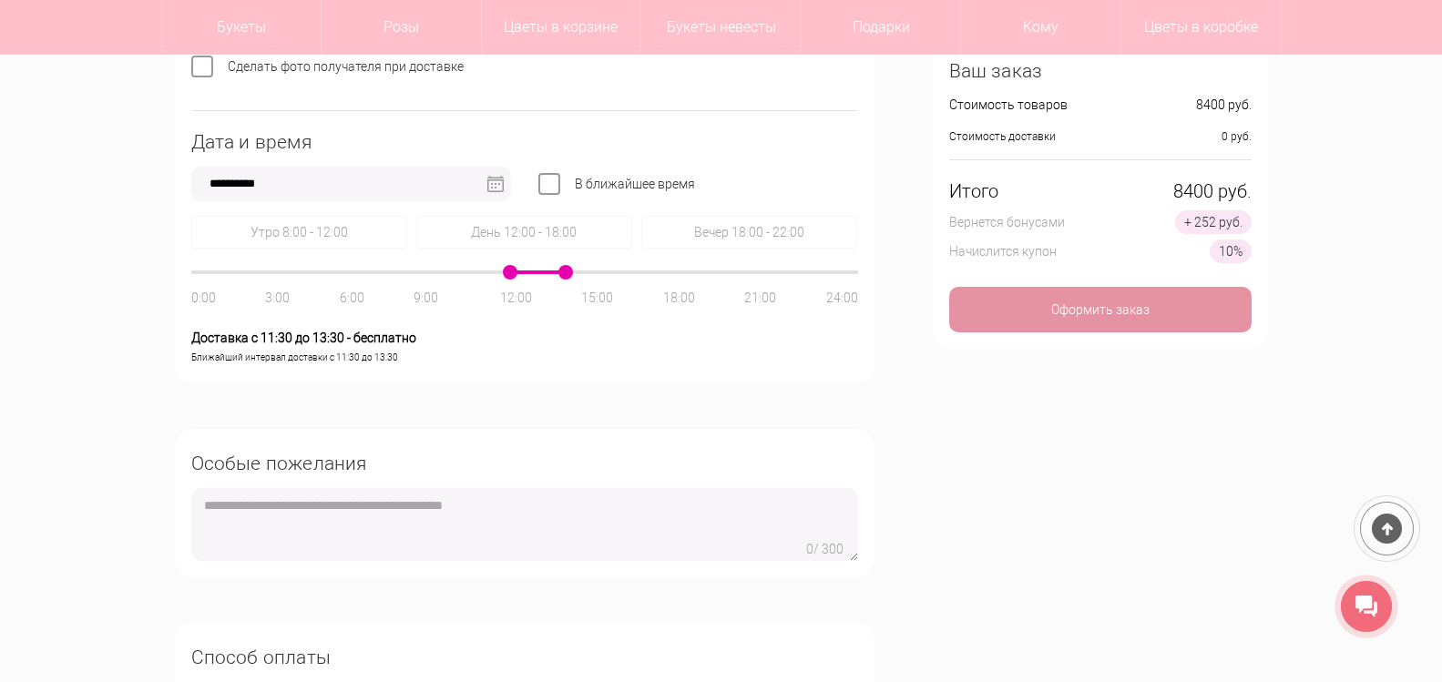
click at [491, 187] on img at bounding box center [495, 184] width 16 height 16
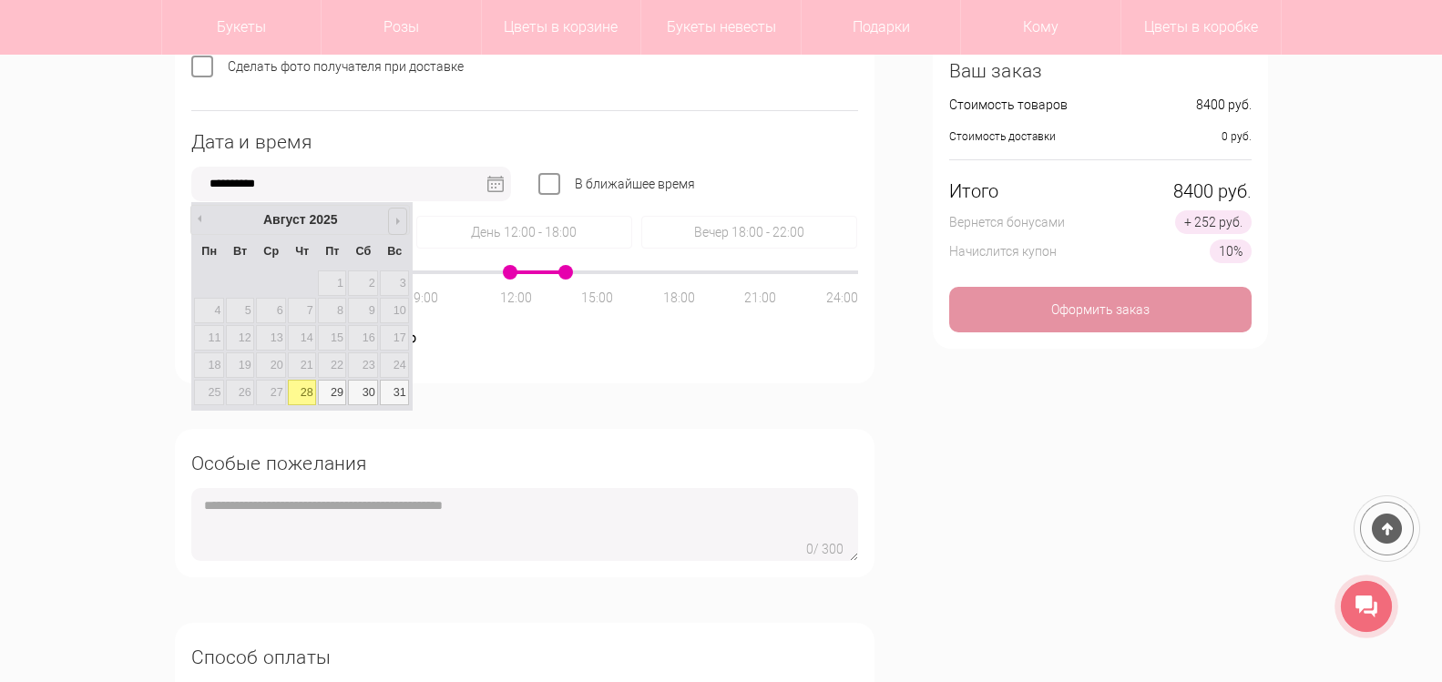
click at [395, 218] on span "След" at bounding box center [409, 221] width 36 height 15
click at [276, 282] on link "3" at bounding box center [271, 284] width 30 height 26
type input "**********"
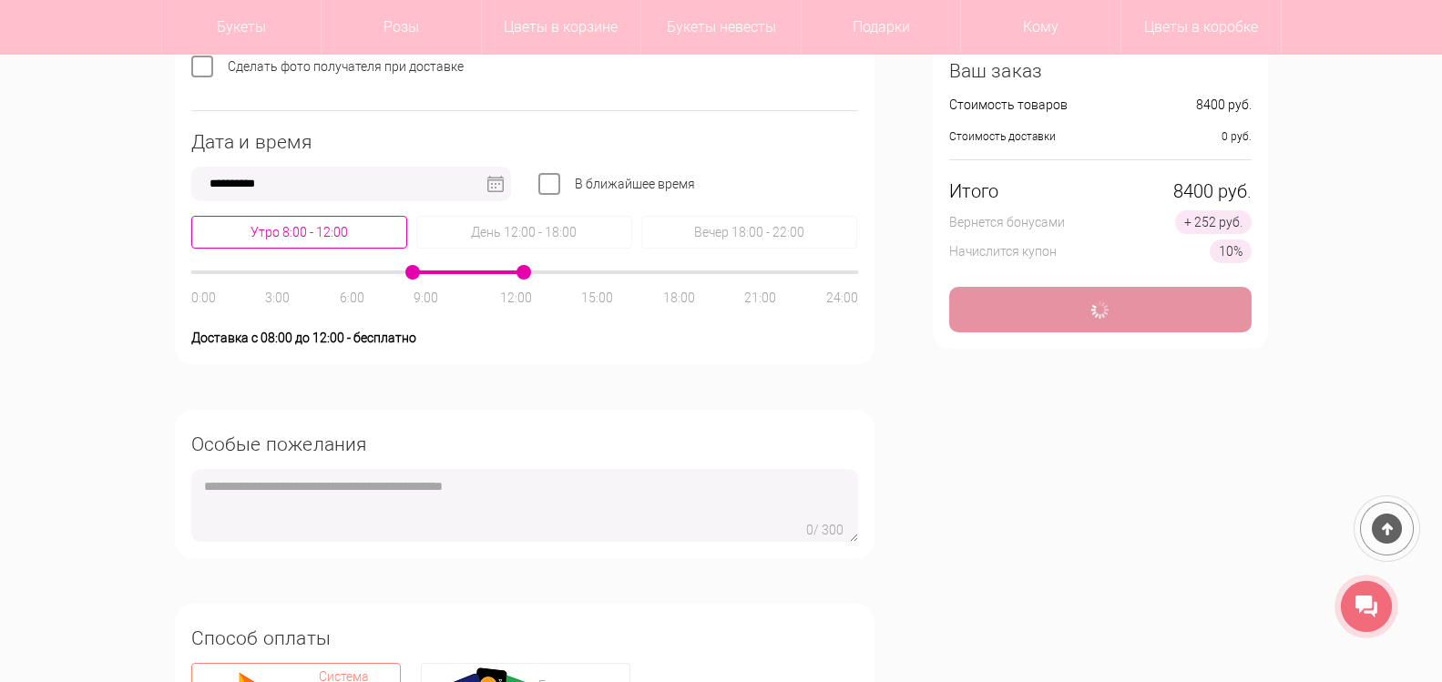
type input "*"
type input "**********"
drag, startPoint x: 408, startPoint y: 273, endPoint x: 349, endPoint y: 278, distance: 59.4
click at [349, 274] on div "0:00 3:00 6:00 9:00 12:00 15:00 18:00 21:00 24:00" at bounding box center [524, 273] width 667 height 4
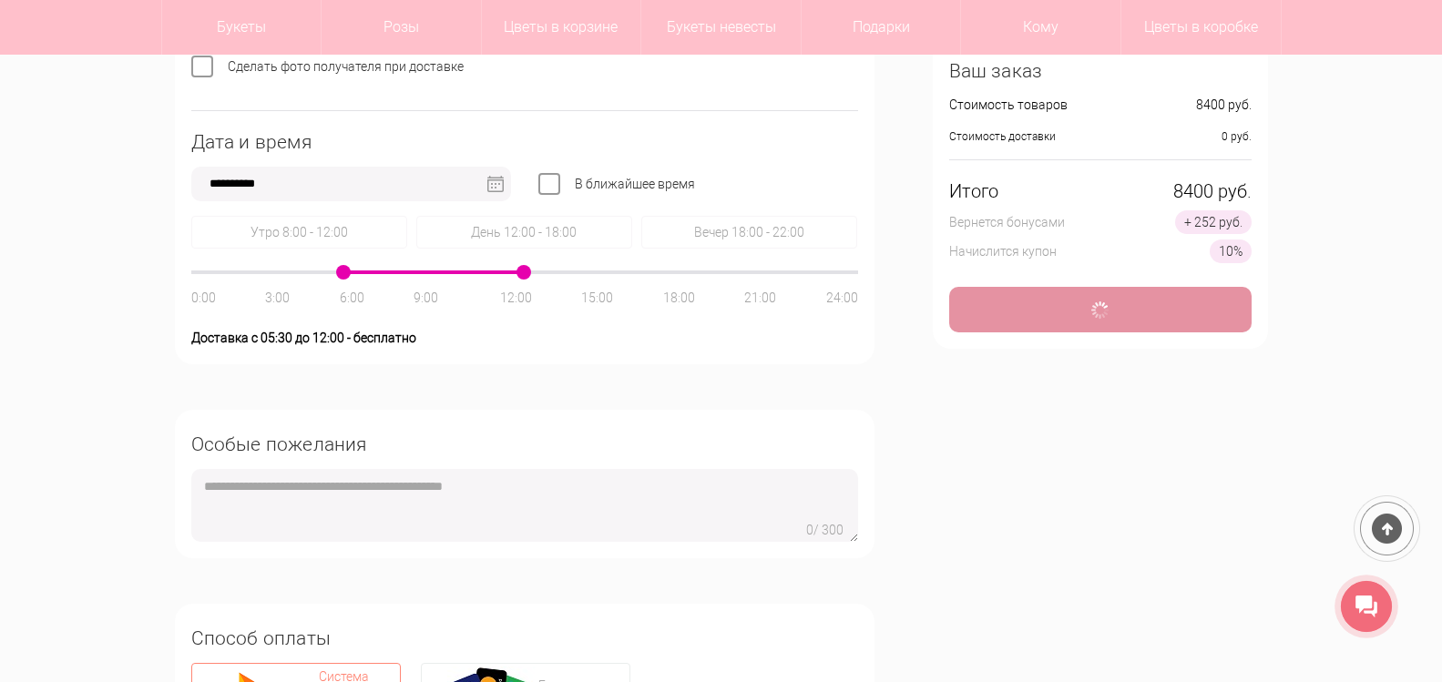
type input "*"
type input "**********"
drag, startPoint x: 522, startPoint y: 274, endPoint x: 375, endPoint y: 272, distance: 146.7
click at [375, 272] on div at bounding box center [524, 273] width 667 height 4
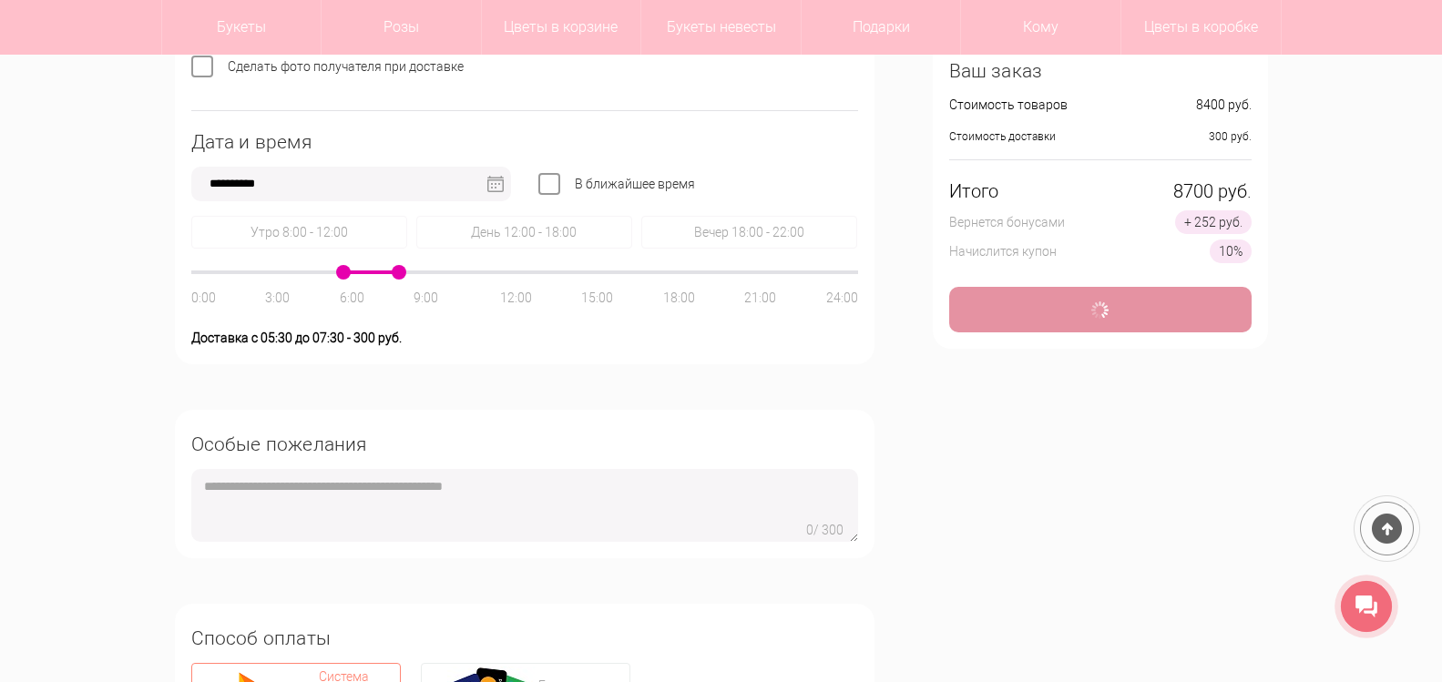
type input "*"
type input "**********"
drag, startPoint x: 344, startPoint y: 271, endPoint x: 278, endPoint y: 271, distance: 66.5
click at [278, 271] on span at bounding box center [274, 272] width 15 height 15
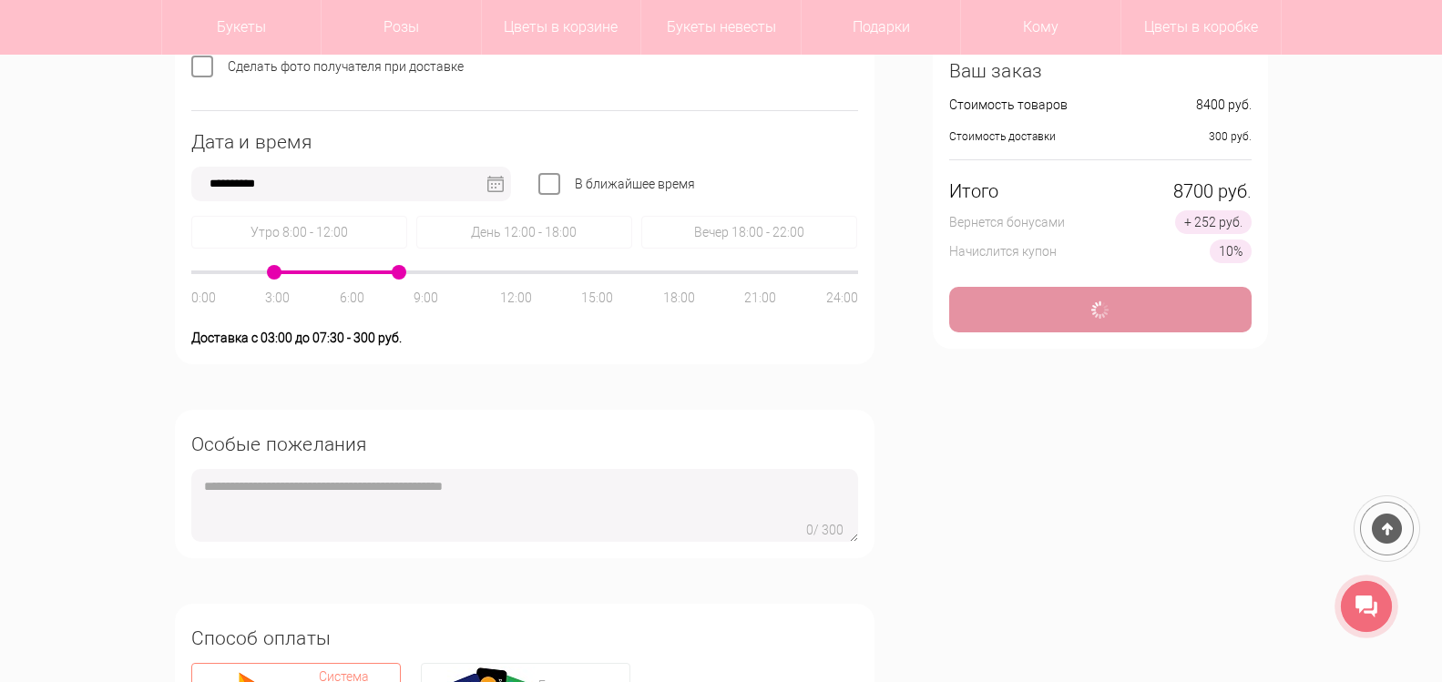
type input "*"
type input "**********"
drag, startPoint x: 398, startPoint y: 271, endPoint x: 366, endPoint y: 271, distance: 31.9
click at [364, 271] on div at bounding box center [524, 273] width 667 height 4
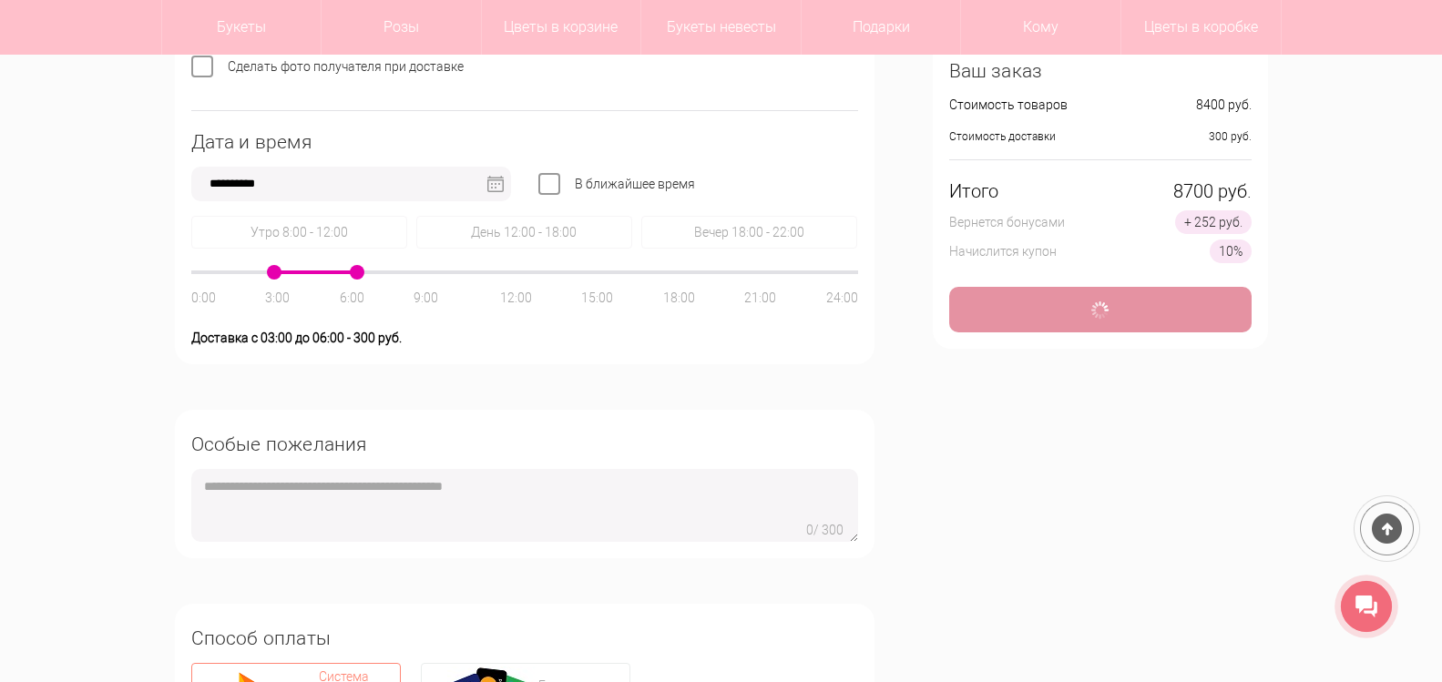
type input "*"
type input "**********"
type input "*"
type input "**********"
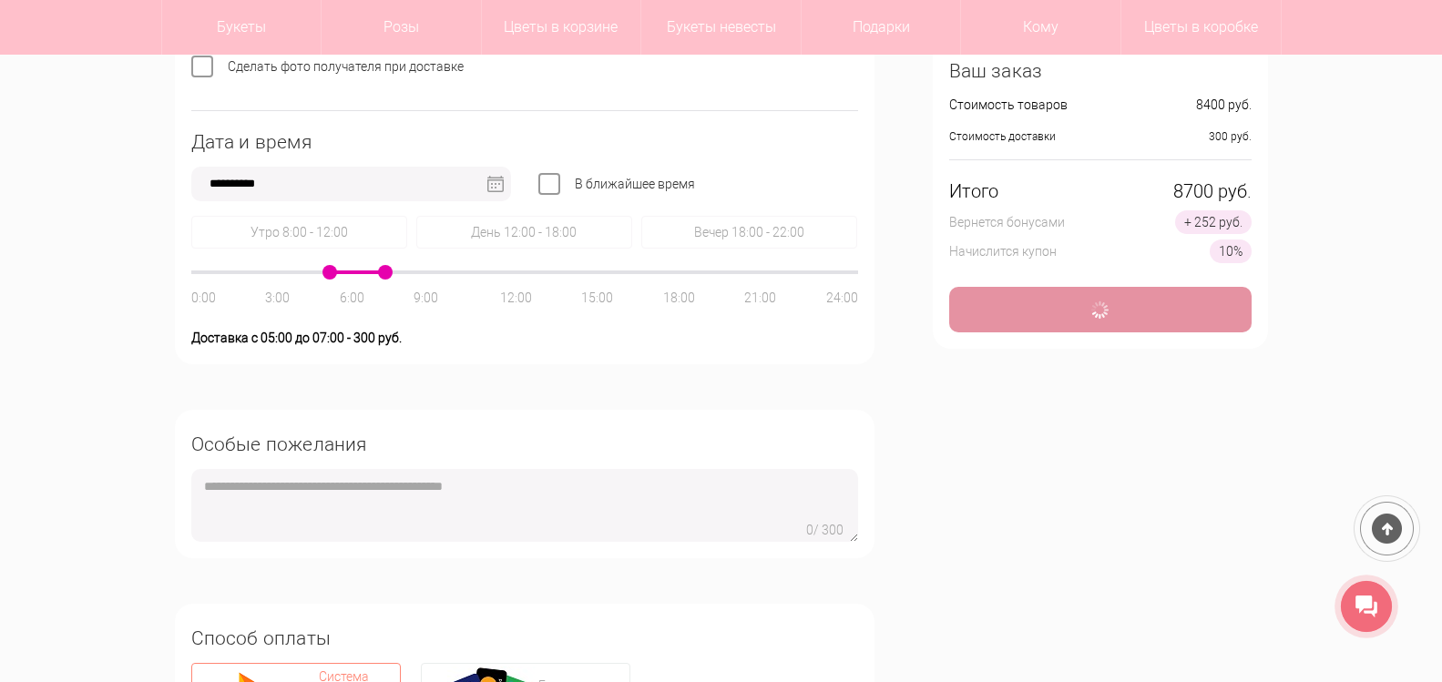
type input "**********"
type input "*"
type input "**********"
drag, startPoint x: 310, startPoint y: 271, endPoint x: 338, endPoint y: 271, distance: 28.3
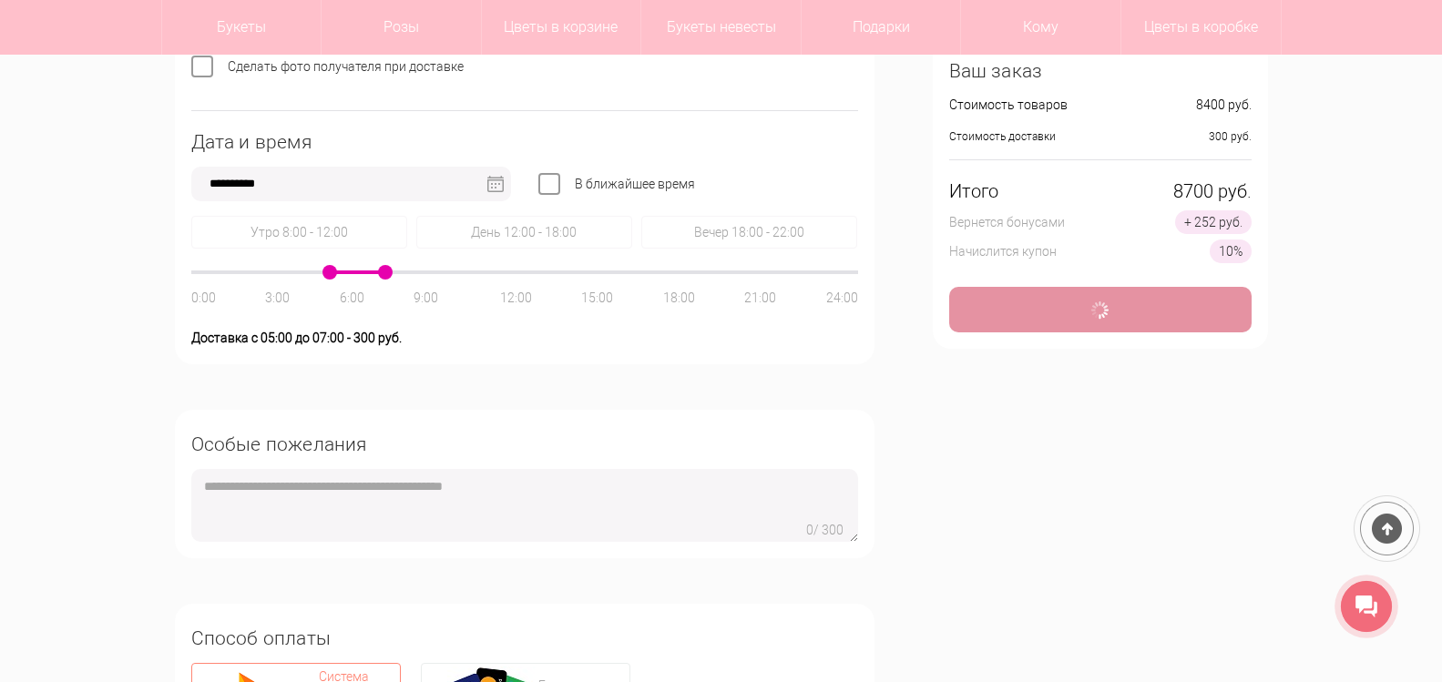
click at [338, 271] on div at bounding box center [524, 273] width 667 height 4
type input "*"
type input "**********"
drag, startPoint x: 384, startPoint y: 275, endPoint x: 361, endPoint y: 272, distance: 23.8
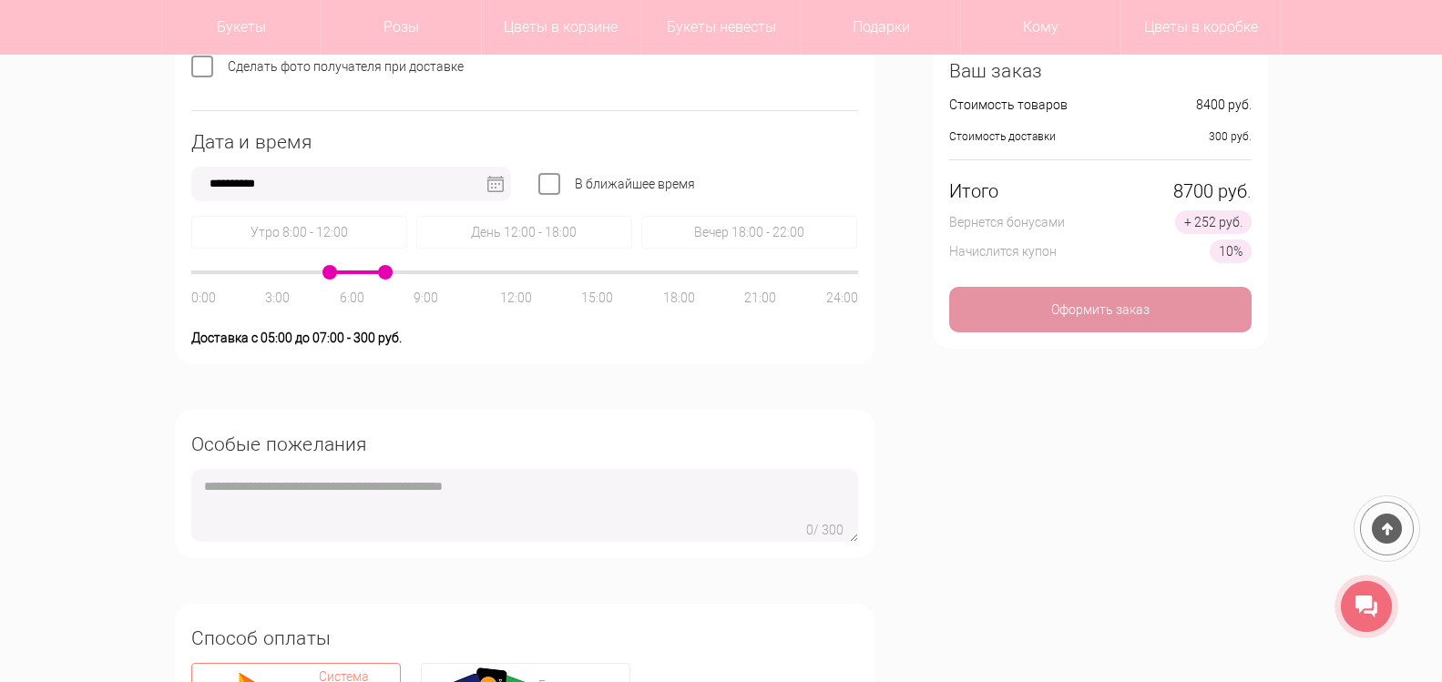
click at [361, 272] on div at bounding box center [524, 273] width 667 height 4
drag, startPoint x: 351, startPoint y: 271, endPoint x: 333, endPoint y: 271, distance: 18.2
click at [333, 271] on div at bounding box center [524, 273] width 667 height 4
drag, startPoint x: 331, startPoint y: 272, endPoint x: 318, endPoint y: 270, distance: 13.0
click at [318, 270] on span at bounding box center [315, 272] width 15 height 15
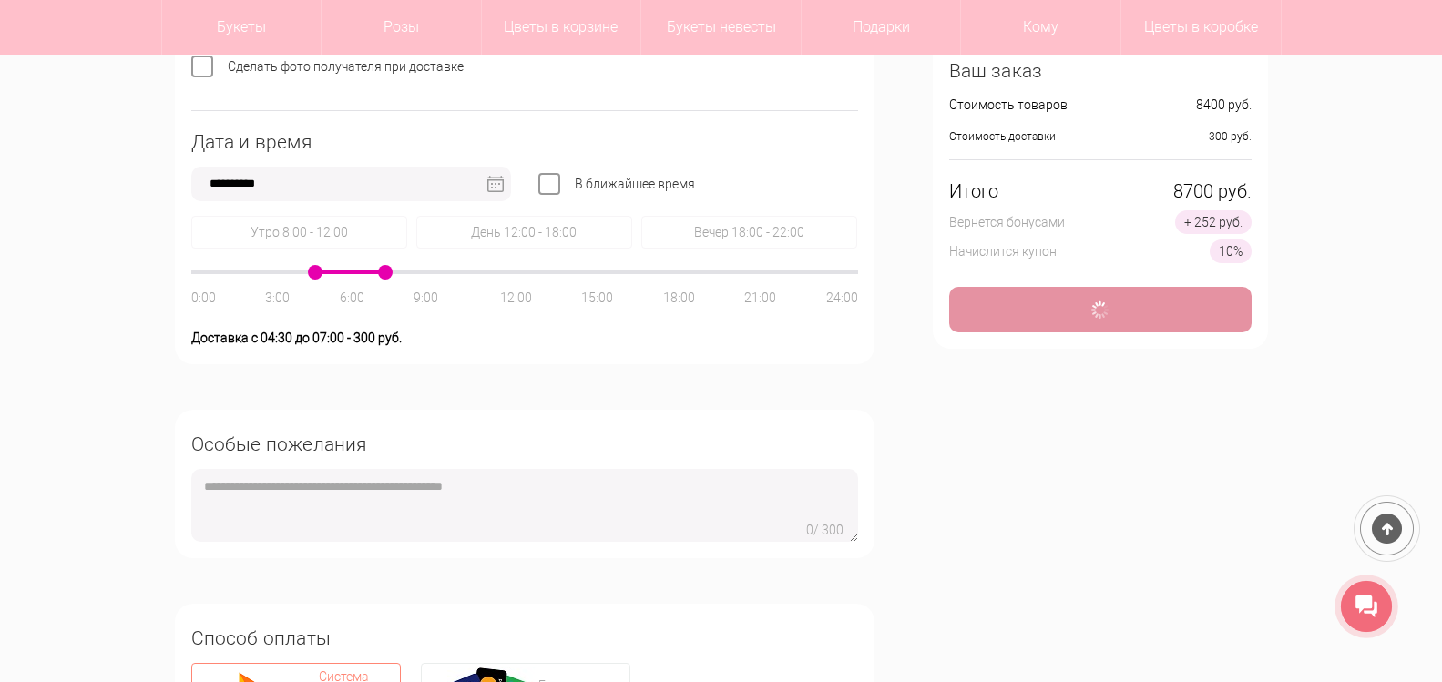
type input "*"
type input "**********"
type input "*"
type input "**********"
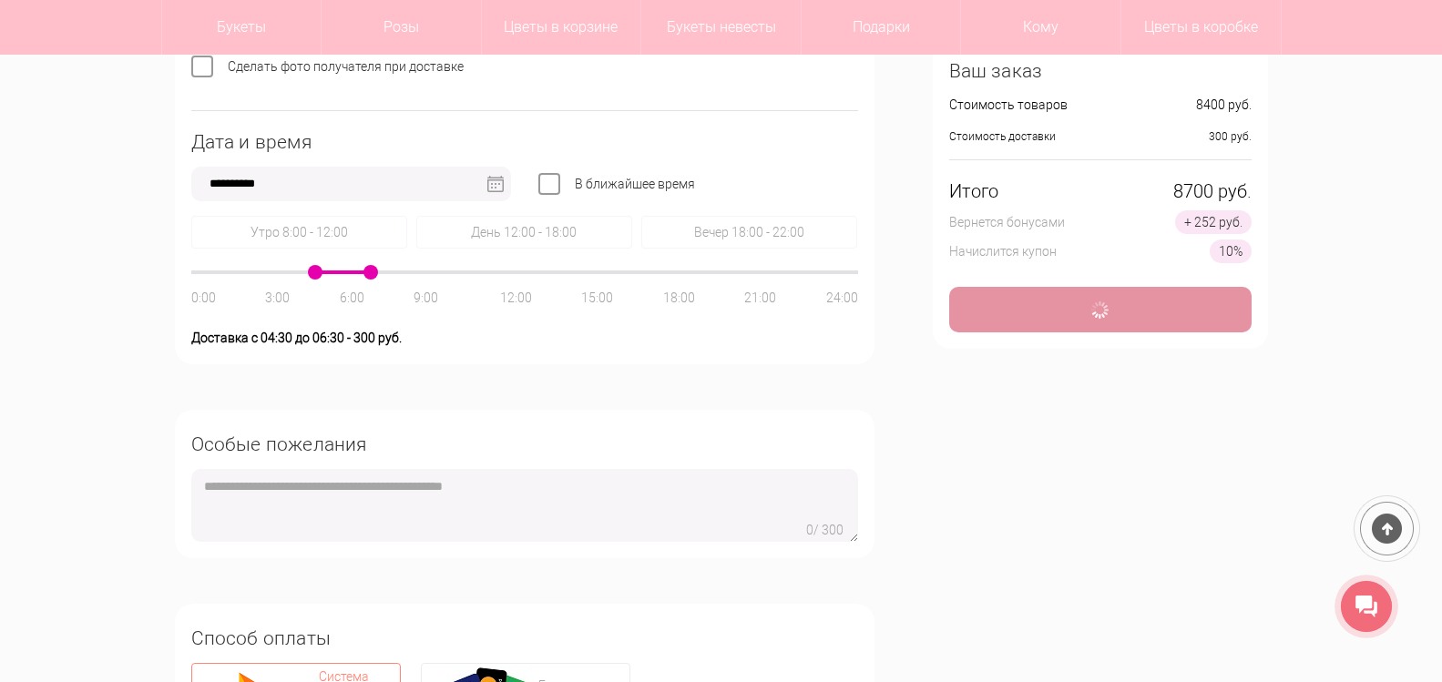
type input "**********"
drag, startPoint x: 385, startPoint y: 269, endPoint x: 352, endPoint y: 272, distance: 33.9
click at [354, 270] on div "Утро 8:00 - 12:00 День 12:00 - 18:00 Вечер 18:00 - 22:00 0:00 3:00 6:00 9:00 12…" at bounding box center [524, 282] width 667 height 132
drag, startPoint x: 314, startPoint y: 274, endPoint x: 331, endPoint y: 273, distance: 16.4
click at [331, 273] on span at bounding box center [329, 272] width 15 height 15
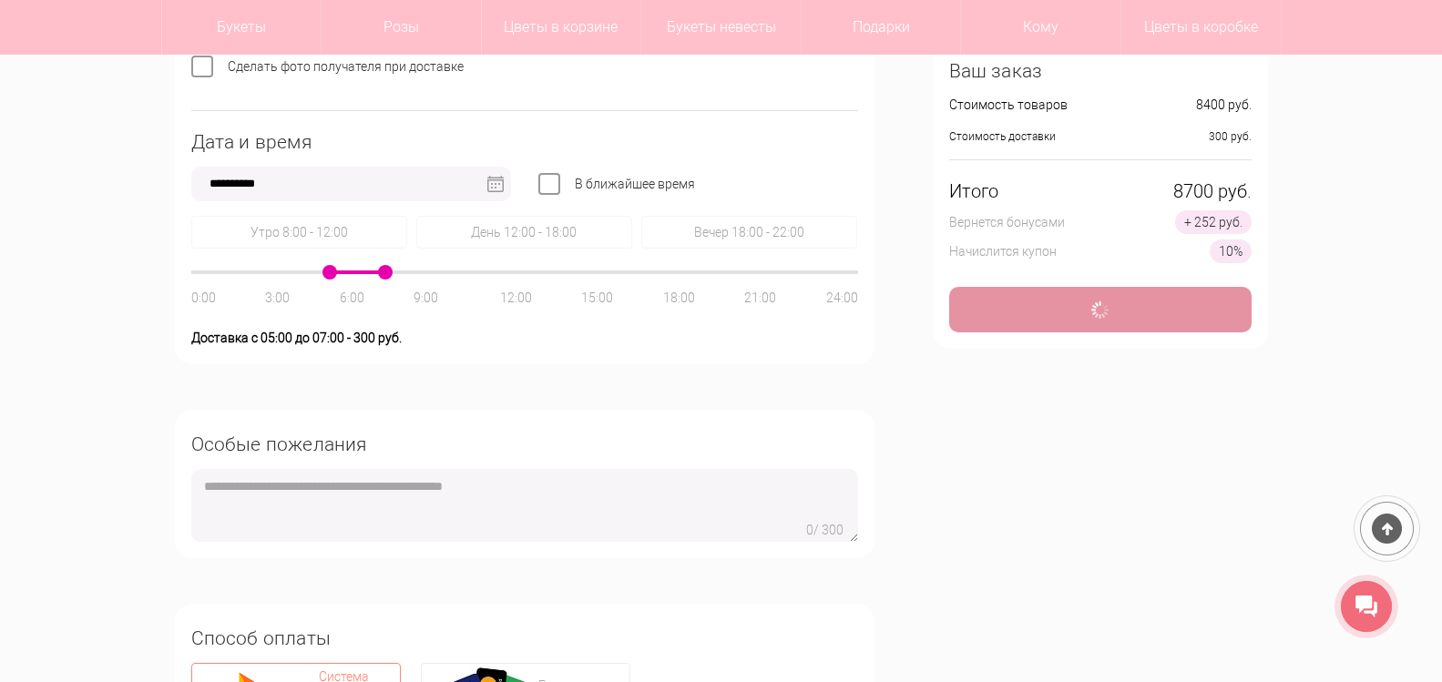
type input "*"
type input "**********"
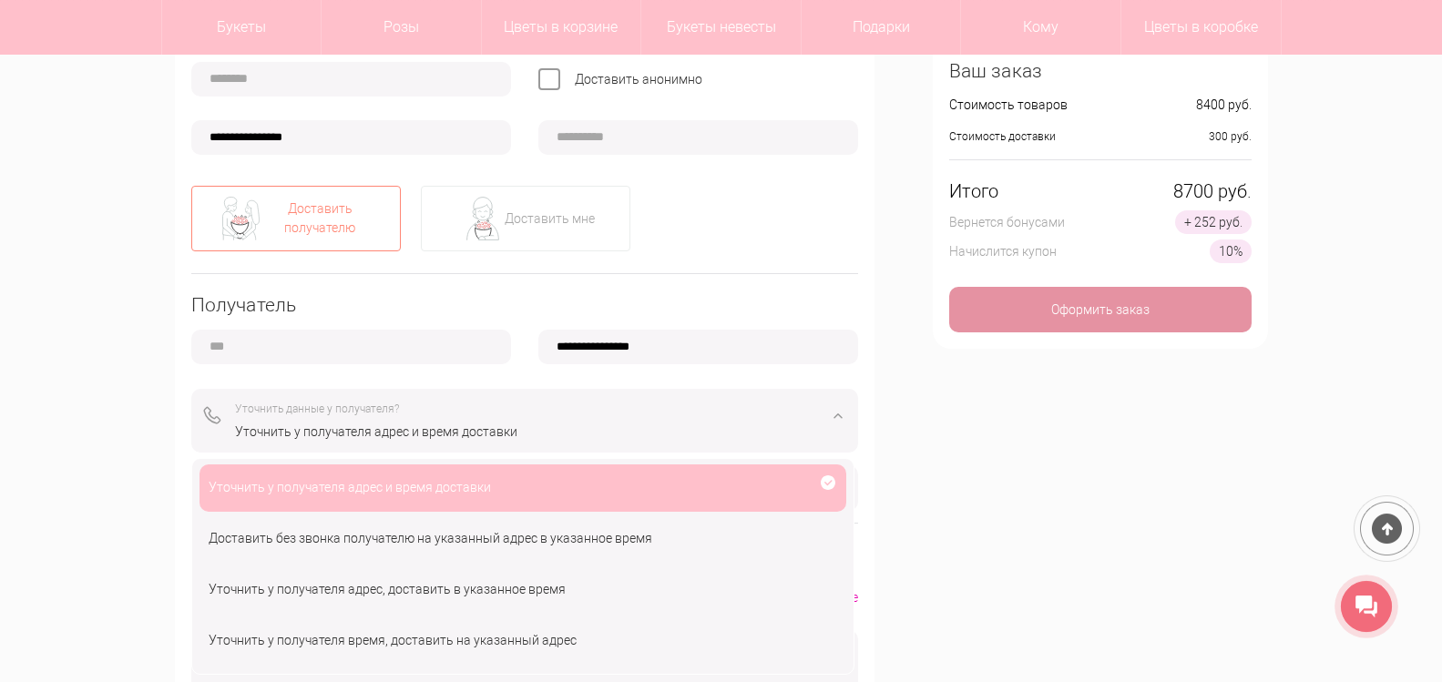
scroll to position [372, 0]
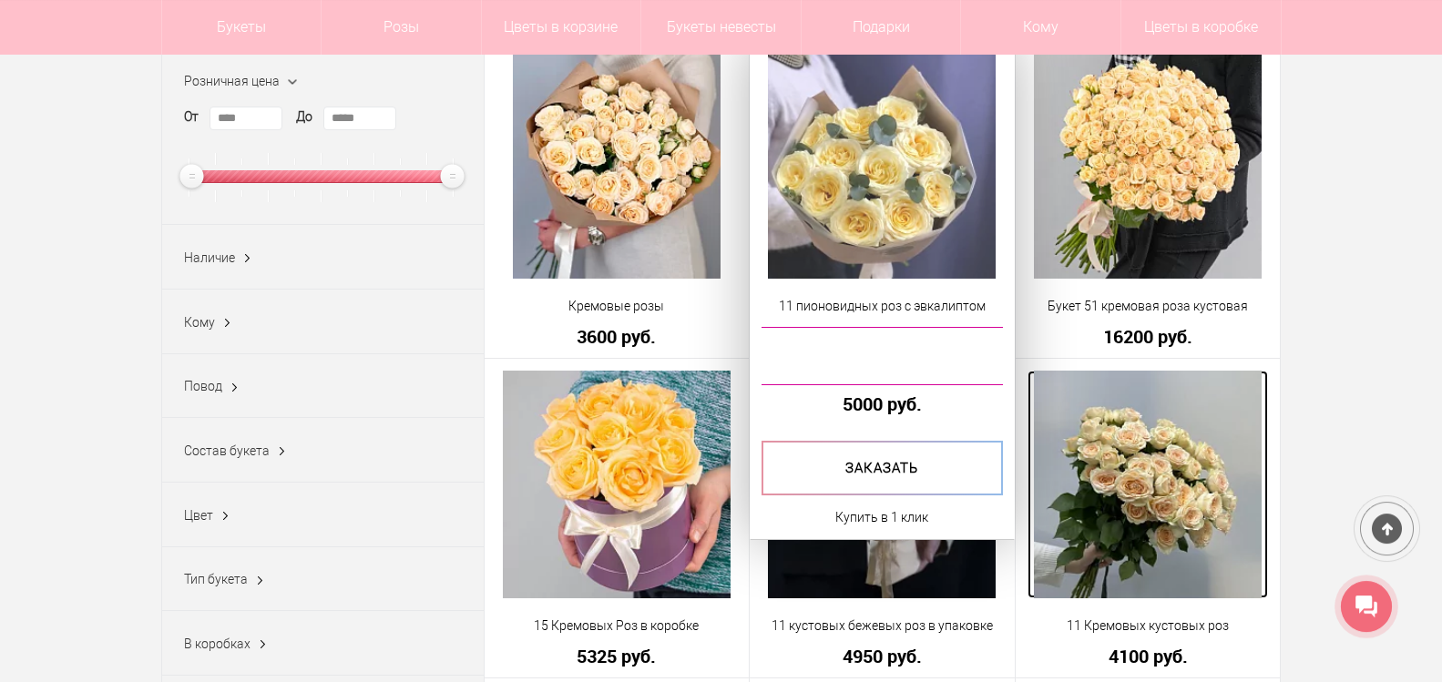
scroll to position [186, 0]
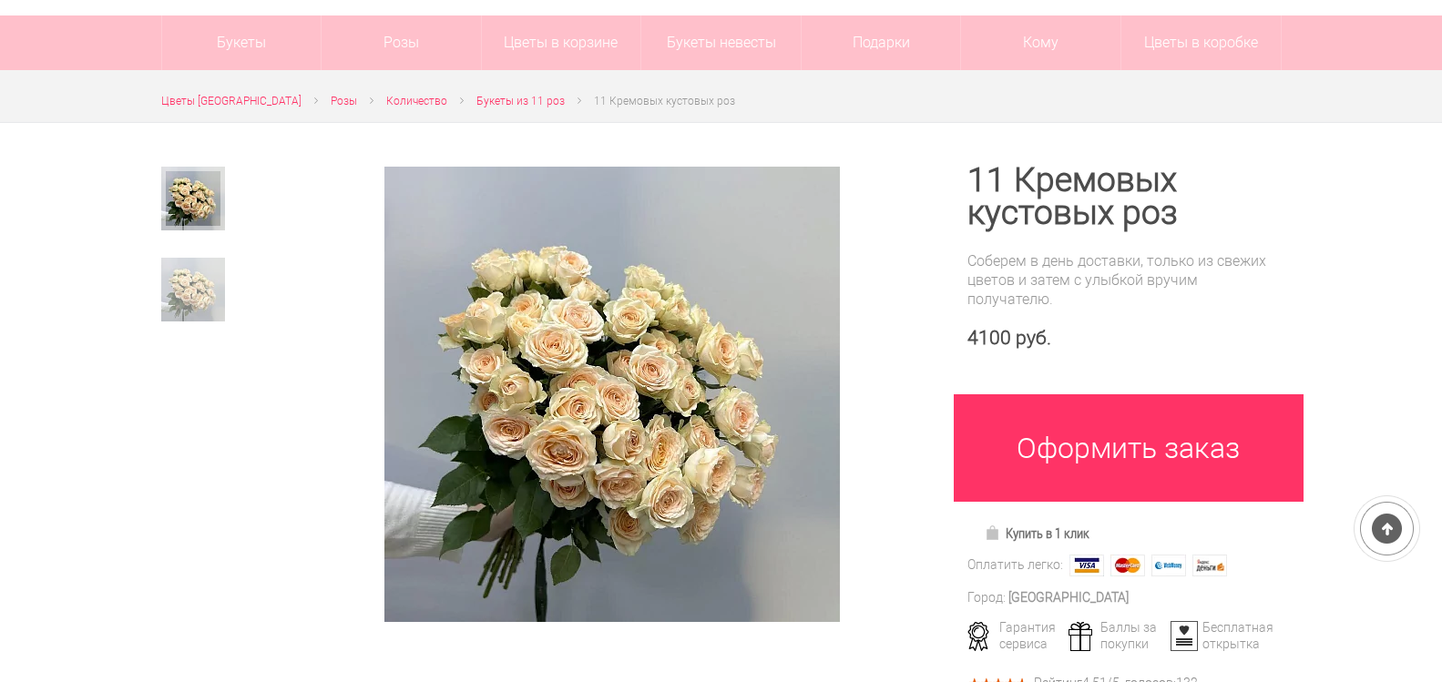
scroll to position [186, 0]
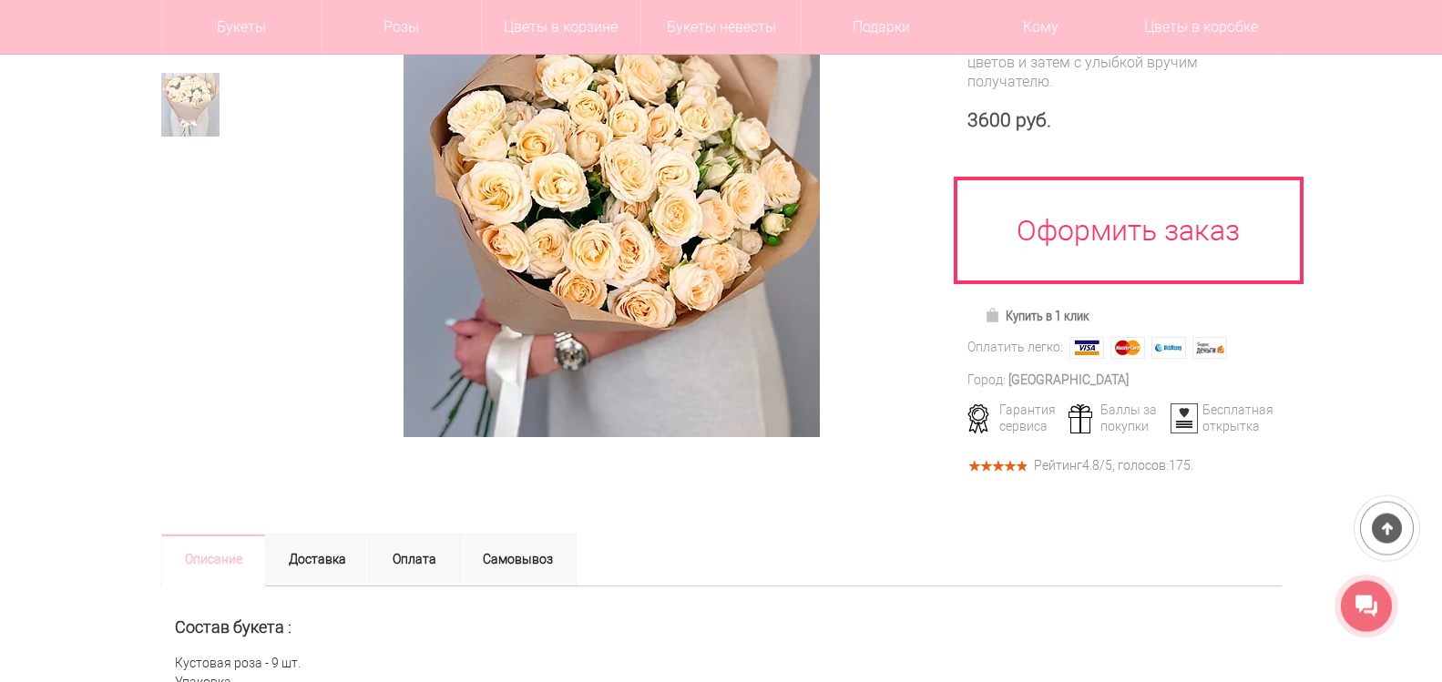
scroll to position [186, 0]
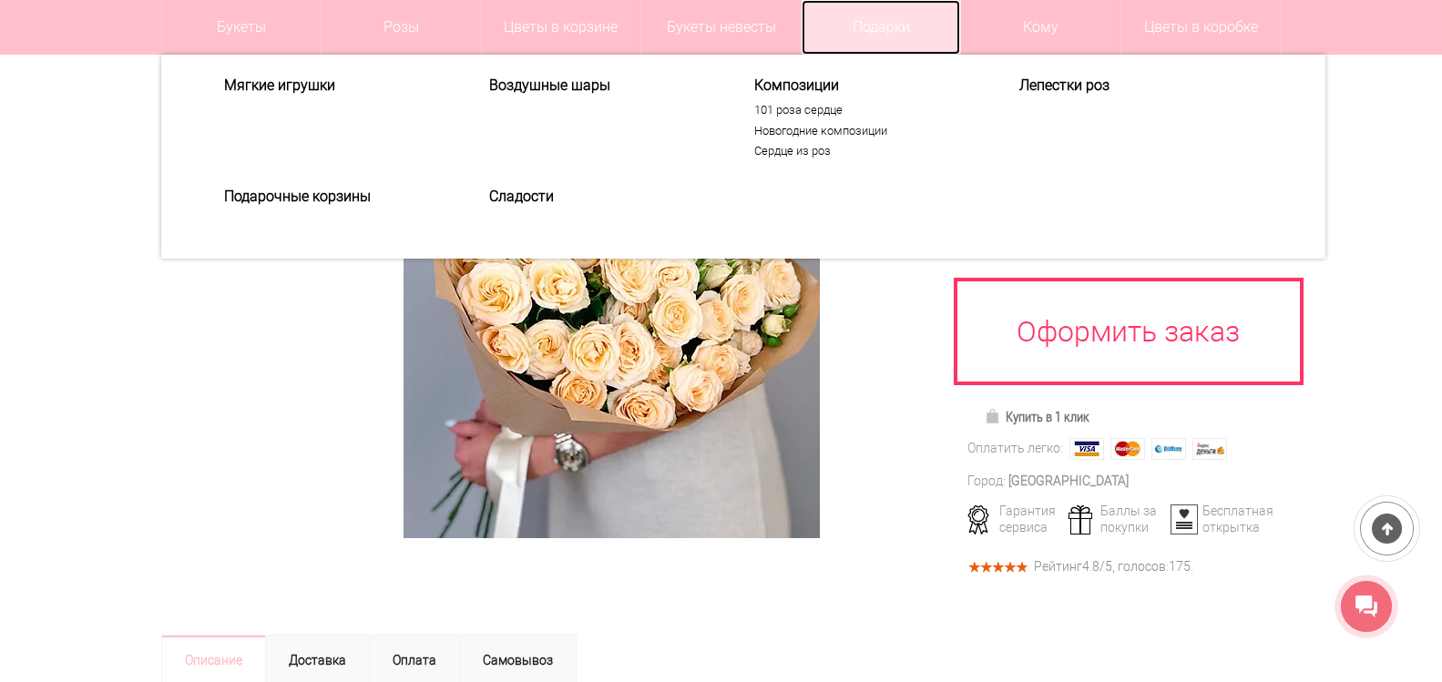
click at [883, 30] on link "Подарки" at bounding box center [881, 27] width 159 height 55
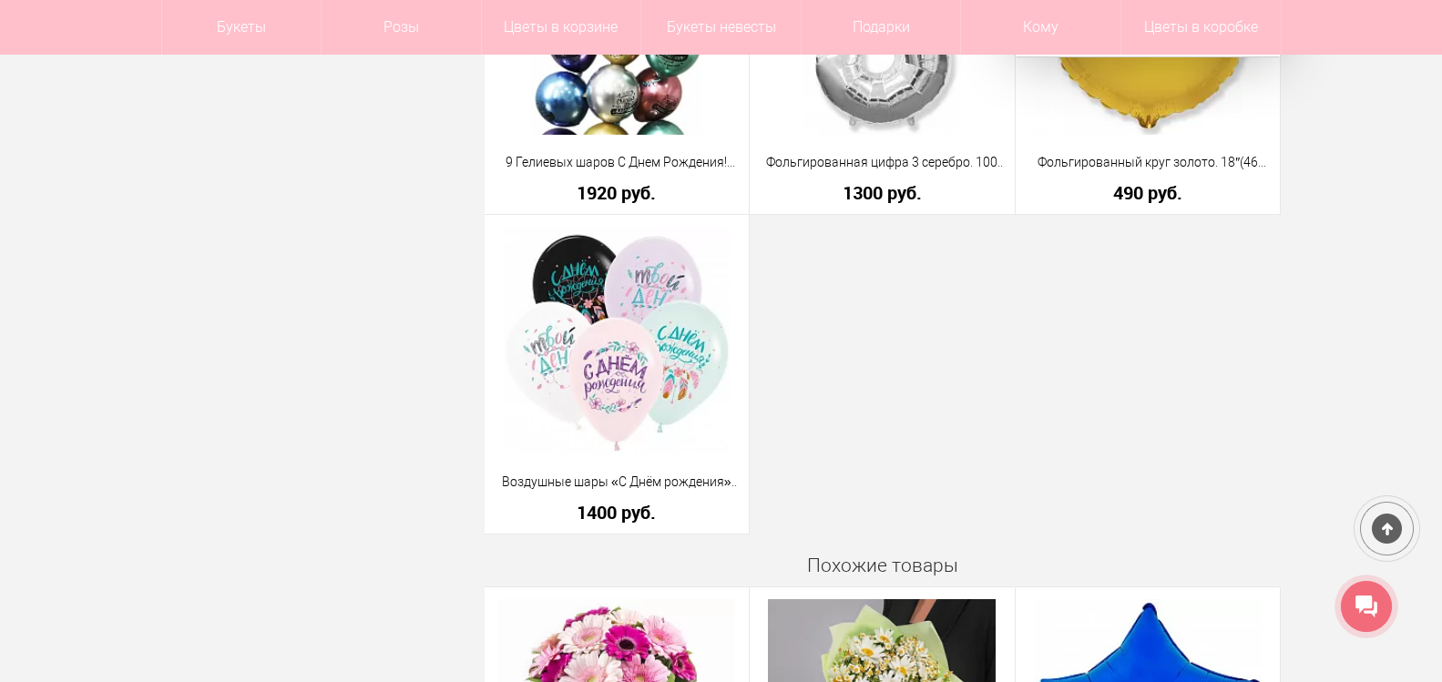
scroll to position [929, 0]
